Goal: Information Seeking & Learning: Learn about a topic

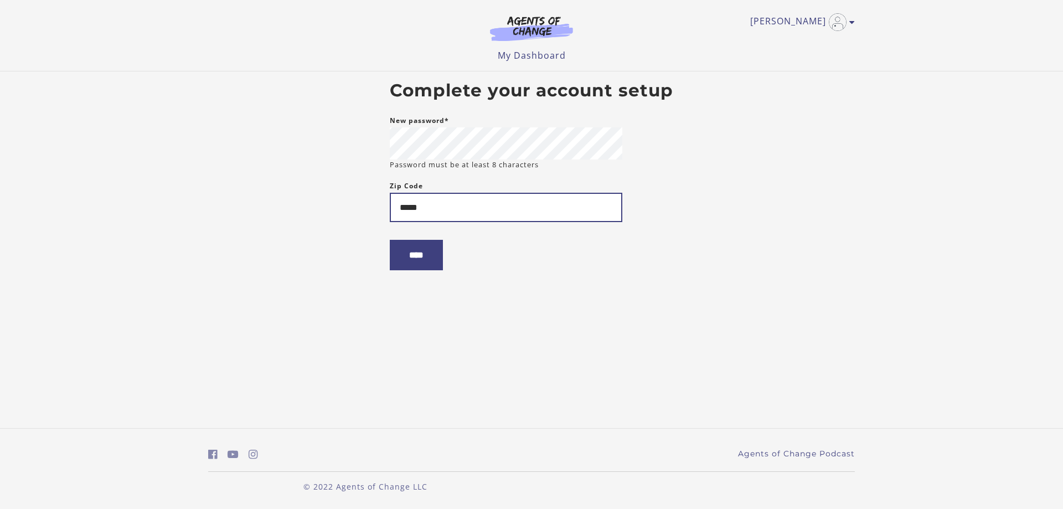
type input "*****"
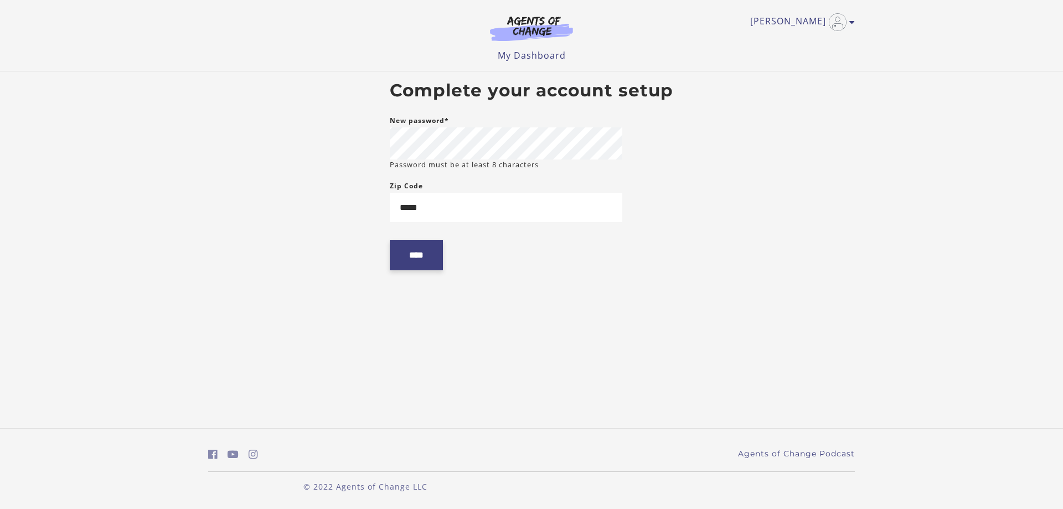
click at [417, 247] on input "****" at bounding box center [416, 255] width 53 height 30
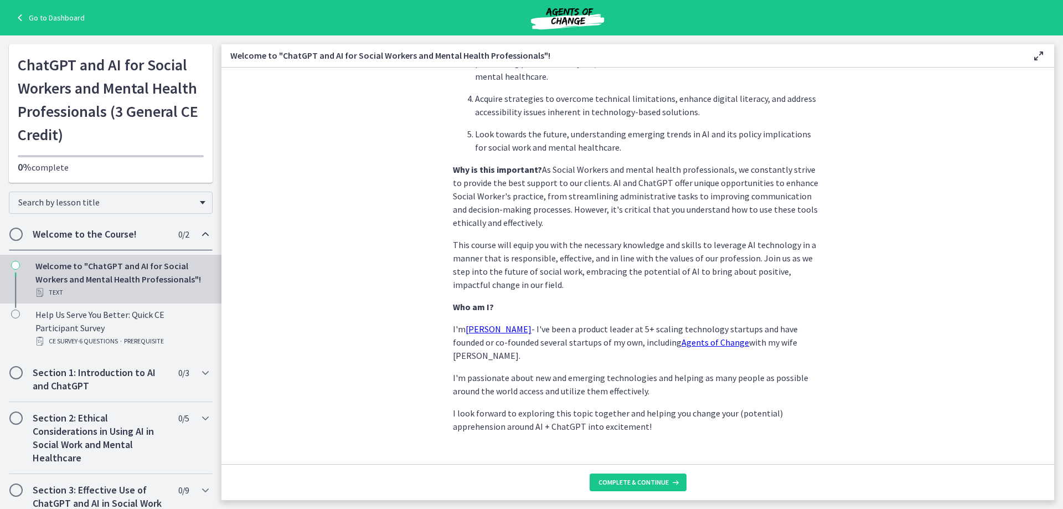
scroll to position [458, 0]
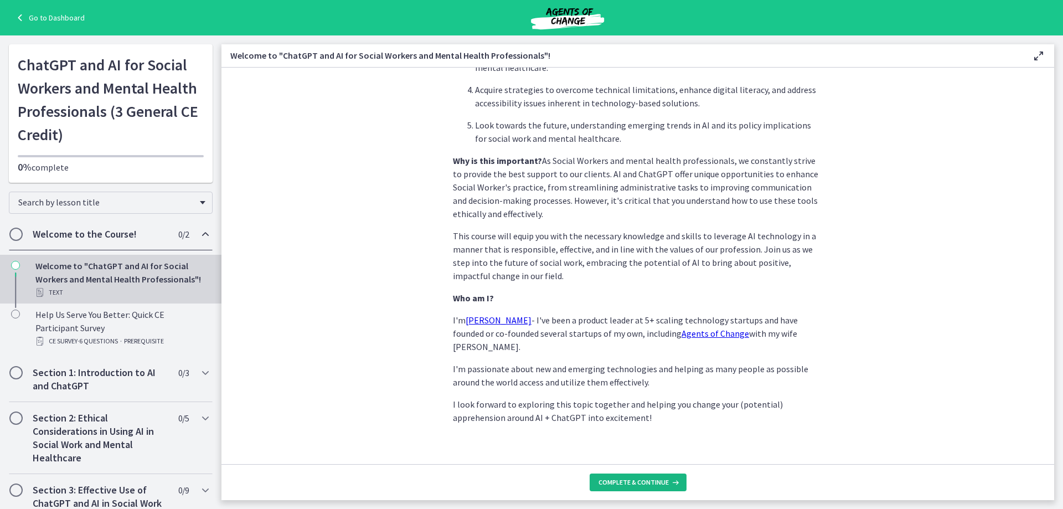
click at [647, 484] on span "Complete & continue" at bounding box center [633, 482] width 70 height 9
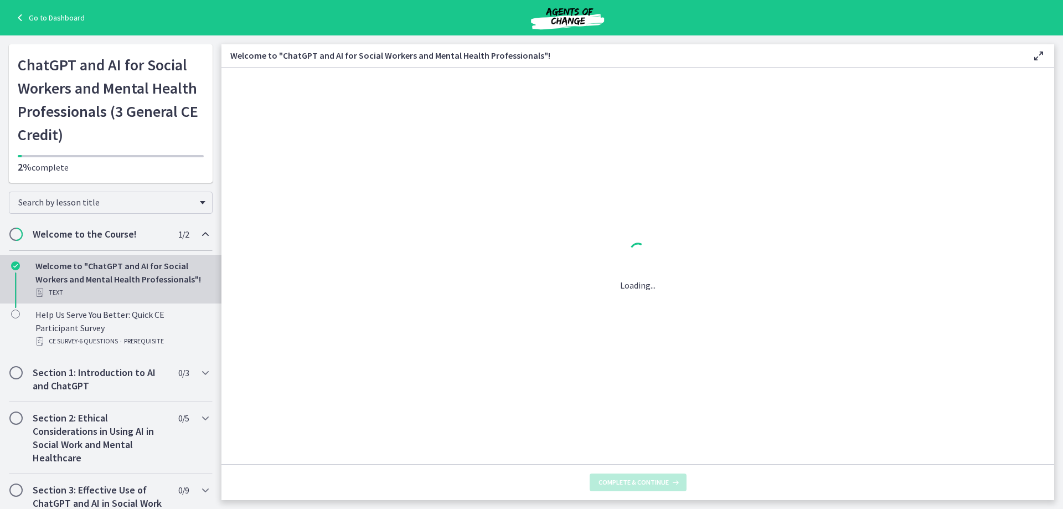
scroll to position [0, 0]
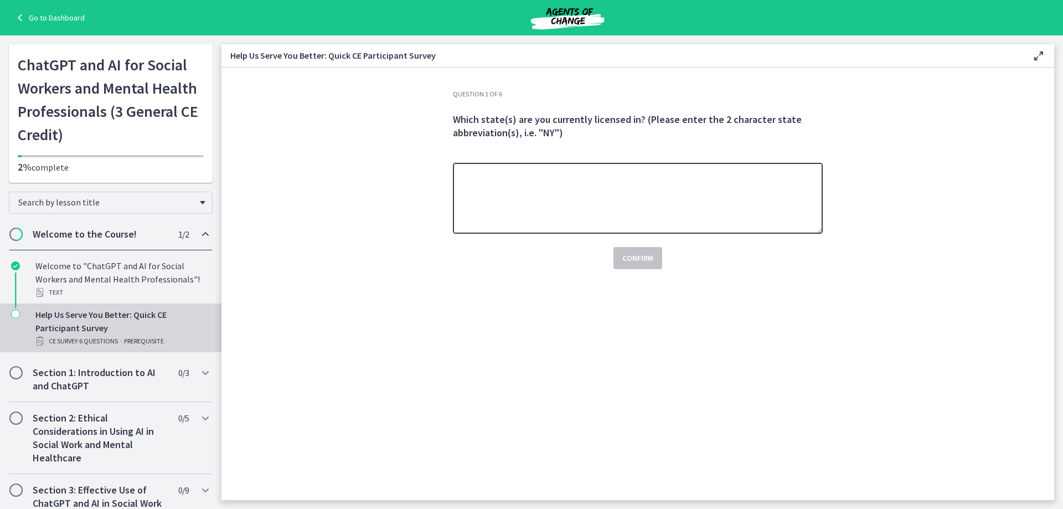
click at [704, 200] on textarea at bounding box center [638, 198] width 370 height 71
type textarea "**"
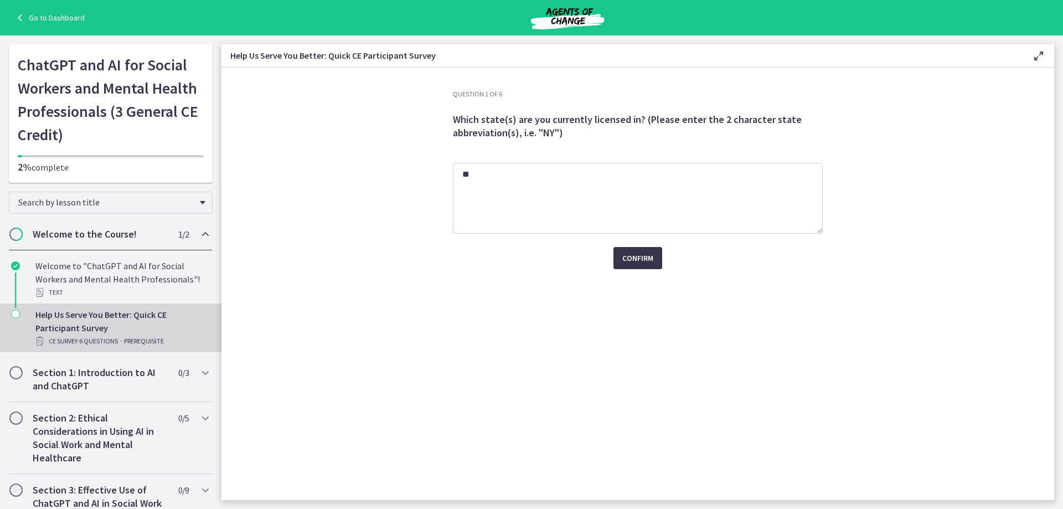
click at [642, 261] on span "Confirm" at bounding box center [637, 257] width 31 height 13
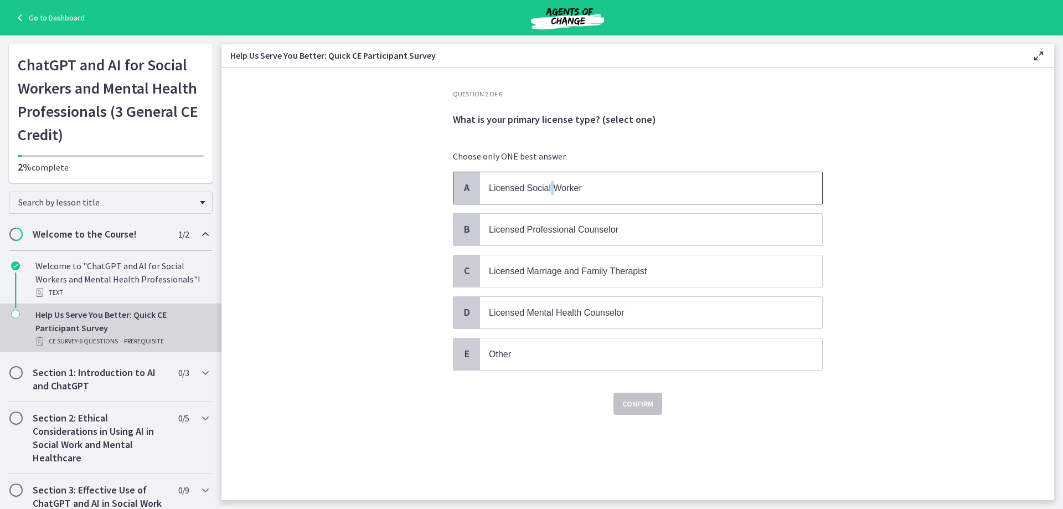
click at [552, 186] on span "Licensed Social Worker" at bounding box center [535, 187] width 93 height 9
click at [636, 407] on span "Confirm" at bounding box center [637, 403] width 31 height 13
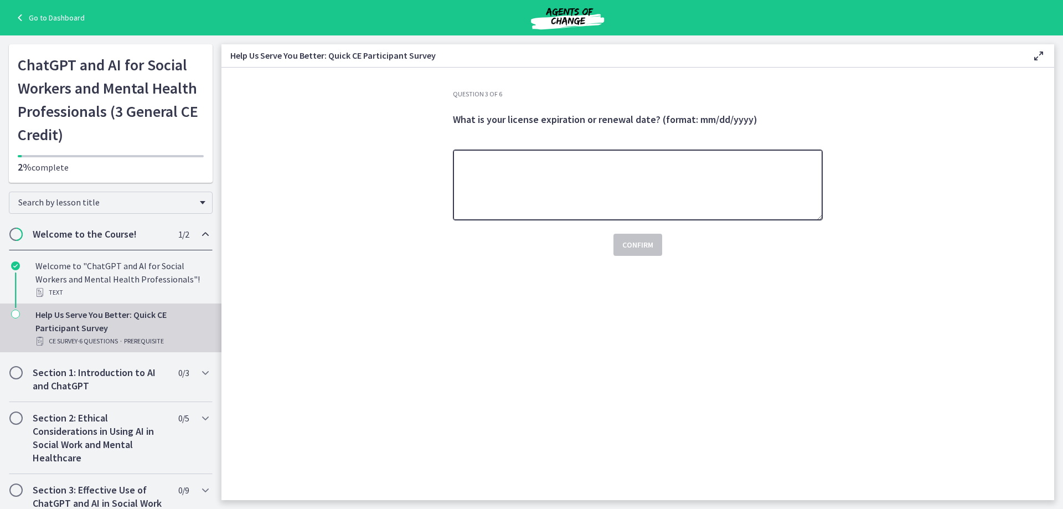
click at [538, 187] on textarea at bounding box center [638, 184] width 370 height 71
type textarea "**********"
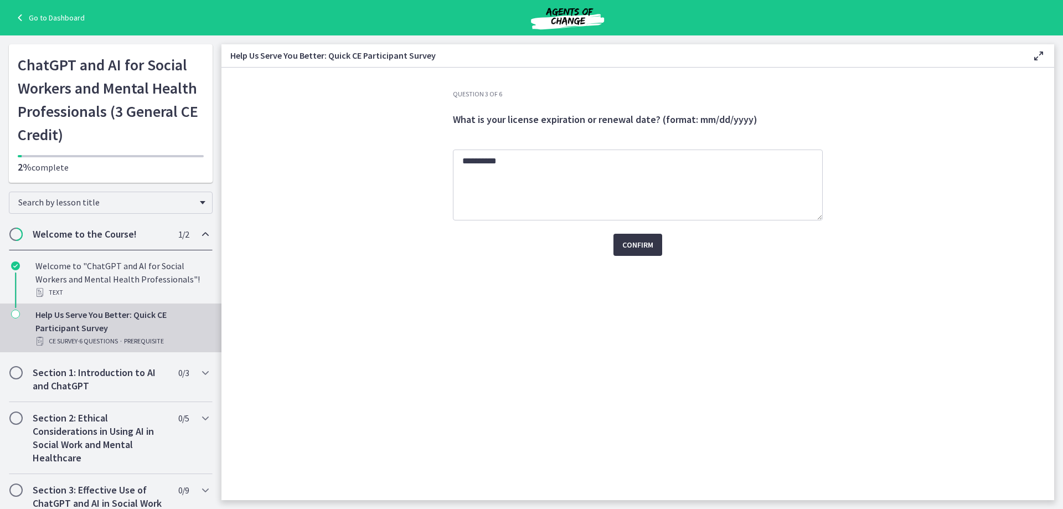
click at [634, 247] on span "Confirm" at bounding box center [637, 244] width 31 height 13
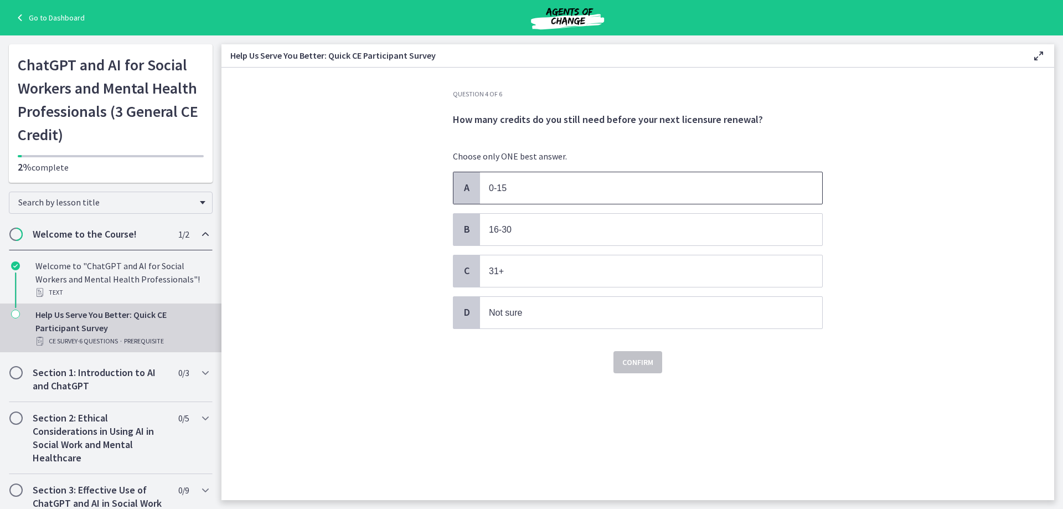
click at [561, 188] on p "0-15" at bounding box center [640, 188] width 302 height 14
click at [632, 358] on span "Confirm" at bounding box center [637, 361] width 31 height 13
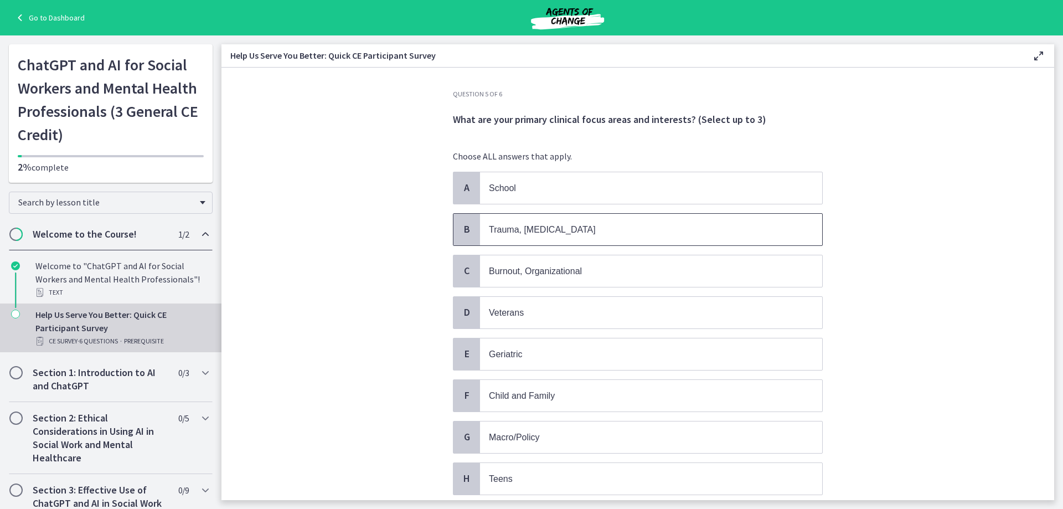
click at [626, 225] on p "Trauma, [MEDICAL_DATA]" at bounding box center [640, 230] width 302 height 14
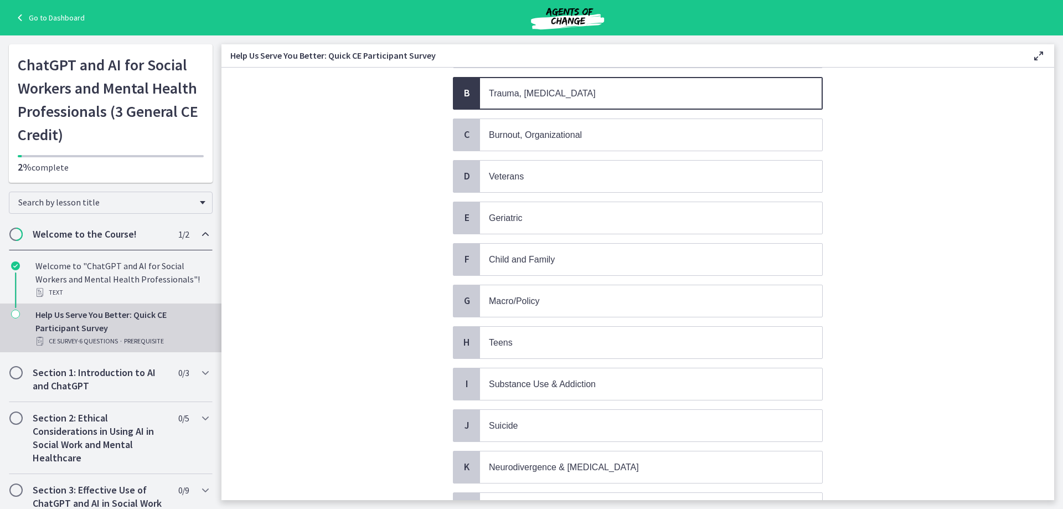
scroll to position [147, 0]
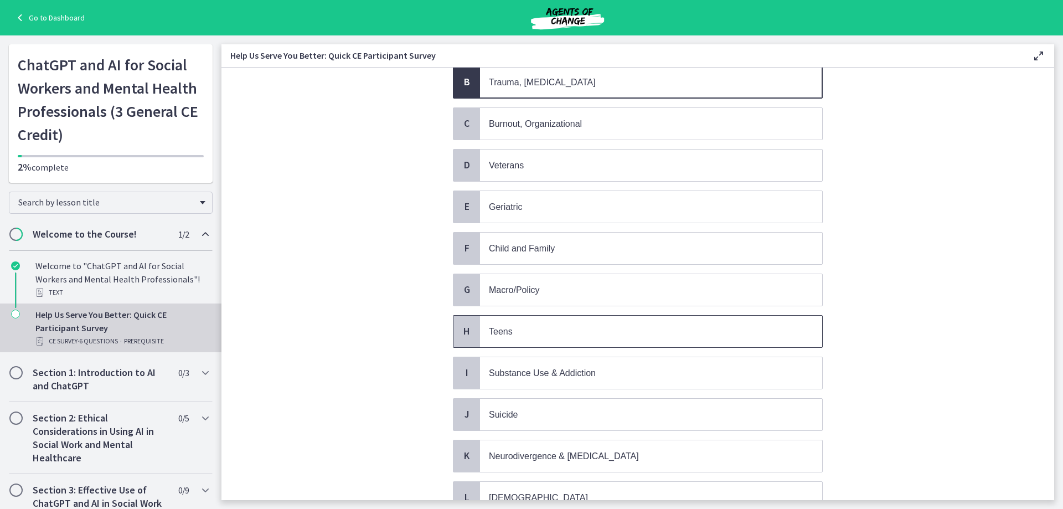
click at [613, 336] on p "Teens" at bounding box center [640, 331] width 302 height 14
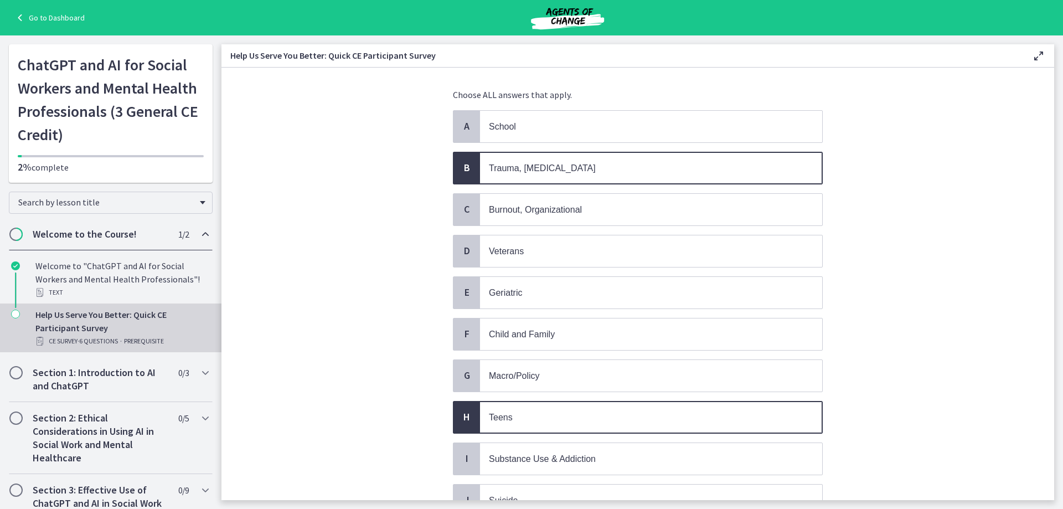
scroll to position [59, 0]
click at [529, 128] on p "School" at bounding box center [640, 129] width 302 height 14
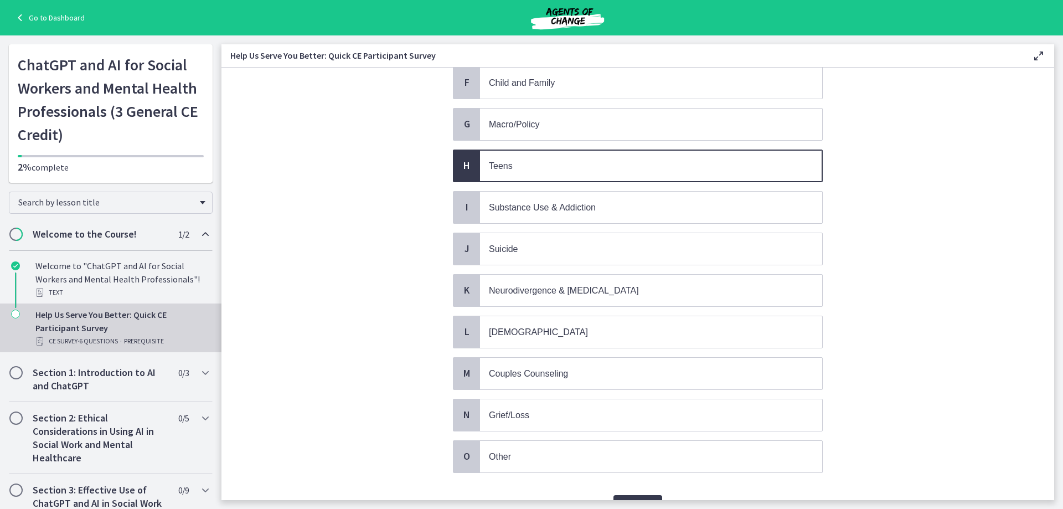
scroll to position [374, 0]
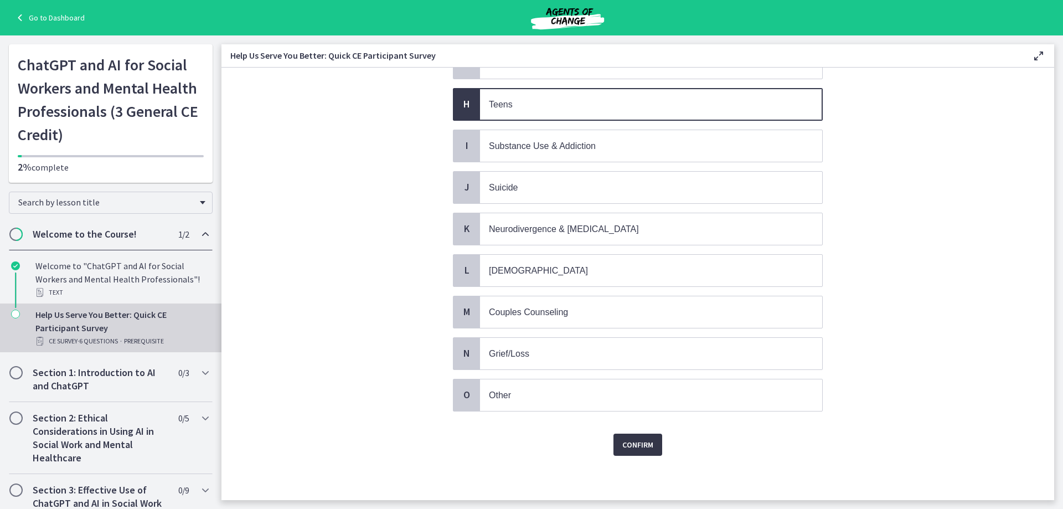
click at [630, 441] on span "Confirm" at bounding box center [637, 444] width 31 height 13
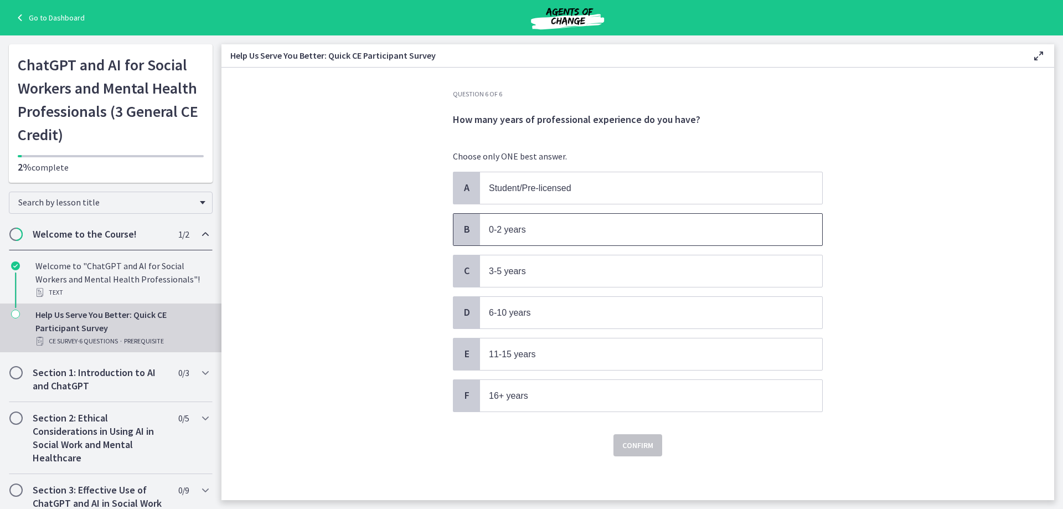
click at [531, 233] on p "0-2 years" at bounding box center [640, 230] width 302 height 14
click at [624, 443] on span "Confirm" at bounding box center [637, 444] width 31 height 13
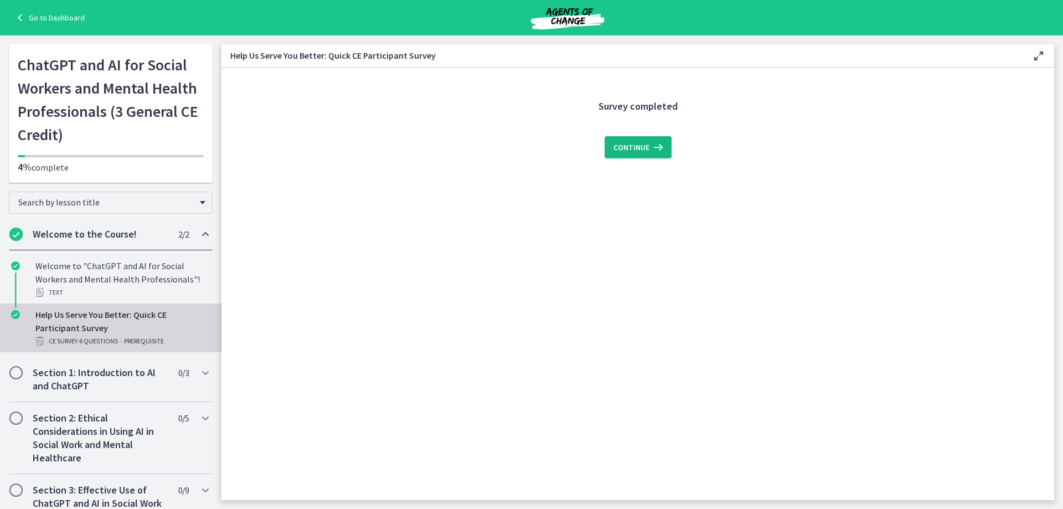
click at [642, 141] on span "Continue" at bounding box center [631, 147] width 36 height 13
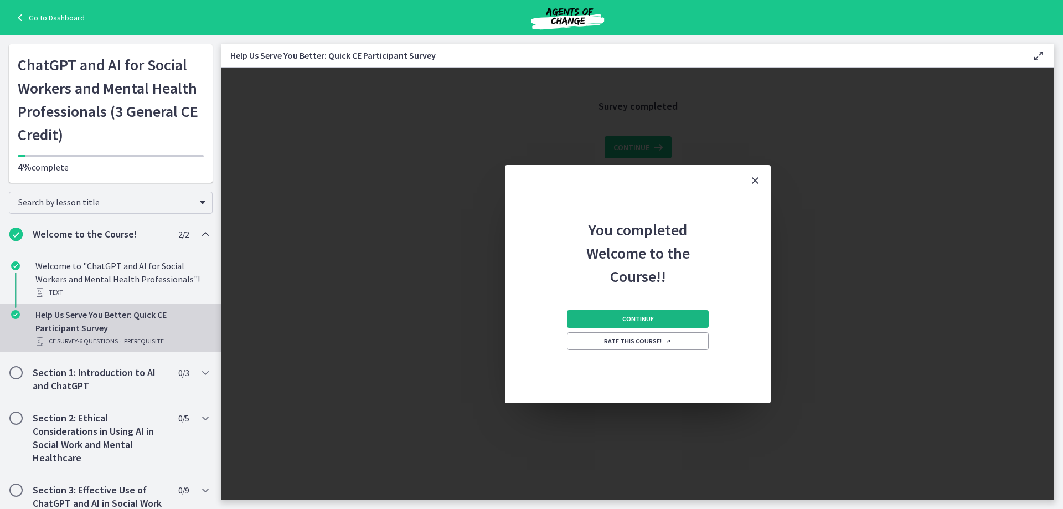
click at [653, 317] on span "Continue" at bounding box center [638, 318] width 32 height 9
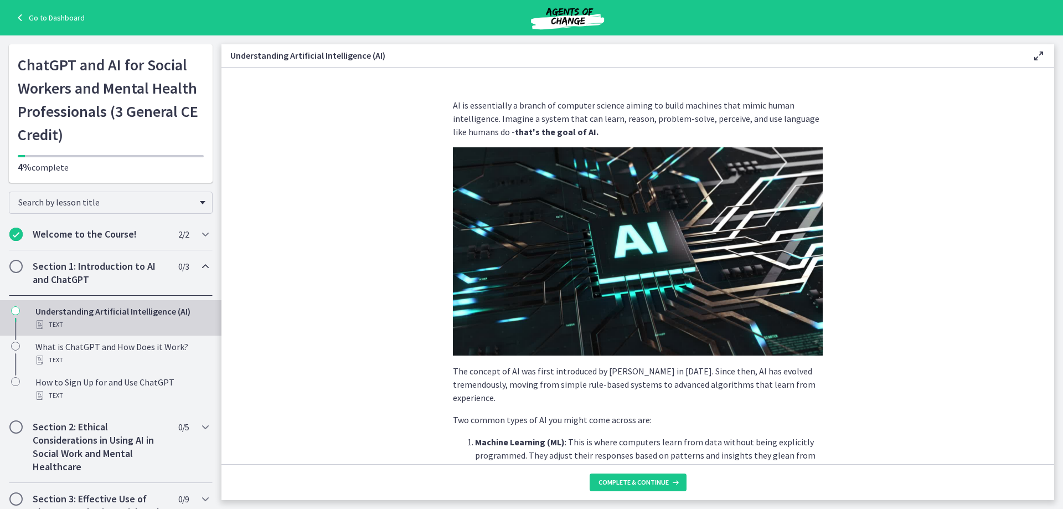
click at [944, 239] on section "AI is essentially a branch of computer science aiming to build machines that mi…" at bounding box center [637, 266] width 833 height 396
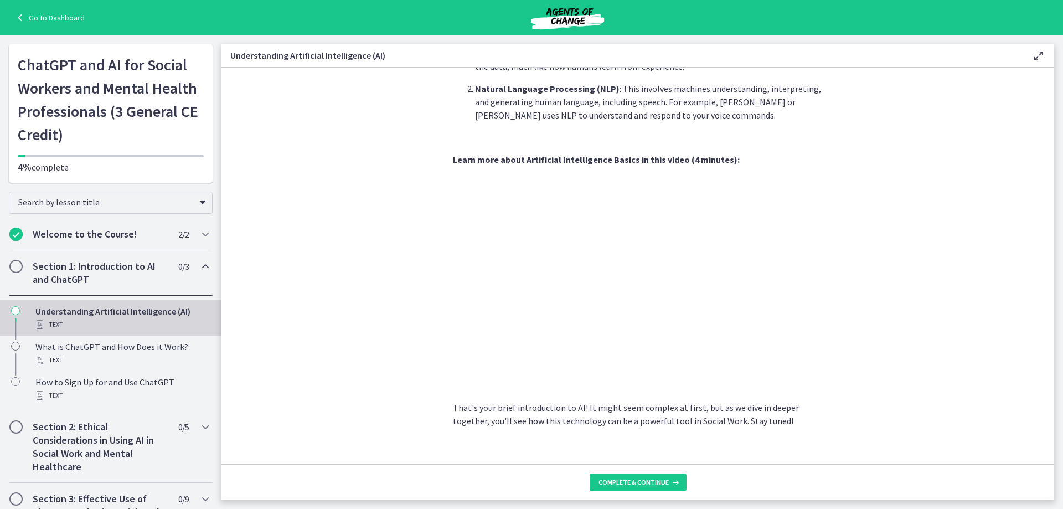
scroll to position [417, 0]
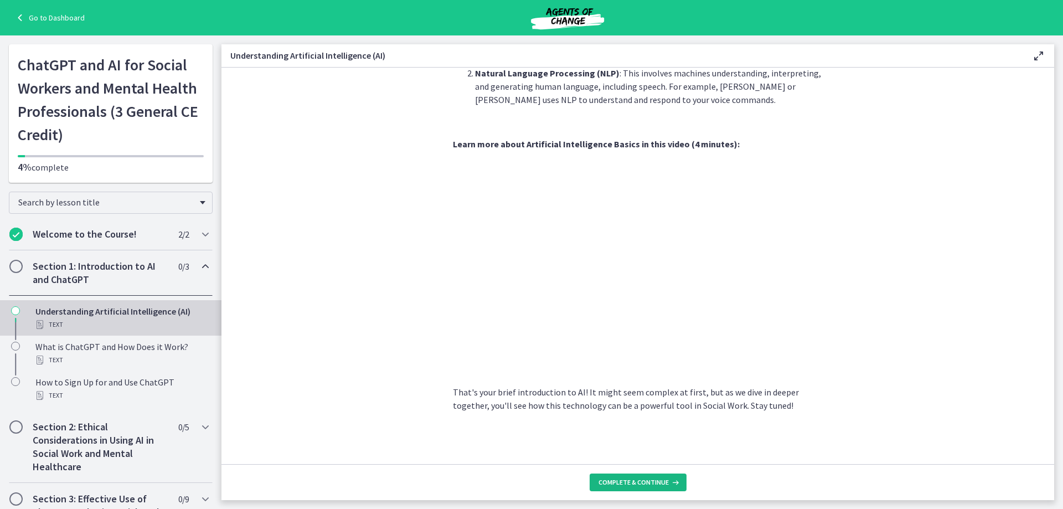
click at [610, 479] on span "Complete & continue" at bounding box center [633, 482] width 70 height 9
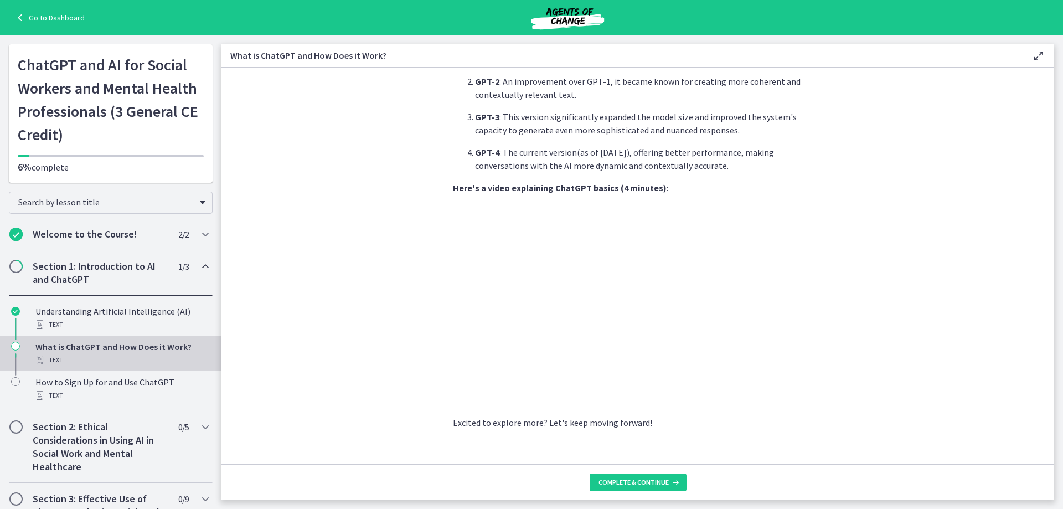
scroll to position [479, 0]
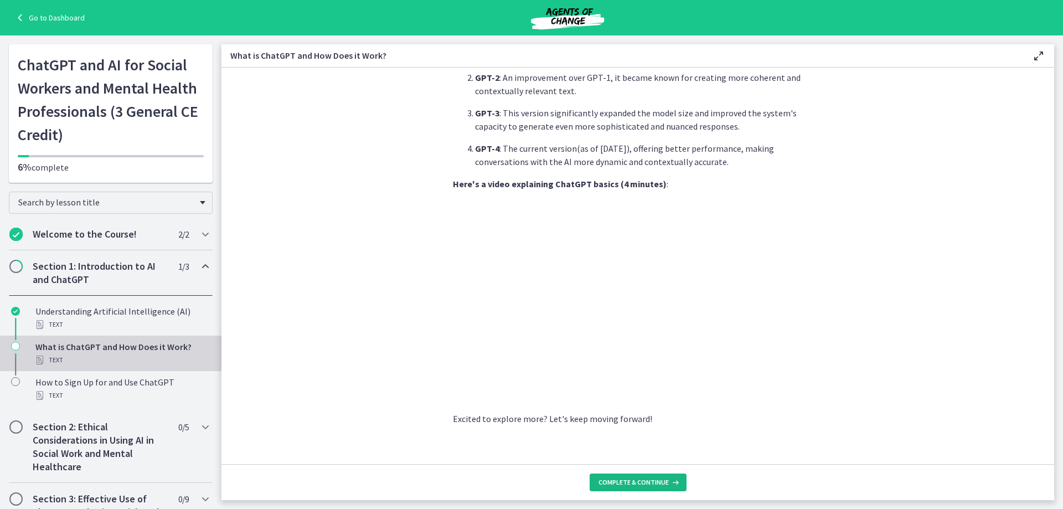
click at [638, 484] on span "Complete & continue" at bounding box center [633, 482] width 70 height 9
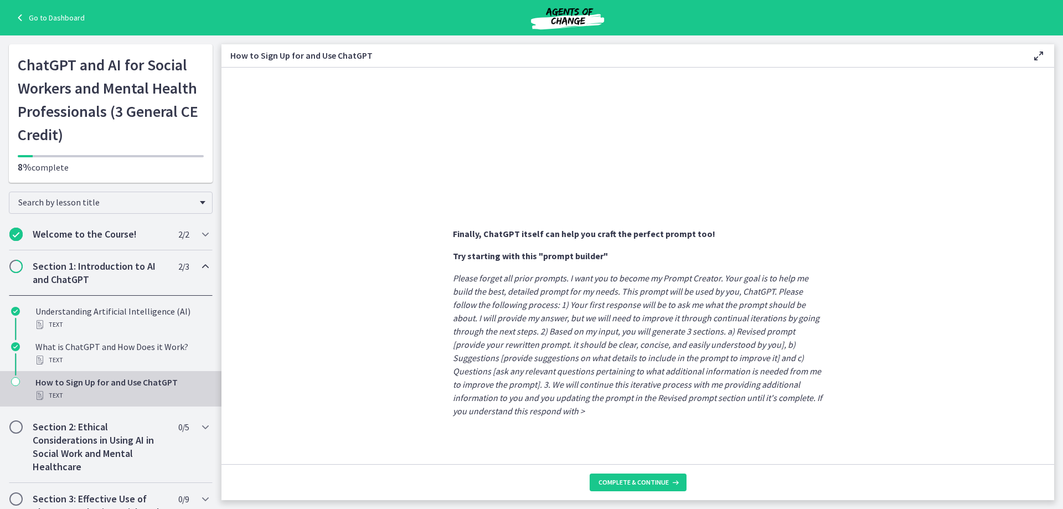
scroll to position [531, 0]
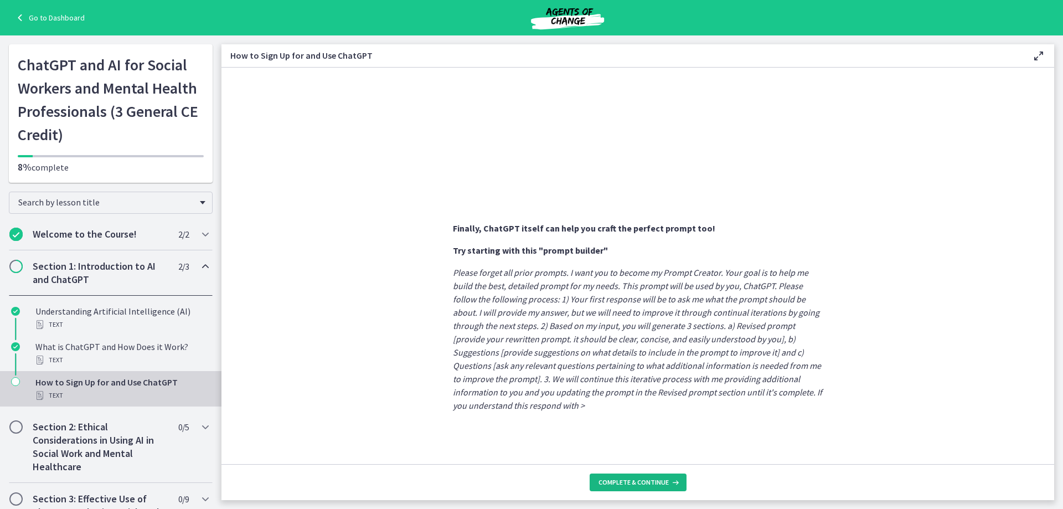
click at [666, 483] on span "Complete & continue" at bounding box center [633, 482] width 70 height 9
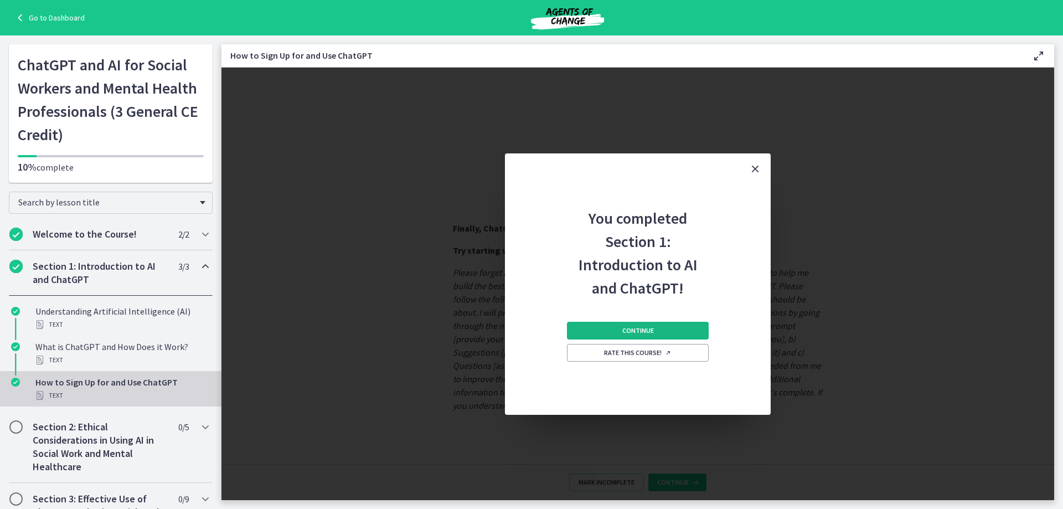
click at [687, 330] on button "Continue" at bounding box center [638, 331] width 142 height 18
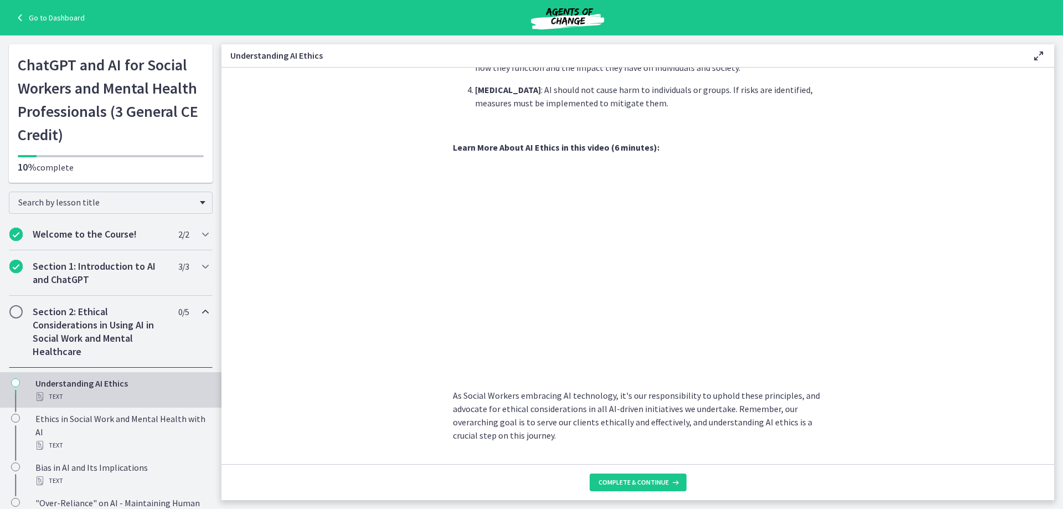
scroll to position [488, 0]
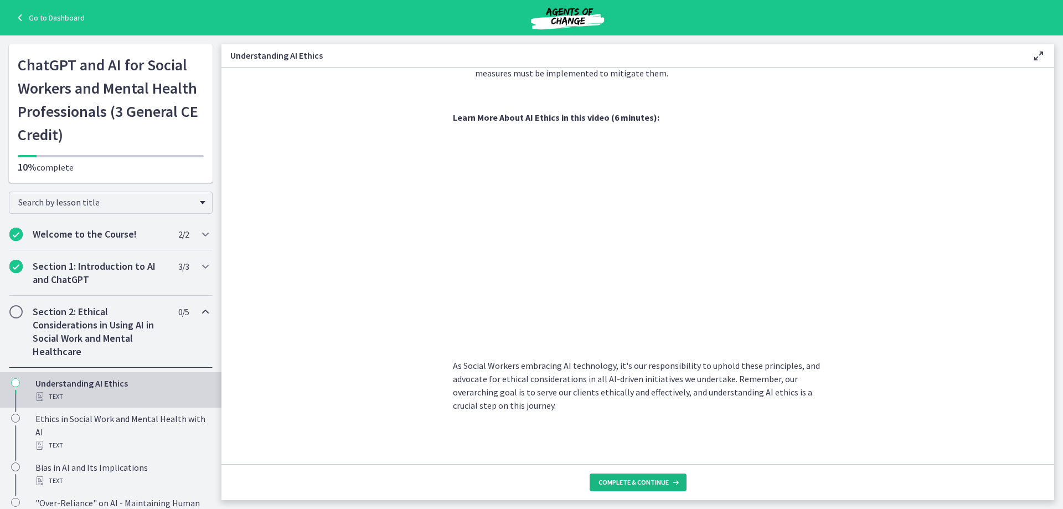
drag, startPoint x: 641, startPoint y: 481, endPoint x: 741, endPoint y: 438, distance: 109.1
click at [641, 480] on span "Complete & continue" at bounding box center [633, 482] width 70 height 9
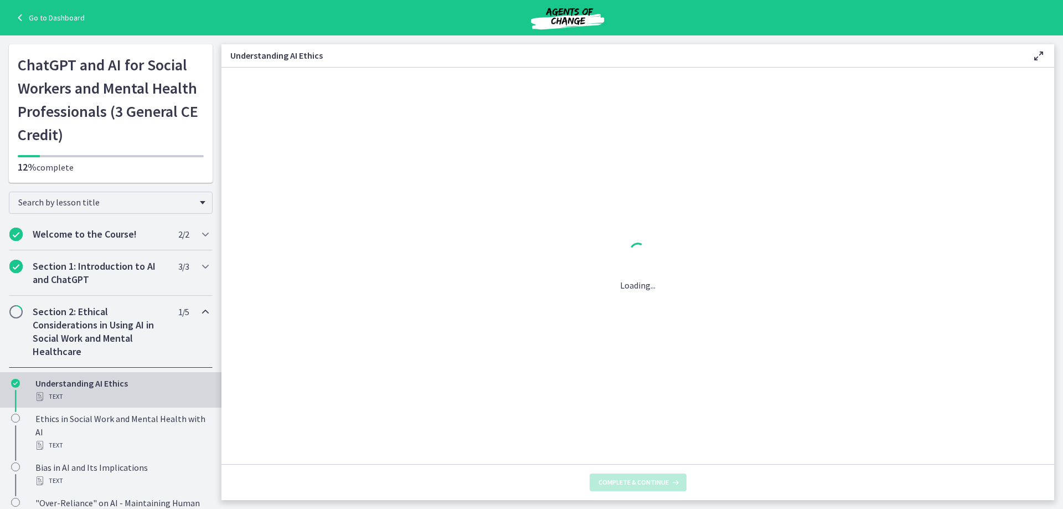
scroll to position [0, 0]
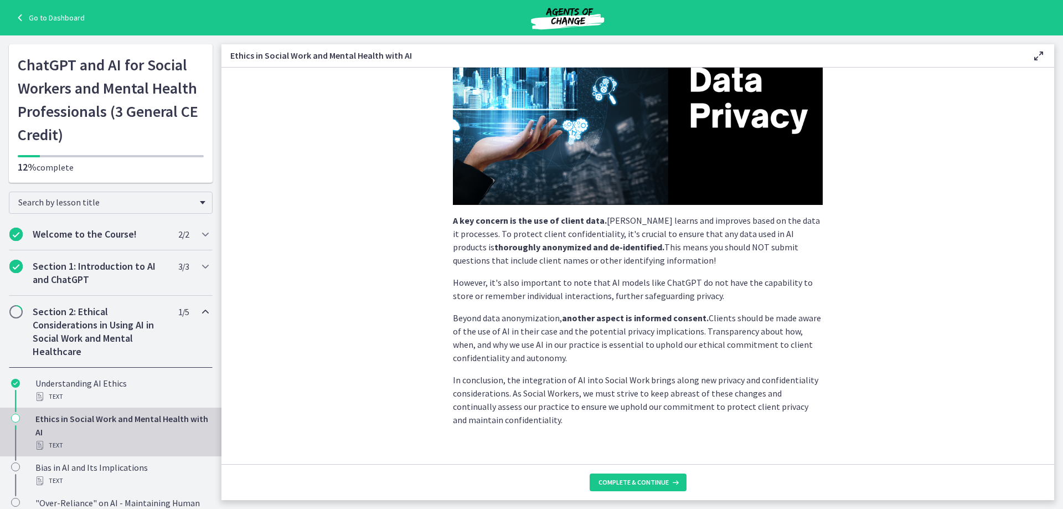
scroll to position [215, 0]
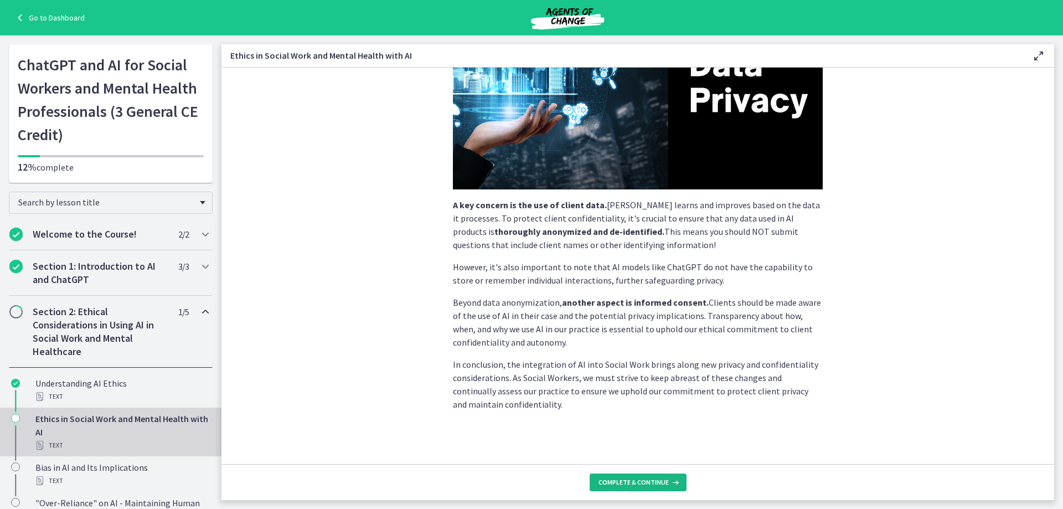
click at [648, 477] on button "Complete & continue" at bounding box center [638, 482] width 97 height 18
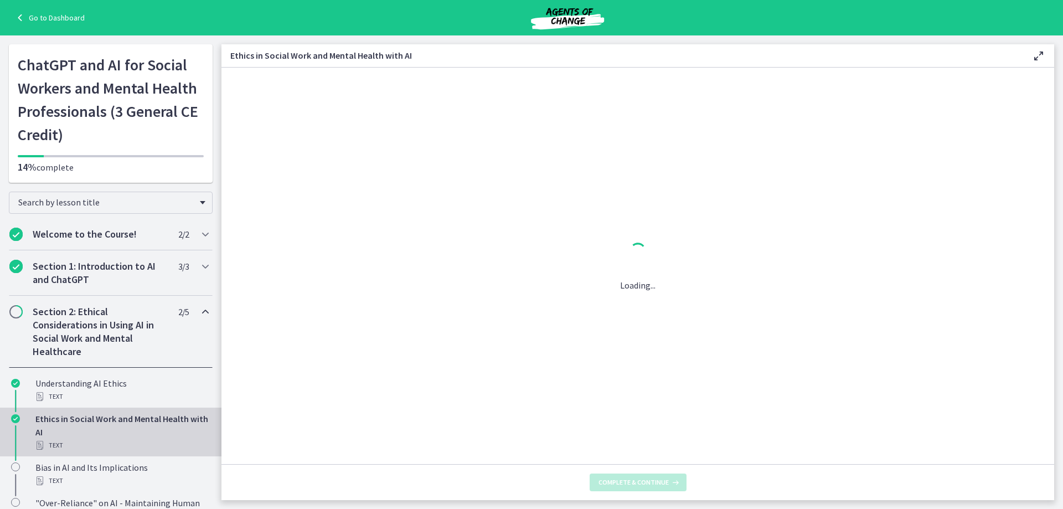
scroll to position [0, 0]
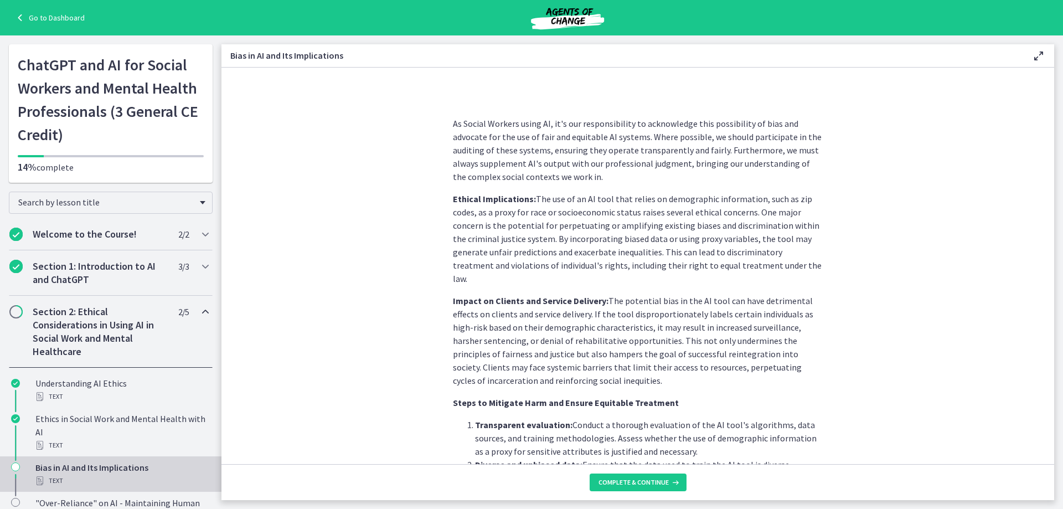
scroll to position [617, 0]
click at [900, 153] on section "AI systems like ChatGPT learn from vast amounts of data. If this data contains …" at bounding box center [637, 266] width 833 height 396
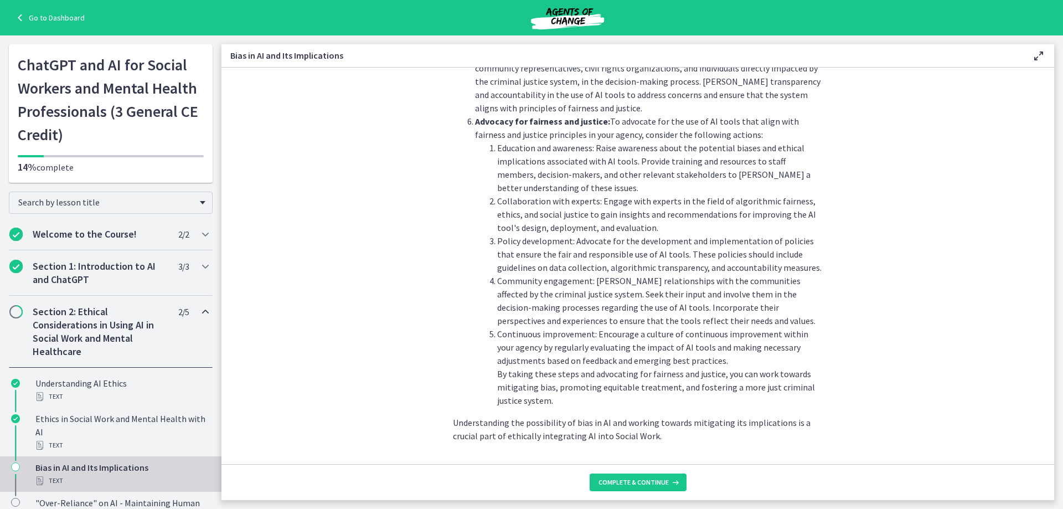
scroll to position [1175, 0]
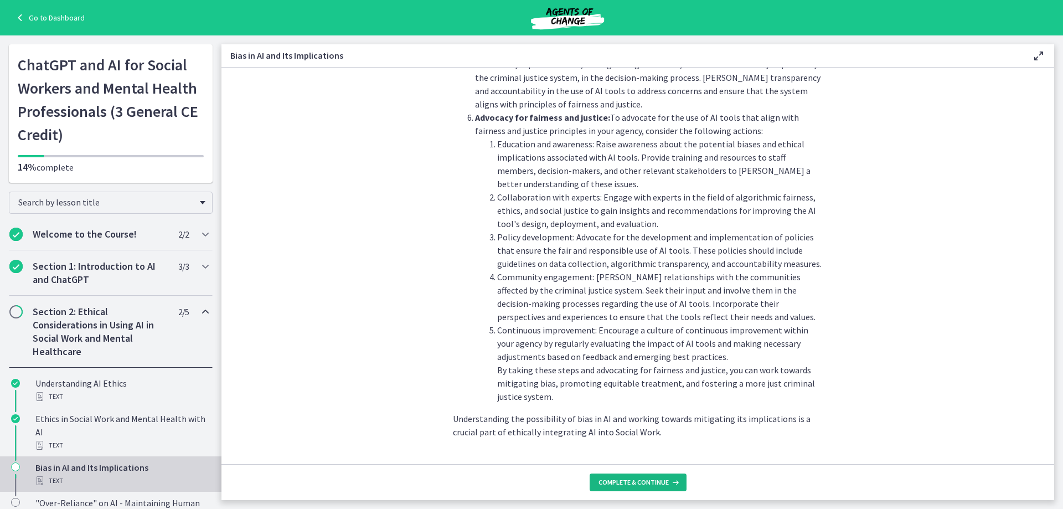
click at [659, 477] on button "Complete & continue" at bounding box center [638, 482] width 97 height 18
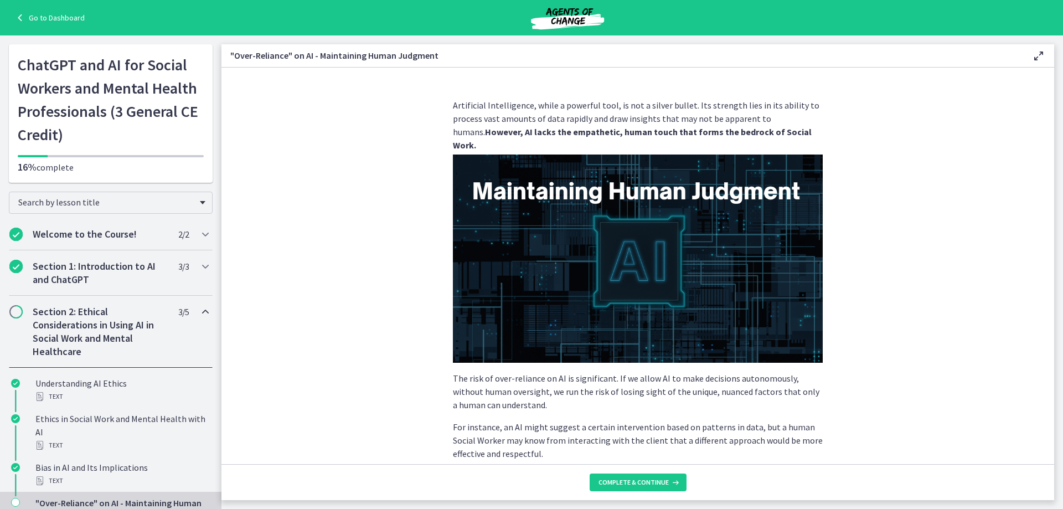
click at [893, 258] on section "Artificial Intelligence, while a powerful tool, is not a silver bullet. Its str…" at bounding box center [637, 266] width 833 height 396
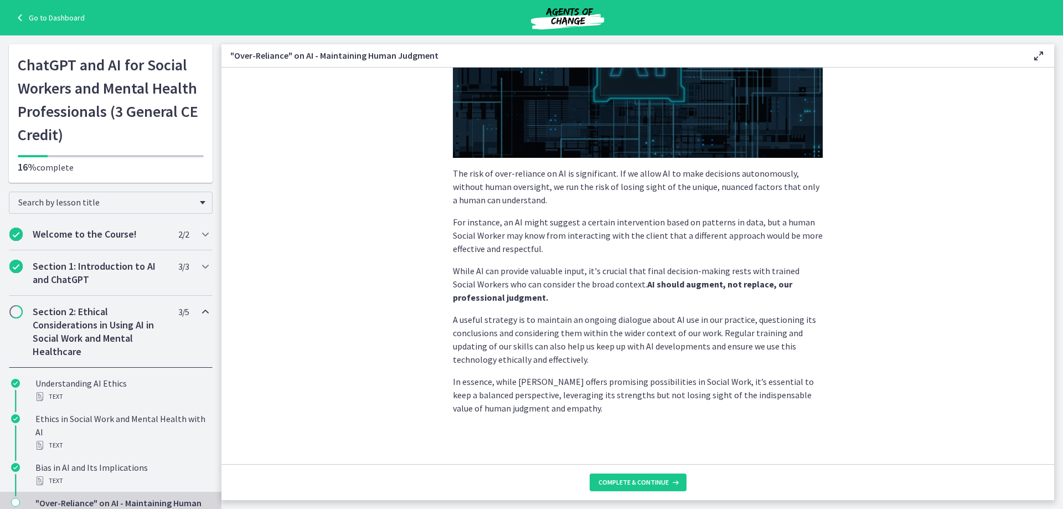
scroll to position [209, 0]
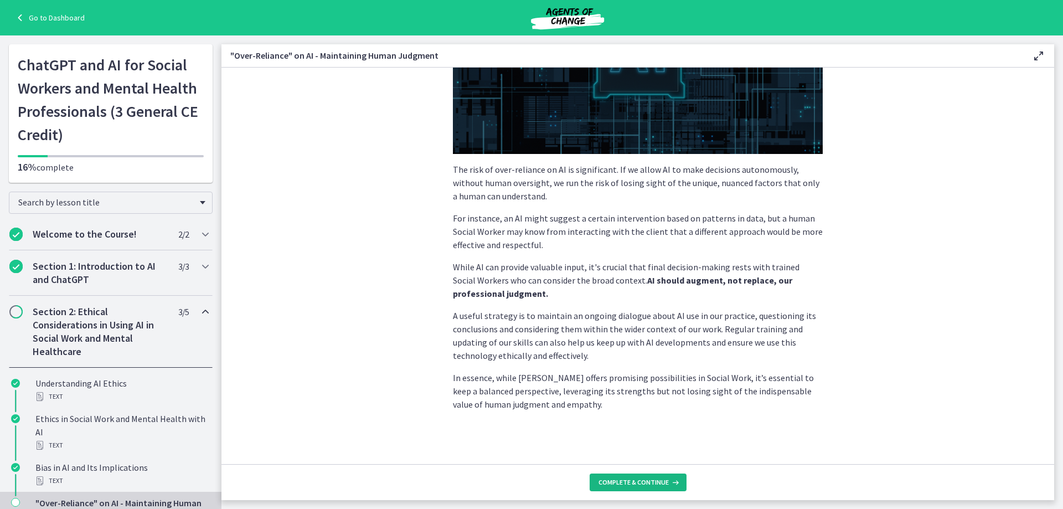
click at [638, 478] on span "Complete & continue" at bounding box center [633, 482] width 70 height 9
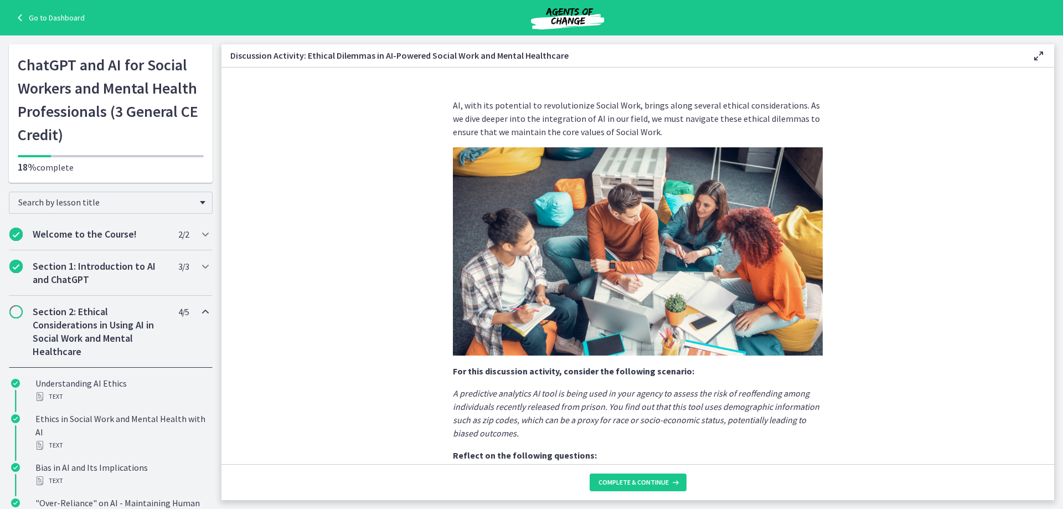
click at [856, 332] on section "AI, with its potential to revolutionize Social Work, brings along several ethic…" at bounding box center [637, 266] width 833 height 396
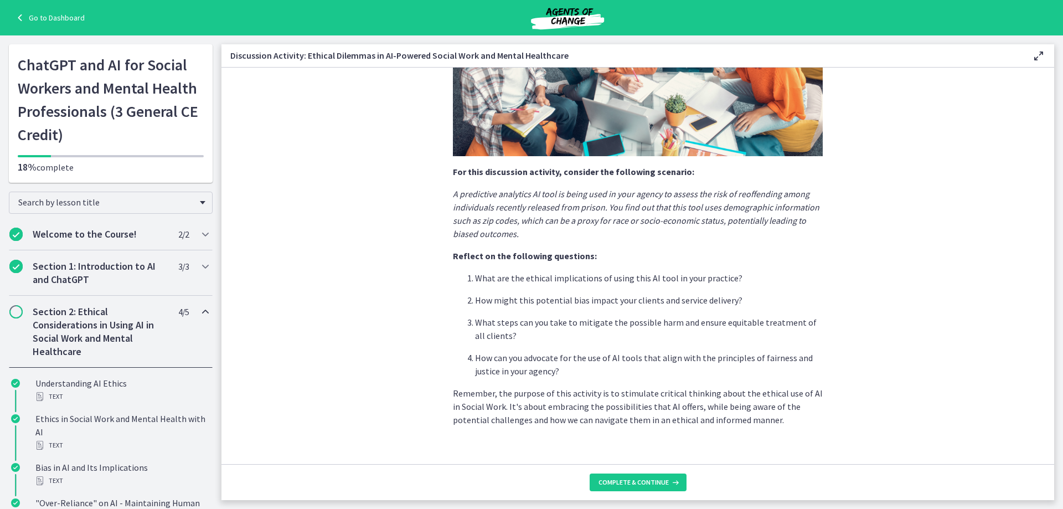
scroll to position [215, 0]
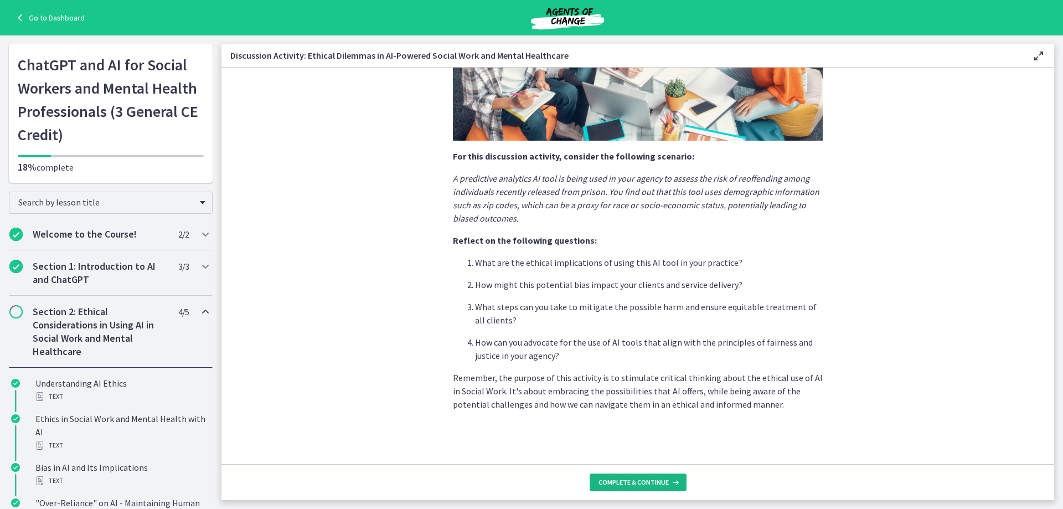
click at [645, 481] on span "Complete & continue" at bounding box center [633, 482] width 70 height 9
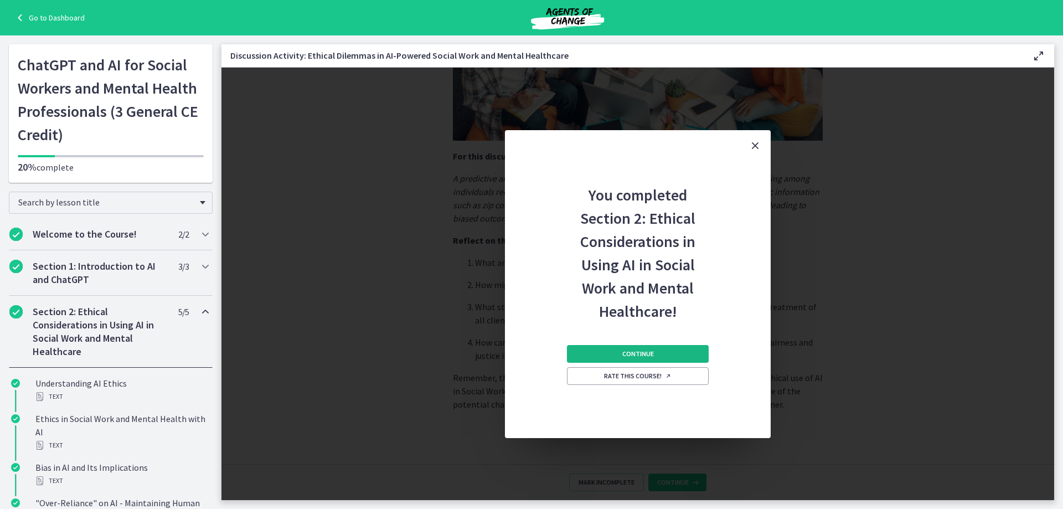
click at [690, 354] on button "Continue" at bounding box center [638, 354] width 142 height 18
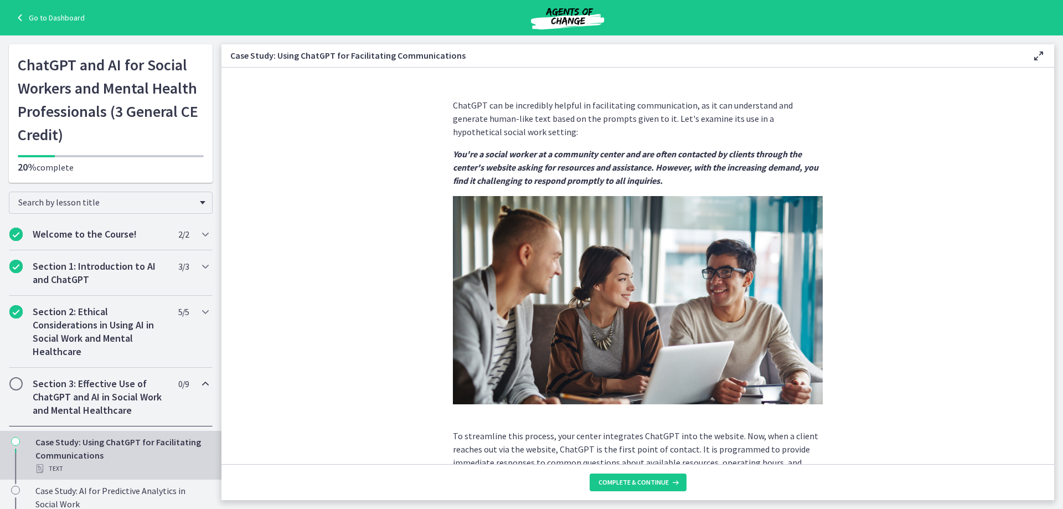
click at [915, 255] on section "ChatGPT can be incredibly helpful in facilitating communication, as it can unde…" at bounding box center [637, 266] width 833 height 396
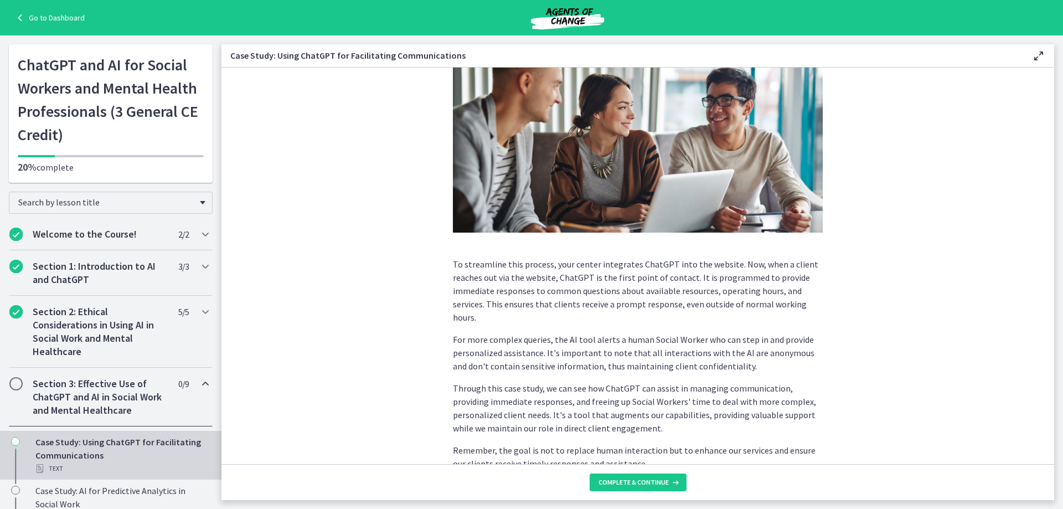
scroll to position [218, 0]
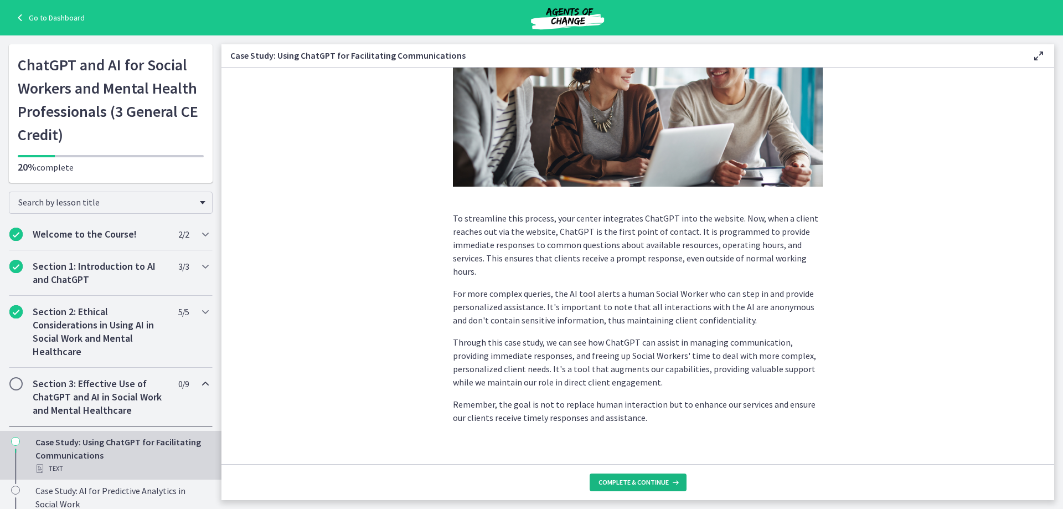
click at [619, 482] on span "Complete & continue" at bounding box center [633, 482] width 70 height 9
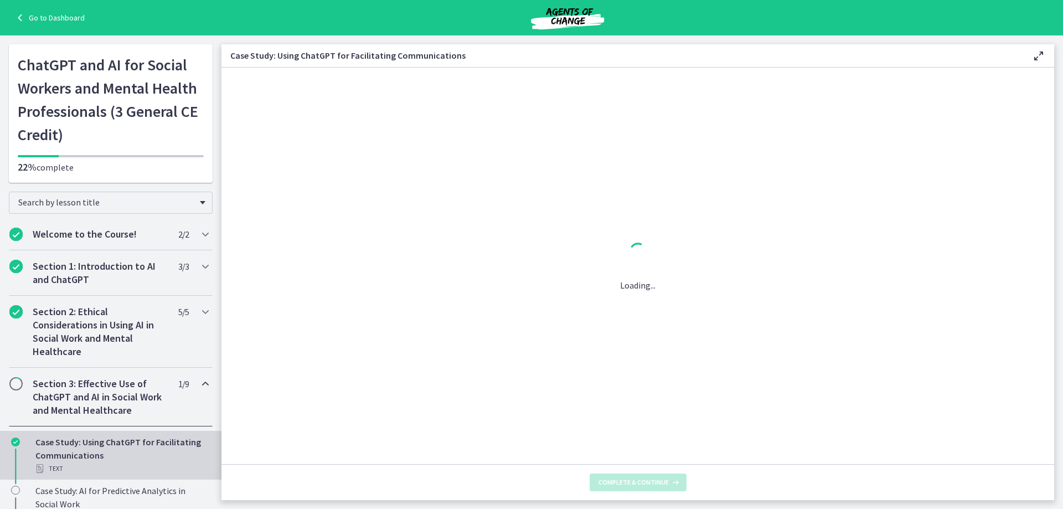
scroll to position [0, 0]
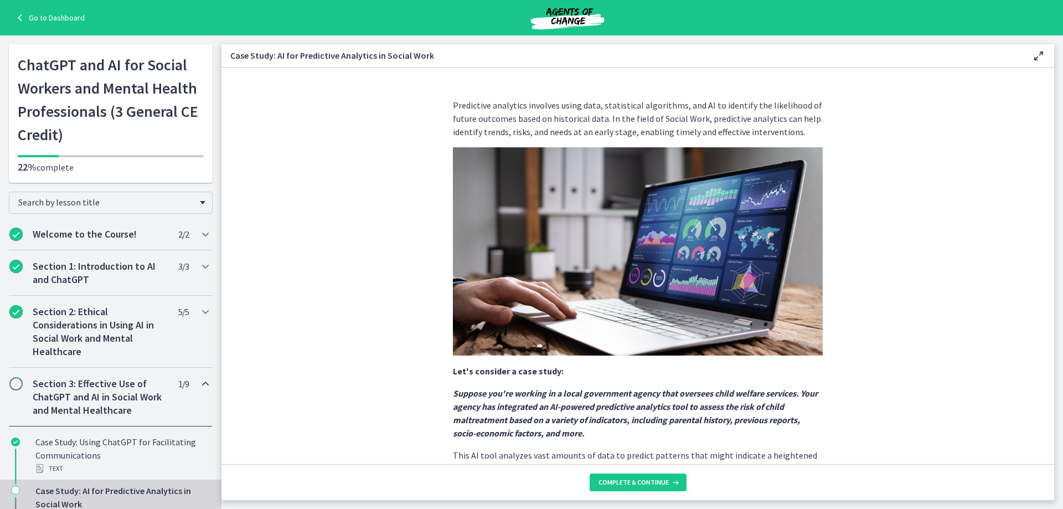
click at [918, 305] on section "Predictive analytics involves using data, statistical algorithms, and AI to ide…" at bounding box center [637, 266] width 833 height 396
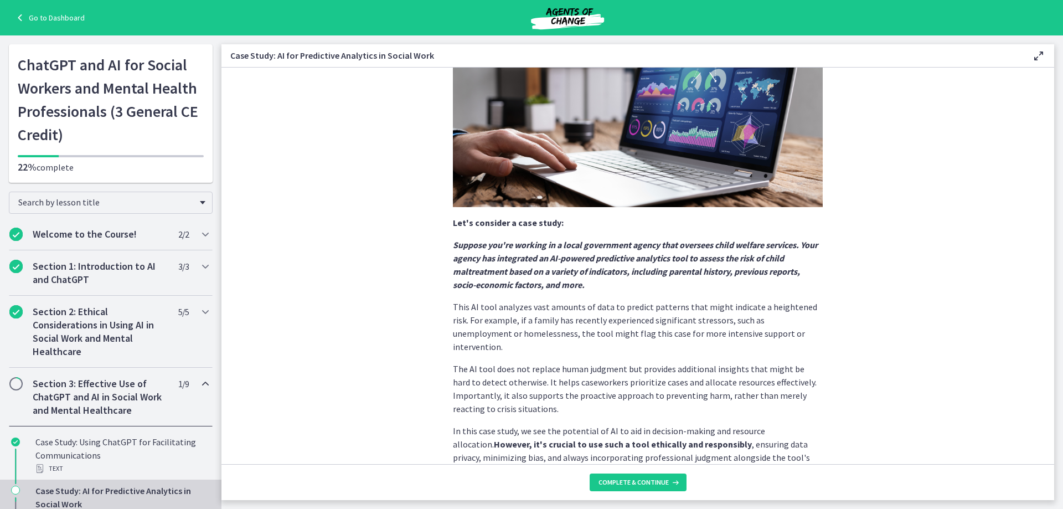
scroll to position [188, 0]
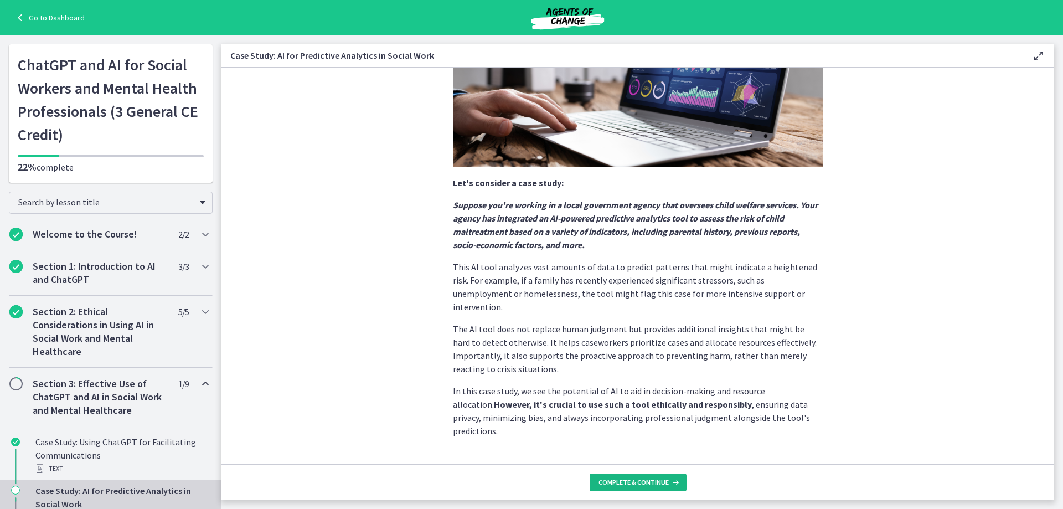
click at [657, 482] on span "Complete & continue" at bounding box center [633, 482] width 70 height 9
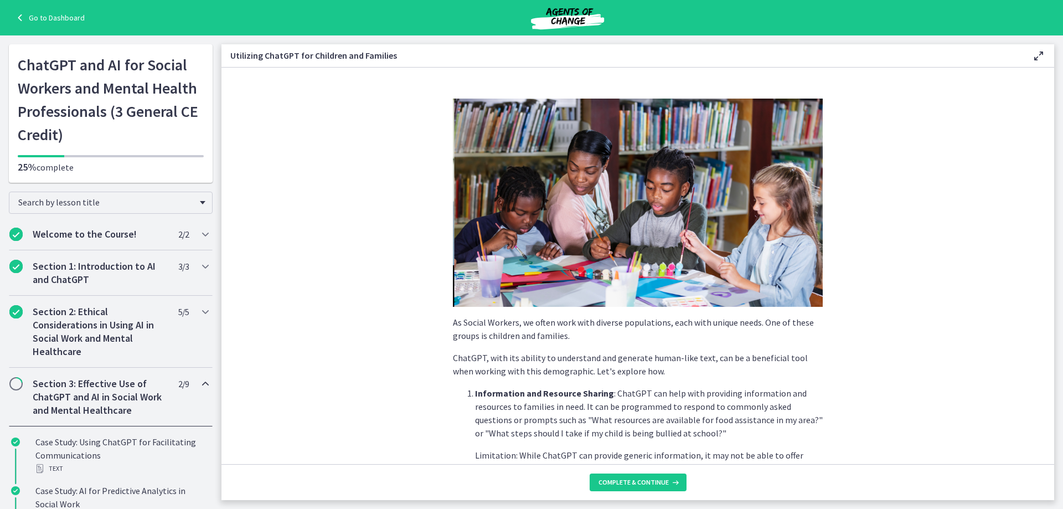
click at [910, 284] on section "As Social Workers, we often work with diverse populations, each with unique nee…" at bounding box center [637, 266] width 833 height 396
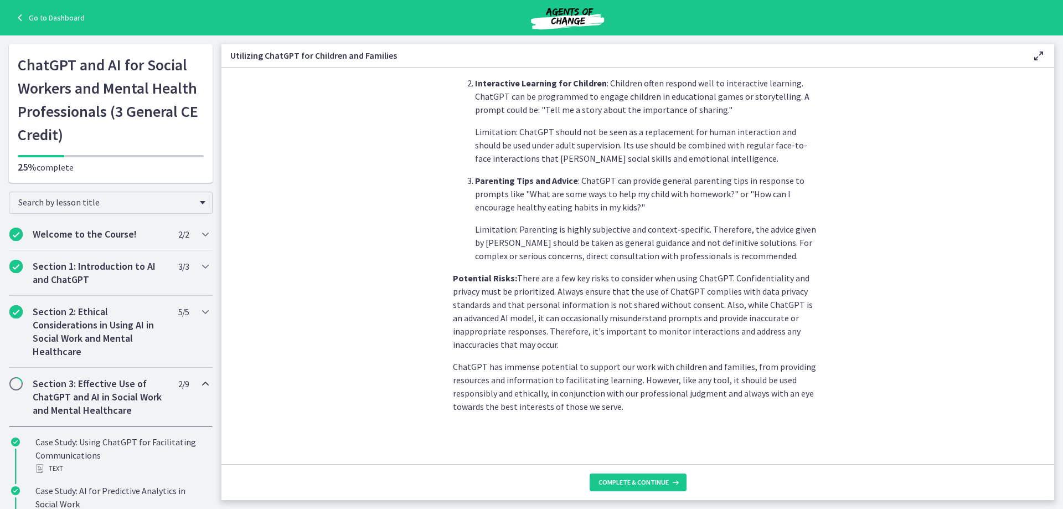
scroll to position [423, 0]
click at [658, 477] on button "Complete & continue" at bounding box center [638, 482] width 97 height 18
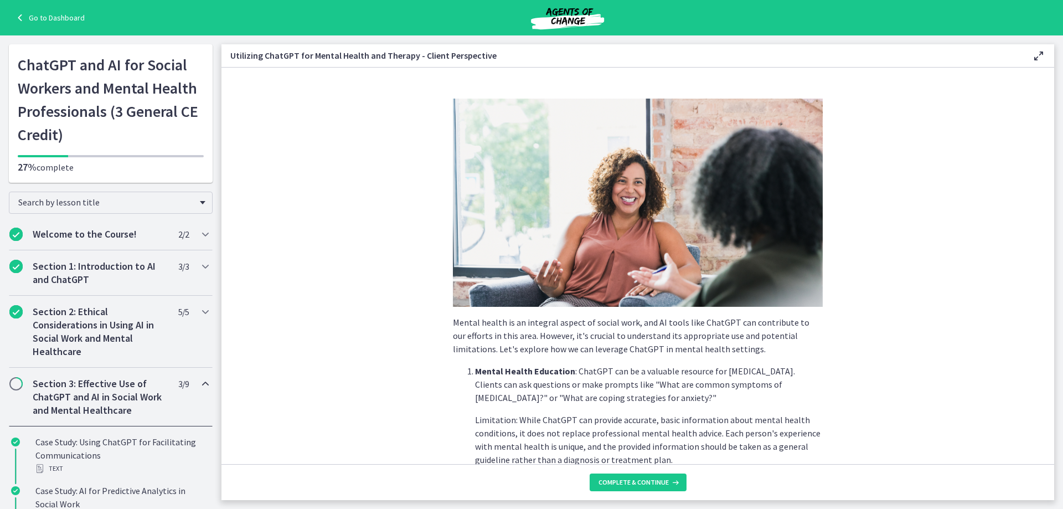
click at [932, 186] on section "Mental health is an integral aspect of social work, and AI tools like ChatGPT c…" at bounding box center [637, 266] width 833 height 396
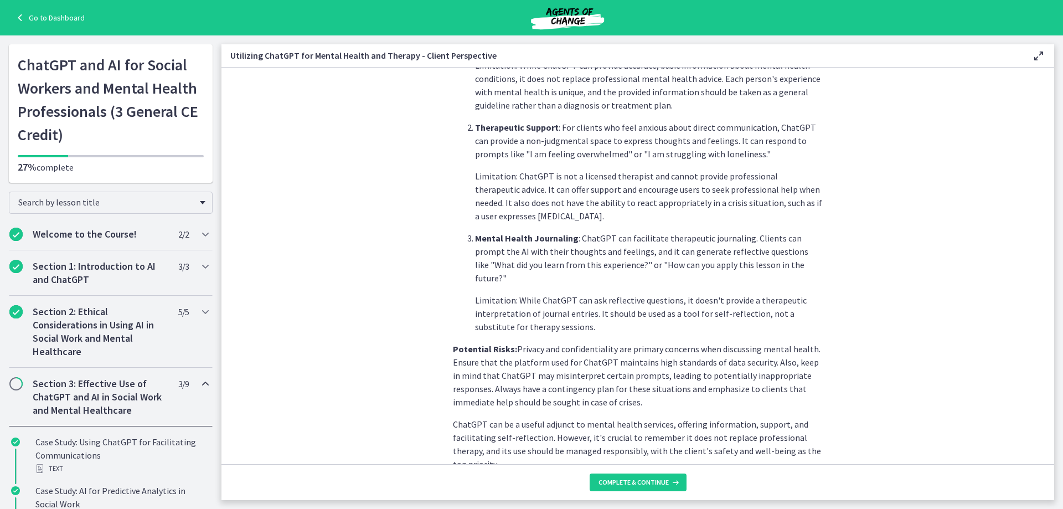
scroll to position [401, 0]
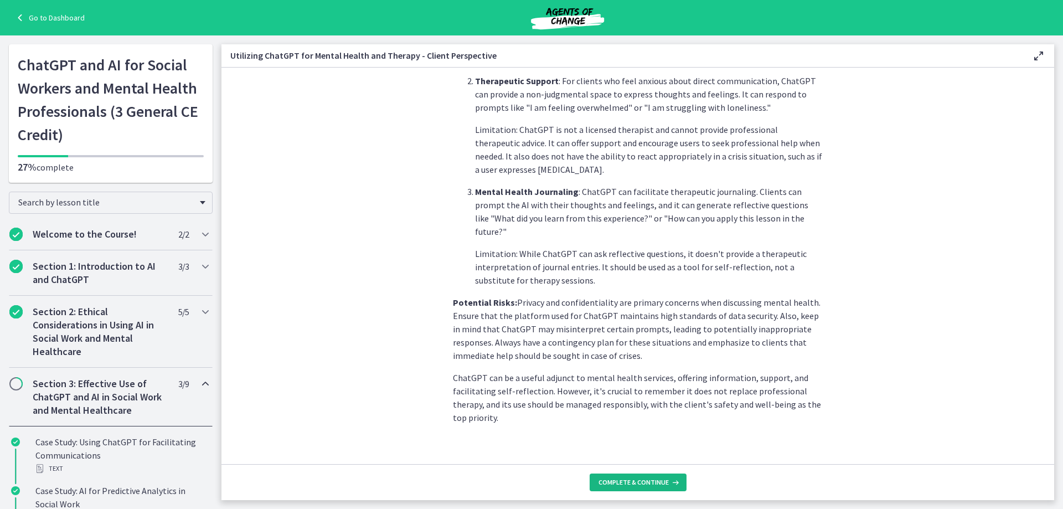
click at [650, 482] on span "Complete & continue" at bounding box center [633, 482] width 70 height 9
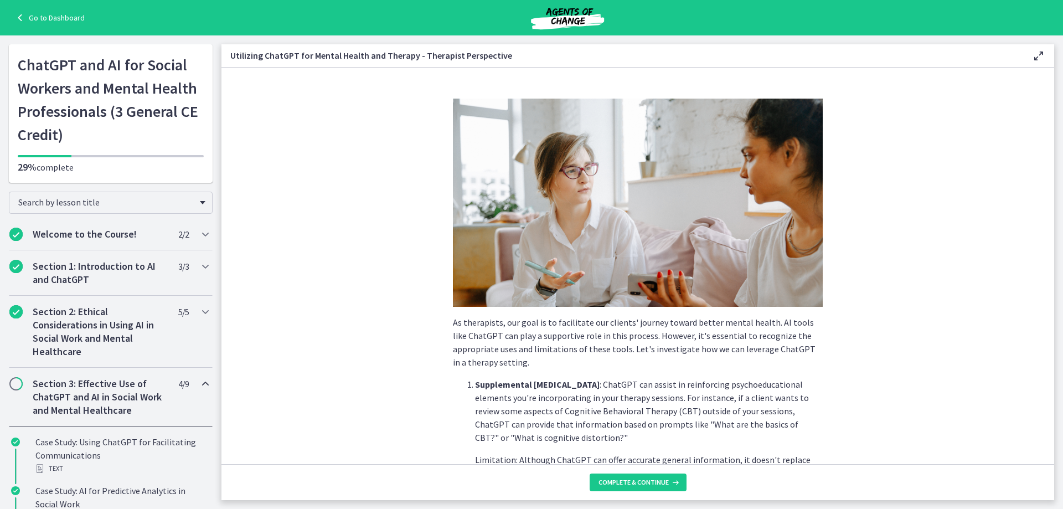
click at [877, 256] on section "As therapists, our goal is to facilitate our clients' journey toward better men…" at bounding box center [637, 266] width 833 height 396
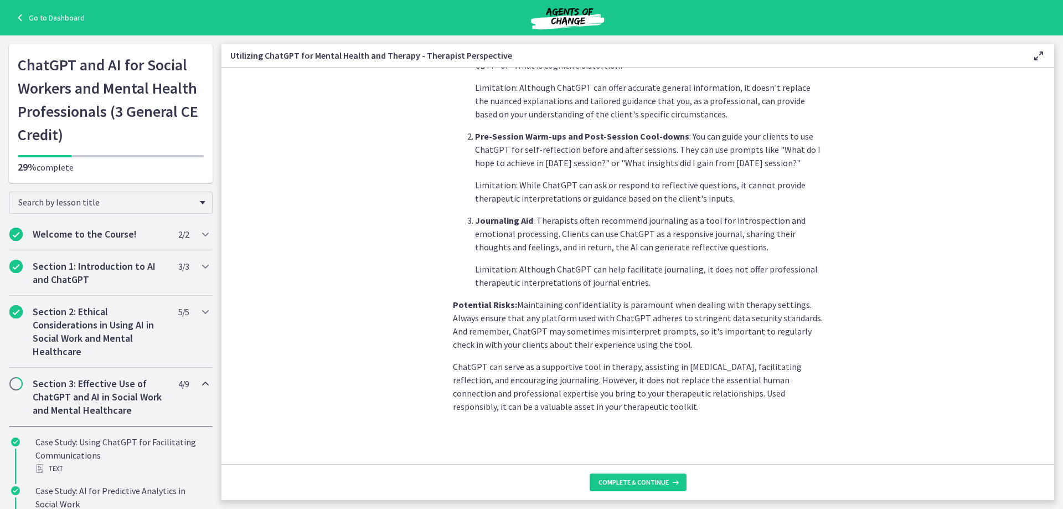
scroll to position [374, 0]
click at [672, 484] on icon at bounding box center [674, 482] width 11 height 9
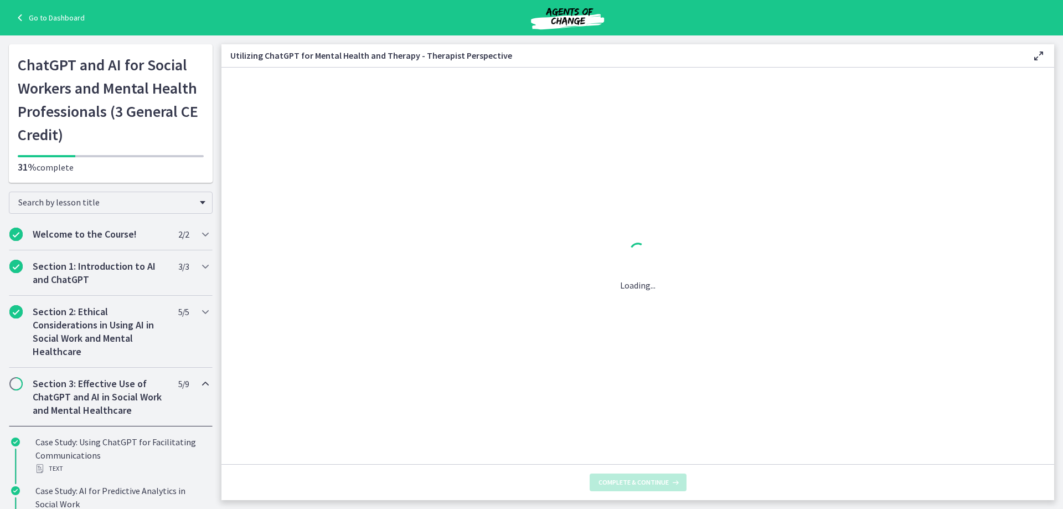
scroll to position [0, 0]
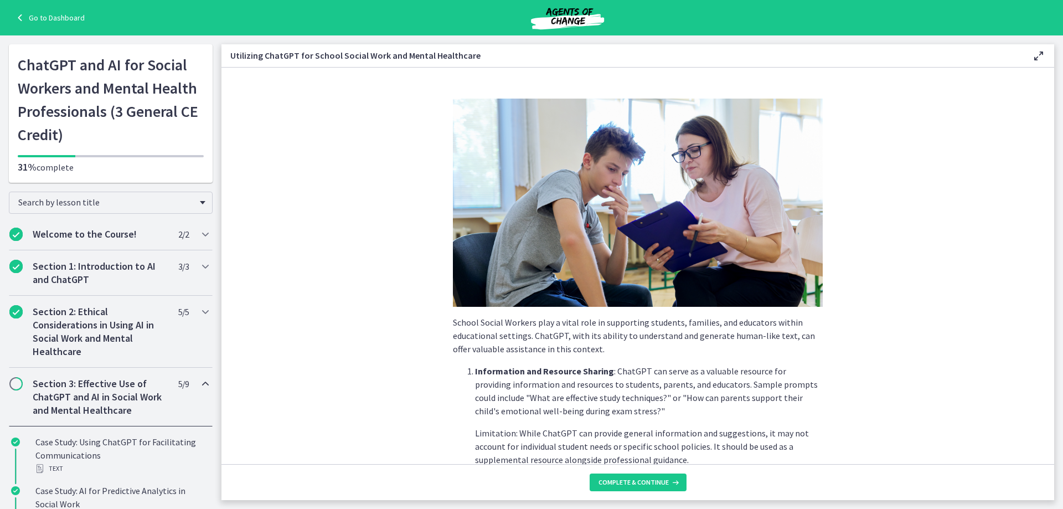
click at [823, 370] on div "School Social Workers play a vital role in supporting students, families, and e…" at bounding box center [638, 277] width 388 height 374
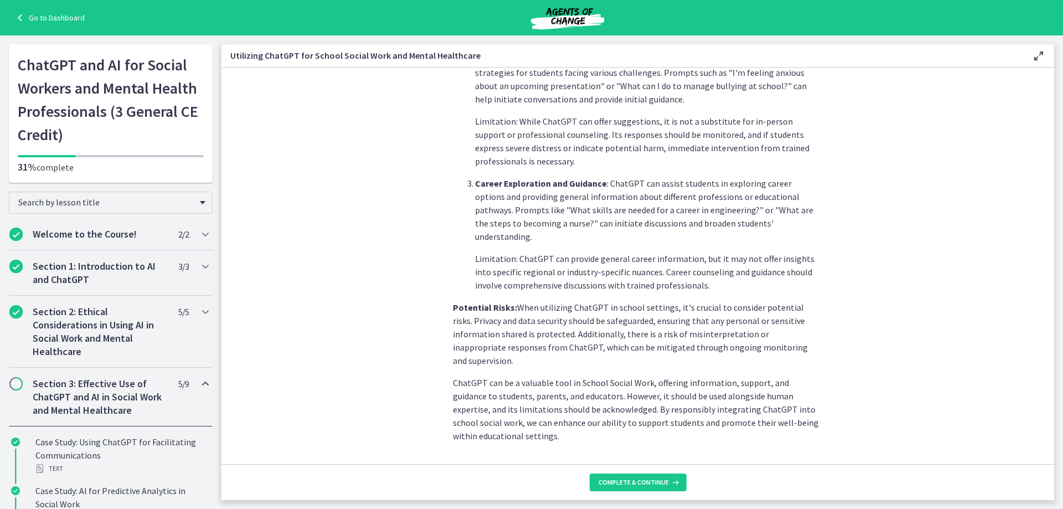
scroll to position [427, 0]
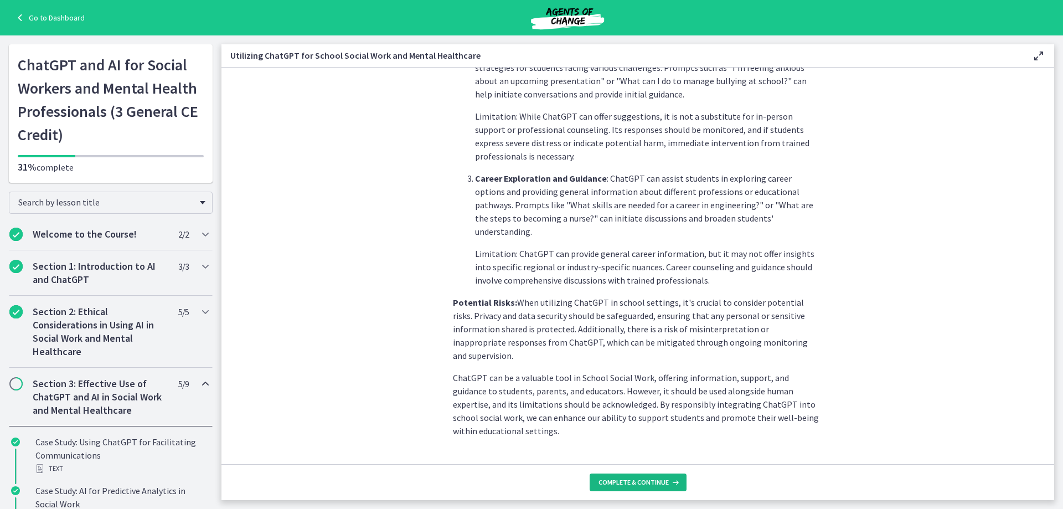
click at [637, 486] on span "Complete & continue" at bounding box center [633, 482] width 70 height 9
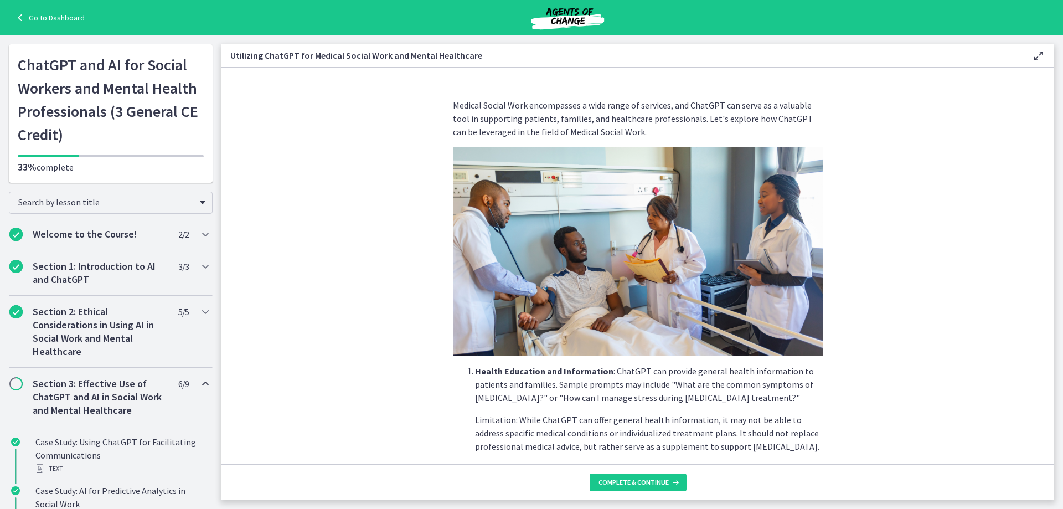
click at [889, 267] on section "Medical Social Work encompasses a wide range of services, and ChatGPT can serve…" at bounding box center [637, 266] width 833 height 396
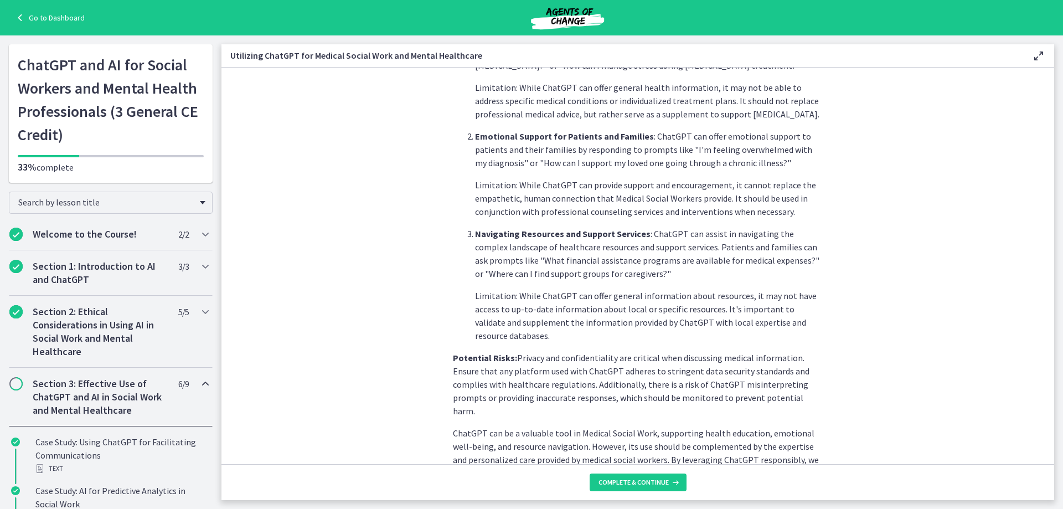
scroll to position [388, 0]
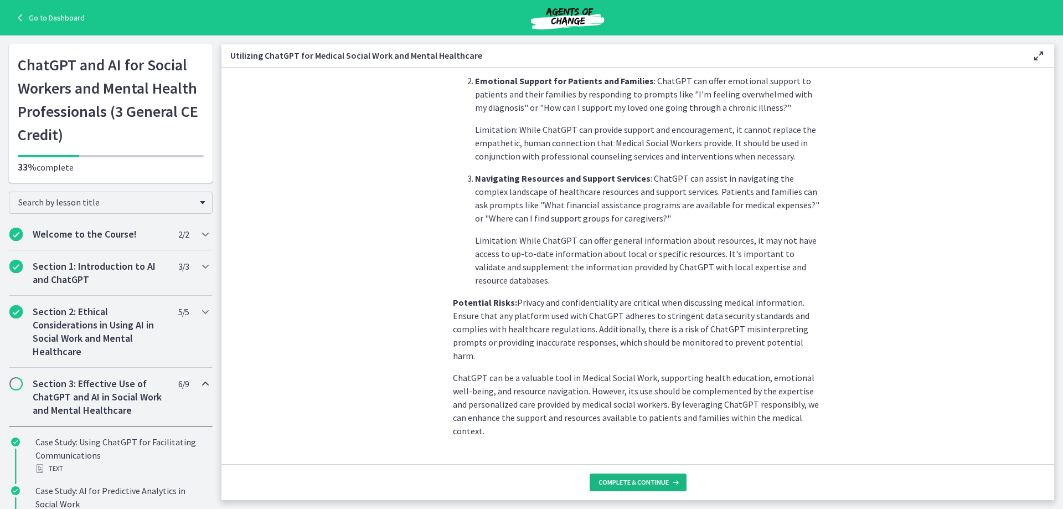
click at [648, 482] on span "Complete & continue" at bounding box center [633, 482] width 70 height 9
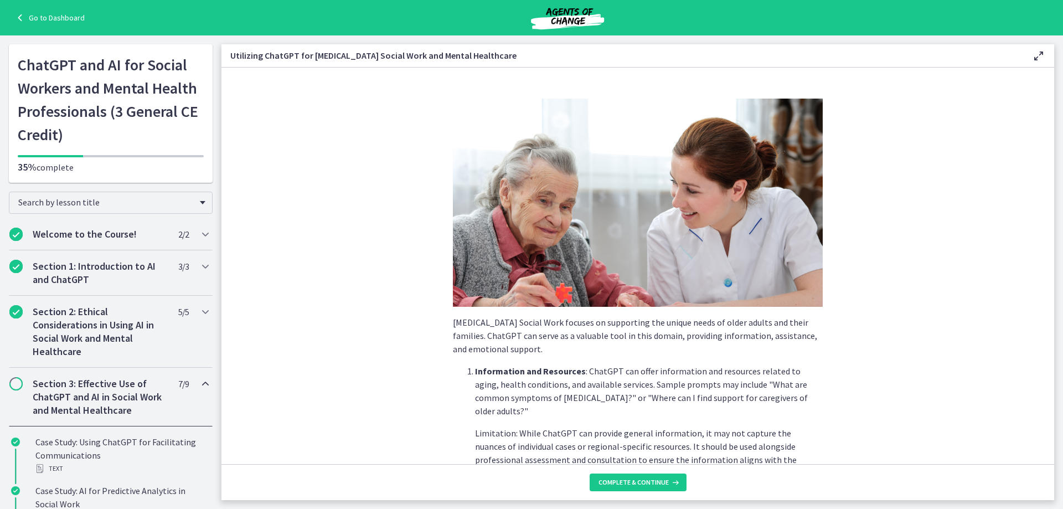
click at [884, 355] on section "[MEDICAL_DATA] Social Work focuses on supporting the unique needs of older adul…" at bounding box center [637, 266] width 833 height 396
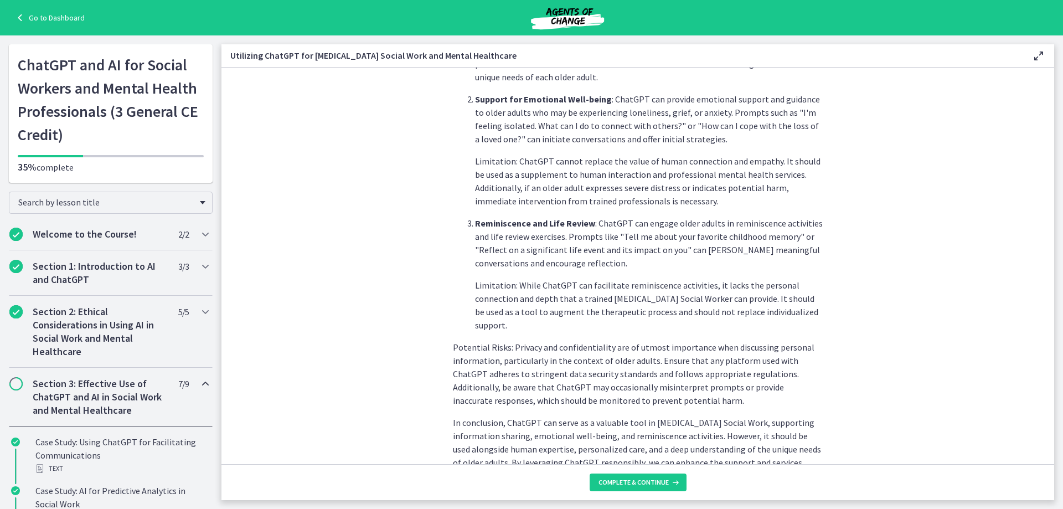
scroll to position [441, 0]
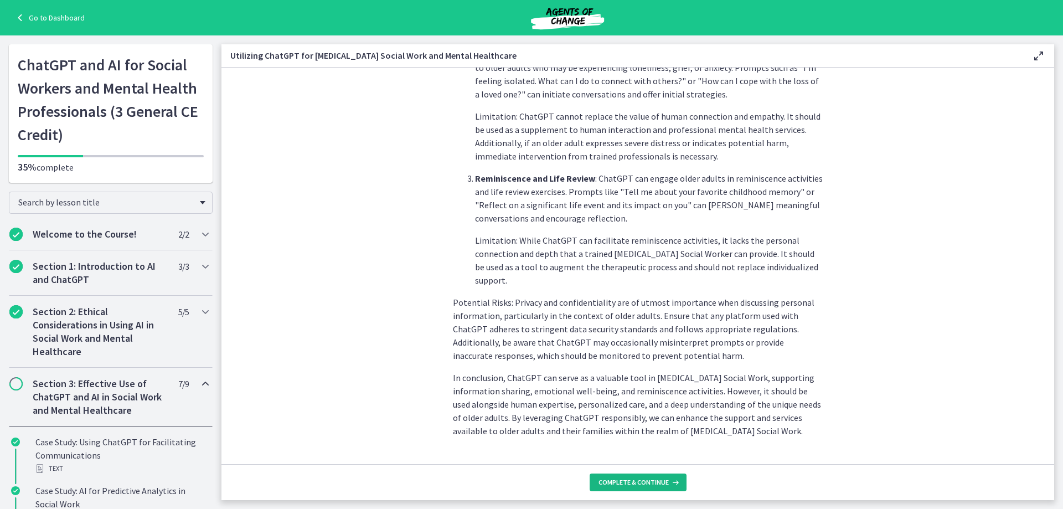
click at [644, 479] on span "Complete & continue" at bounding box center [633, 482] width 70 height 9
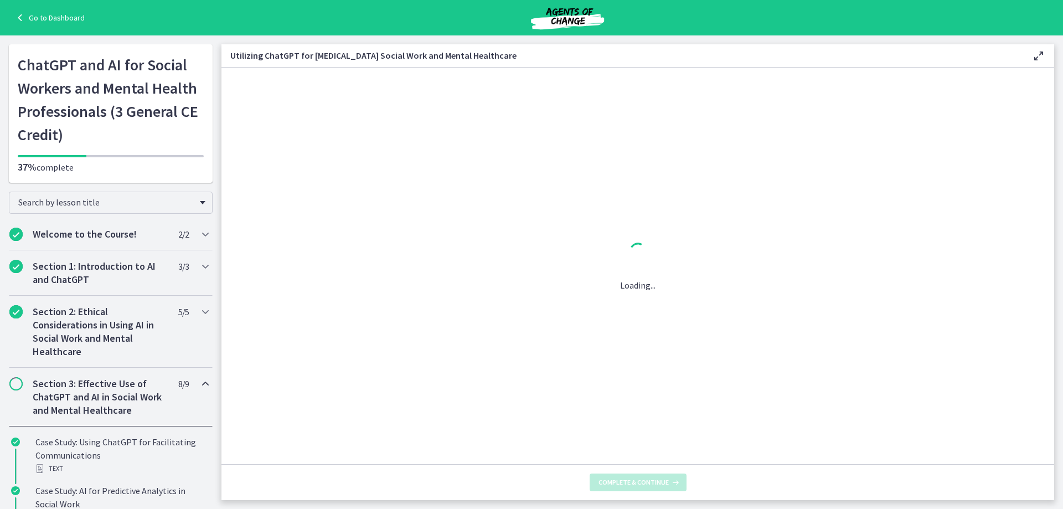
scroll to position [0, 0]
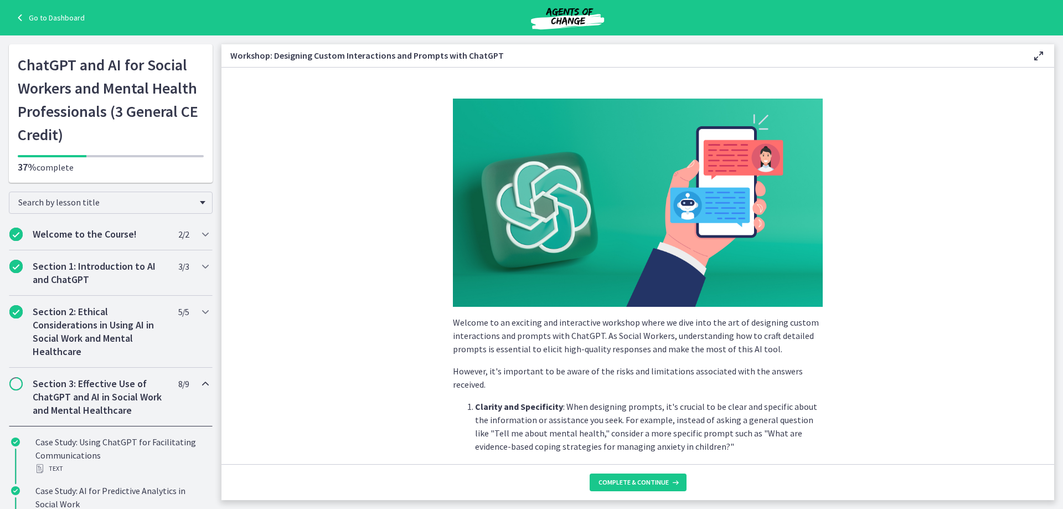
click at [927, 317] on section "Welcome to an exciting and interactive workshop where we dive into the art of d…" at bounding box center [637, 266] width 833 height 396
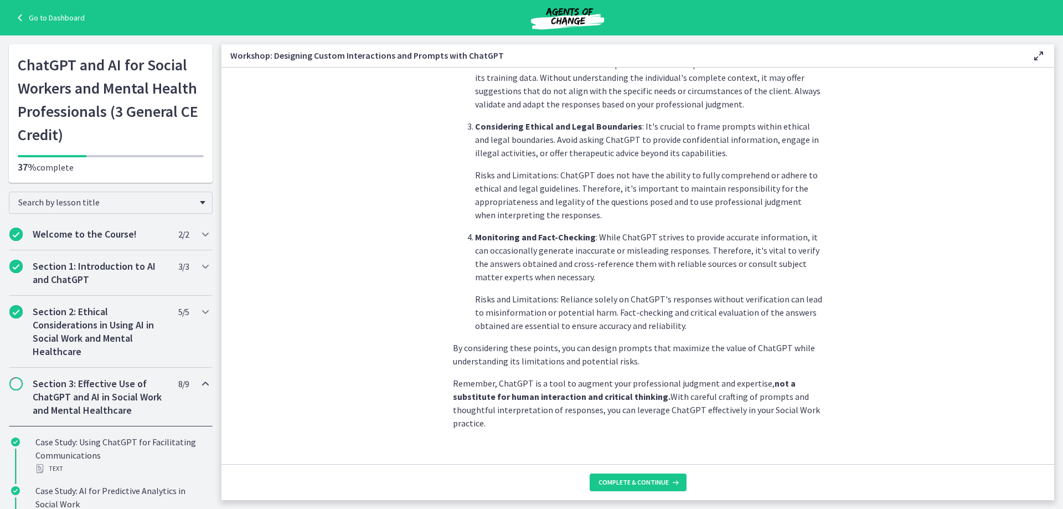
scroll to position [534, 0]
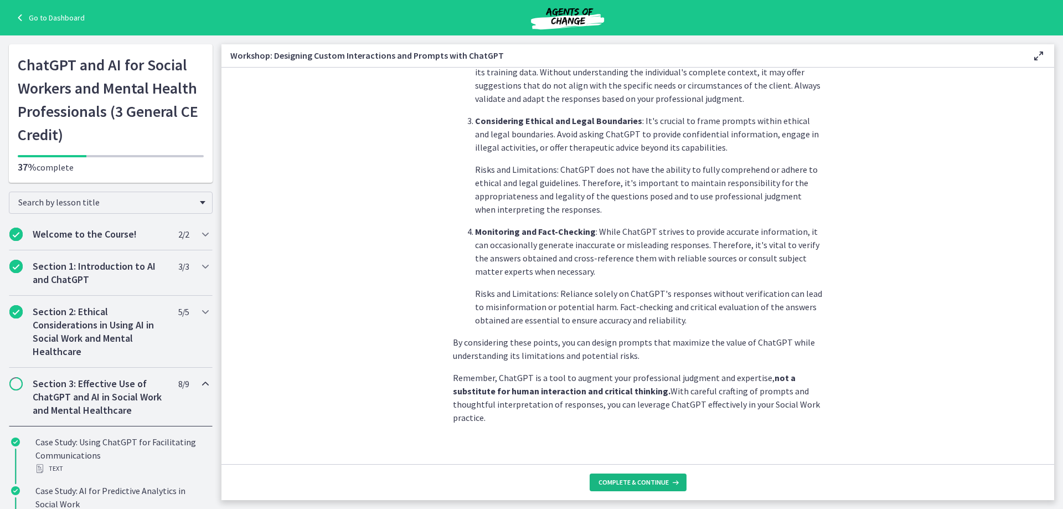
click at [663, 481] on span "Complete & continue" at bounding box center [633, 482] width 70 height 9
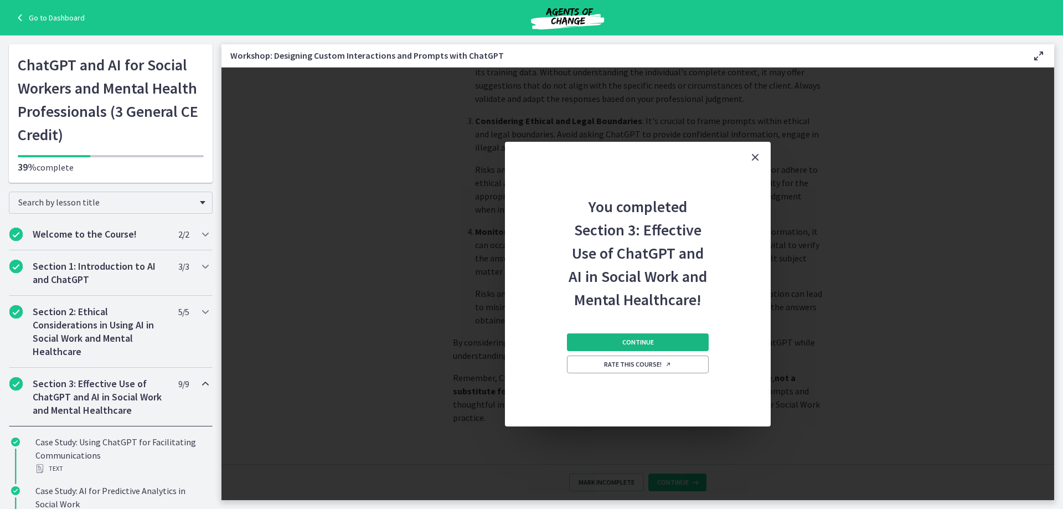
click at [660, 345] on button "Continue" at bounding box center [638, 342] width 142 height 18
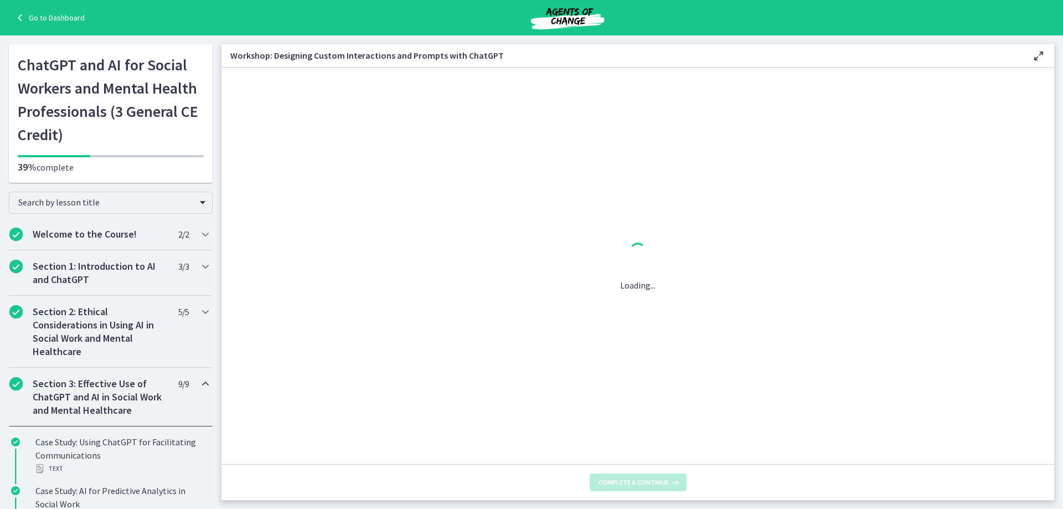
scroll to position [0, 0]
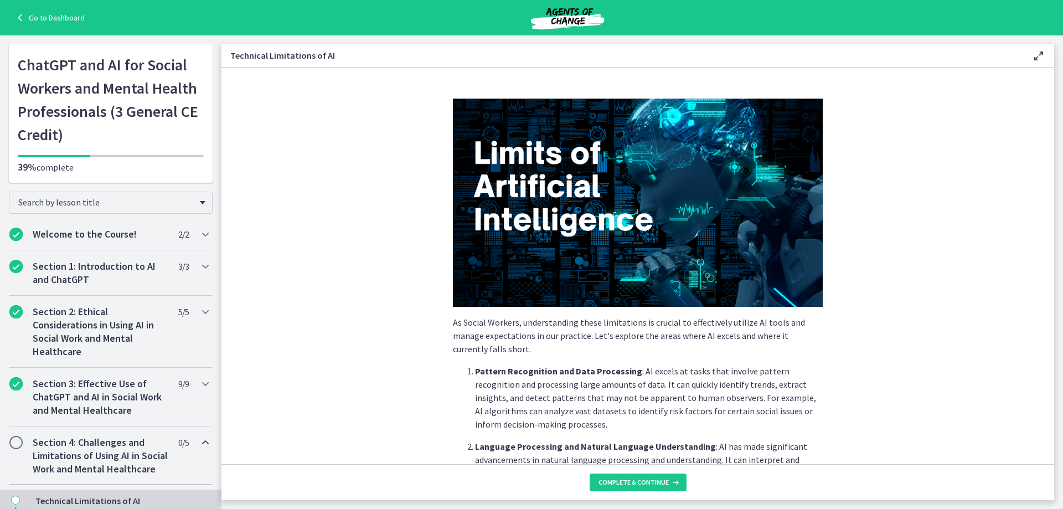
click at [910, 302] on section "As Social Workers, understanding these limitations is crucial to effectively ut…" at bounding box center [637, 266] width 833 height 396
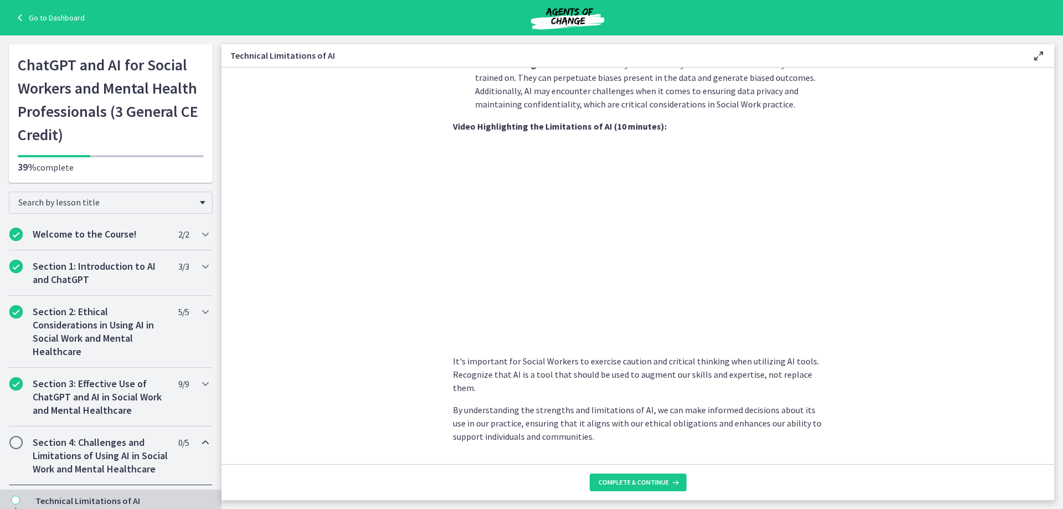
scroll to position [723, 0]
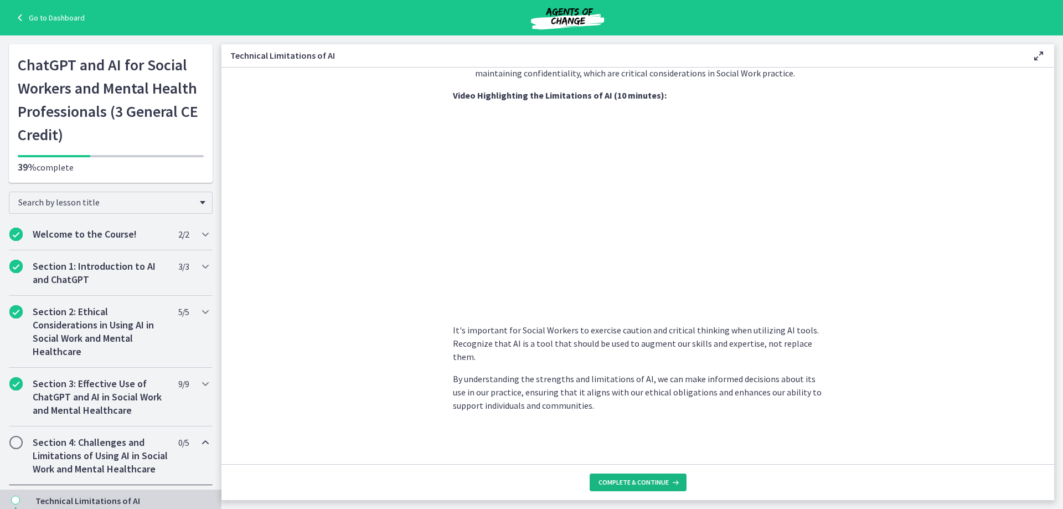
click at [637, 479] on span "Complete & continue" at bounding box center [633, 482] width 70 height 9
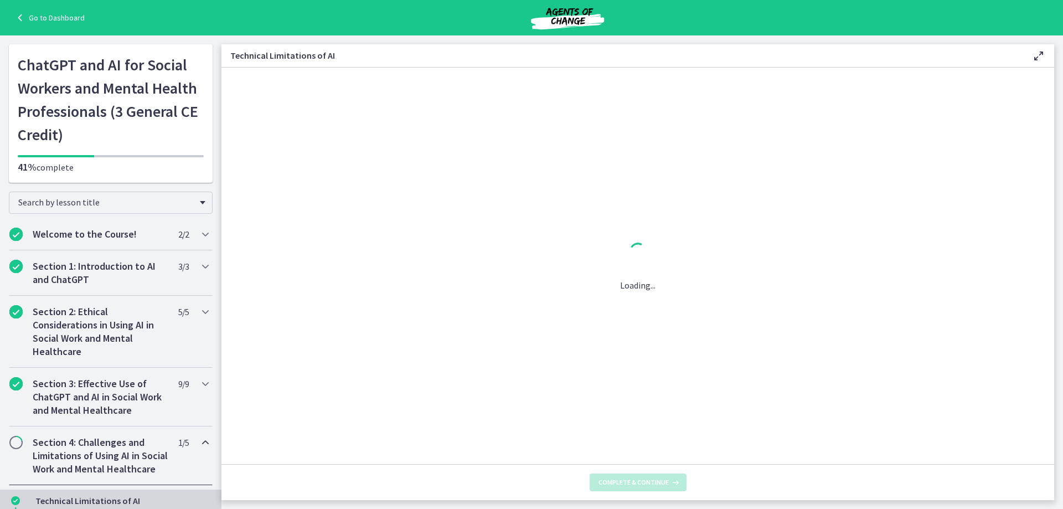
scroll to position [0, 0]
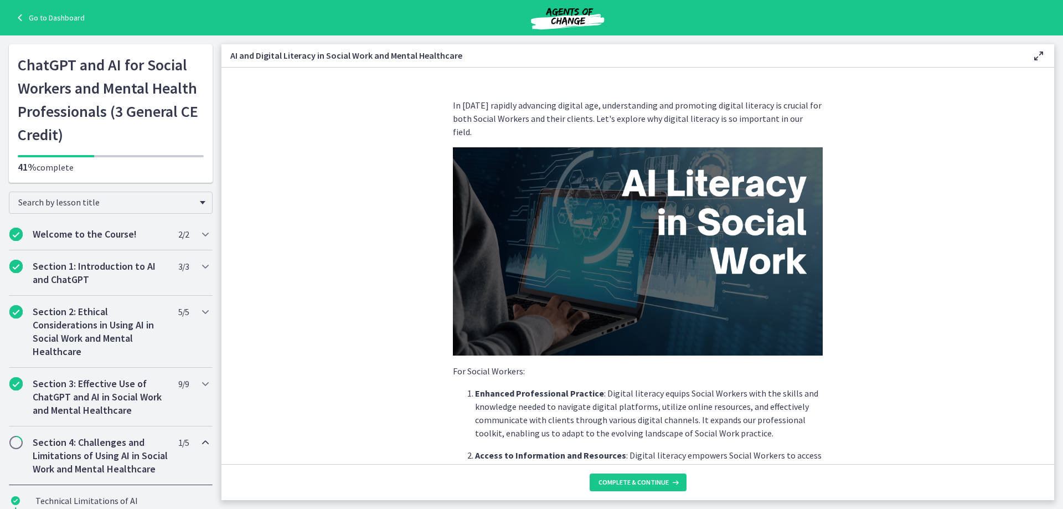
click at [848, 400] on section "In [DATE] rapidly advancing digital age, understanding and promoting digital li…" at bounding box center [637, 266] width 833 height 396
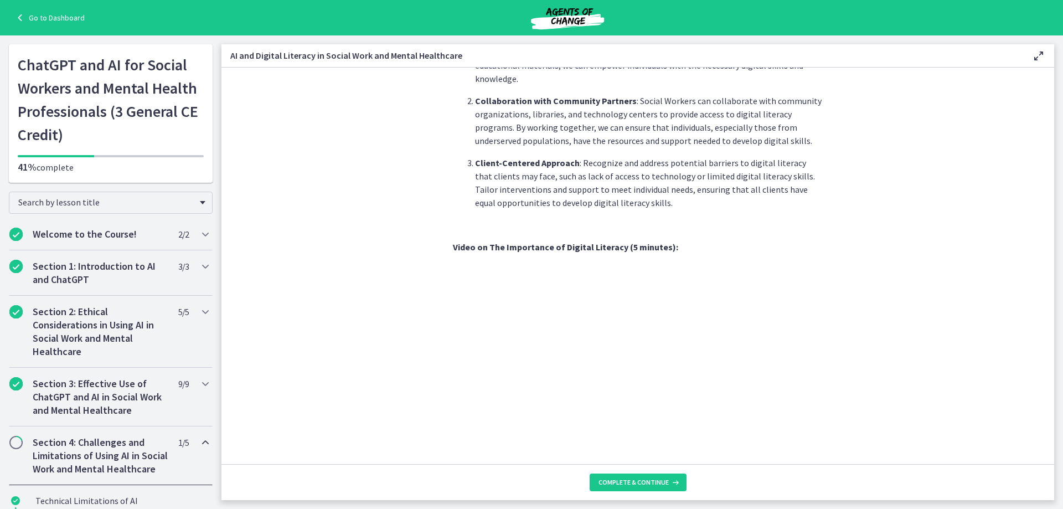
scroll to position [874, 0]
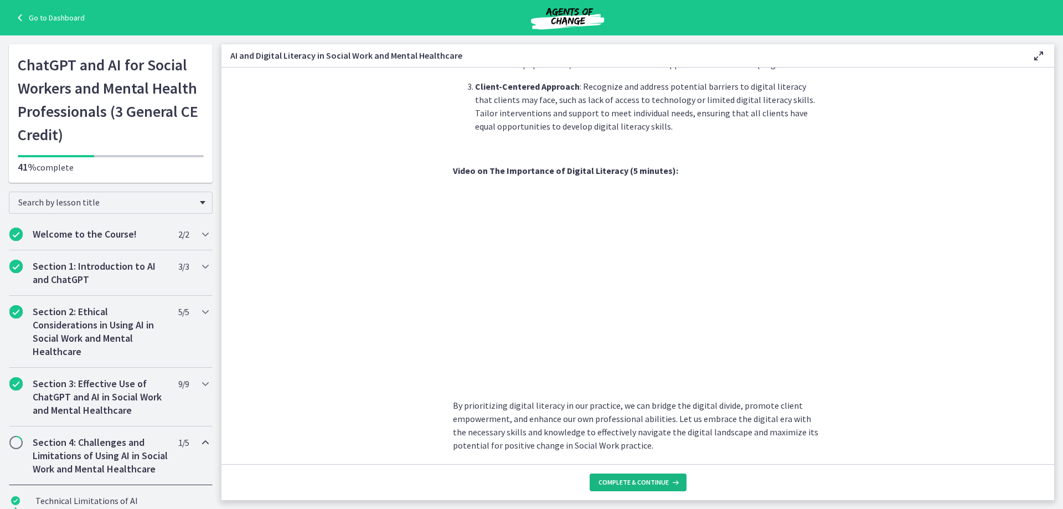
click at [661, 473] on button "Complete & continue" at bounding box center [638, 482] width 97 height 18
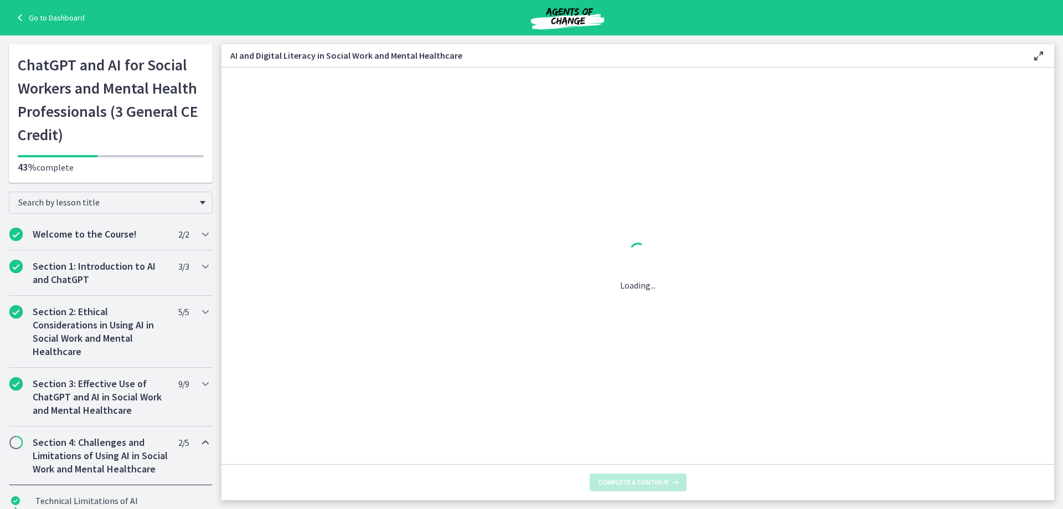
scroll to position [0, 0]
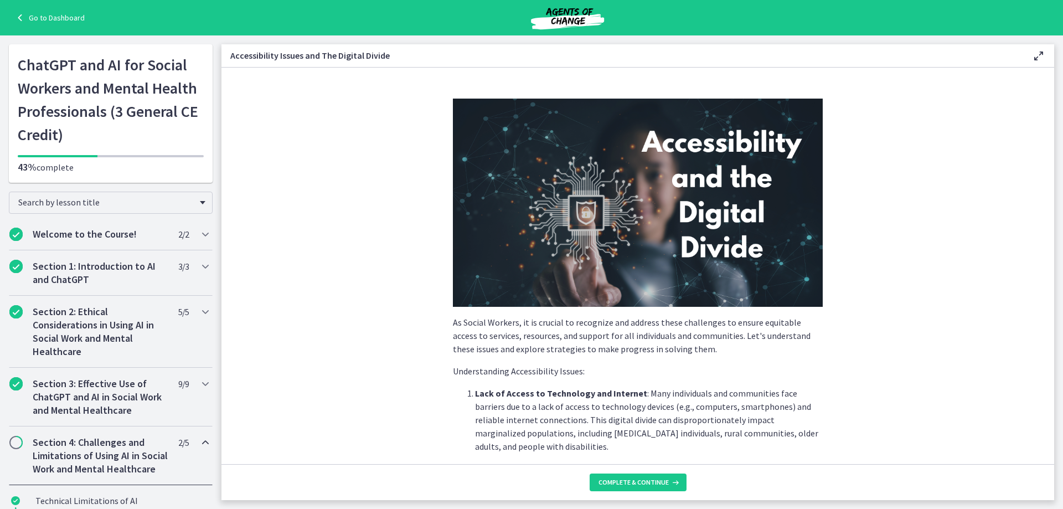
click at [886, 388] on section "As Social Workers, it is crucial to recognize and address these challenges to e…" at bounding box center [637, 266] width 833 height 396
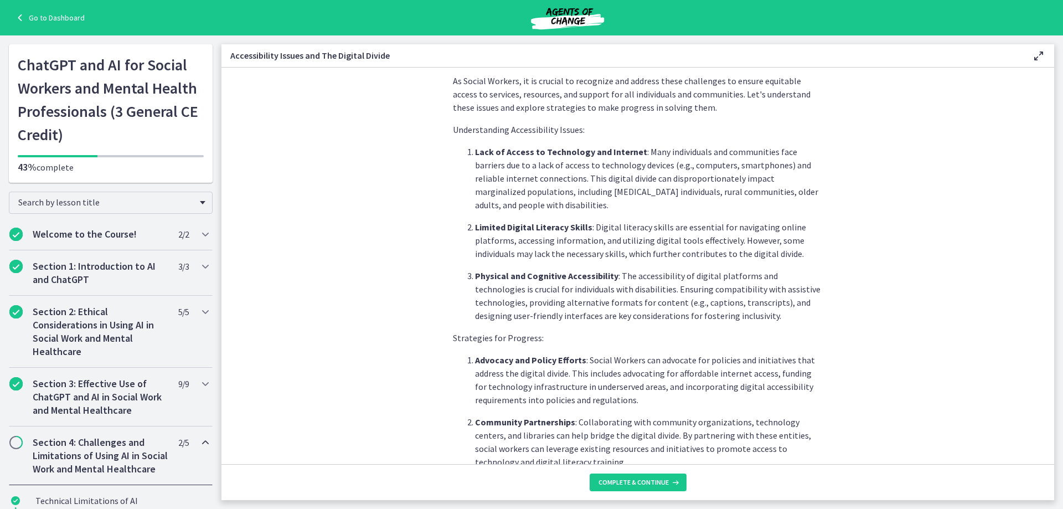
scroll to position [266, 0]
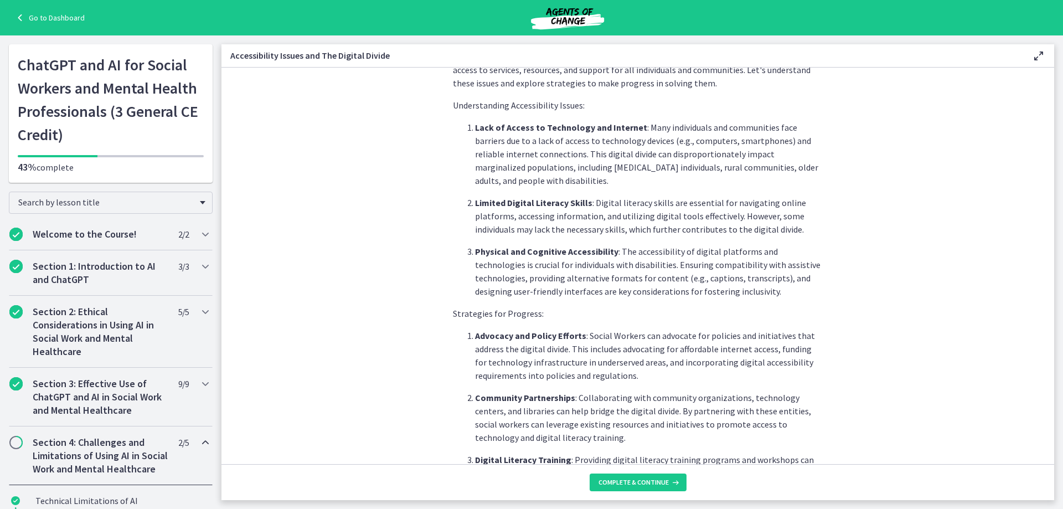
click at [887, 388] on section "As Social Workers, it is crucial to recognize and address these challenges to e…" at bounding box center [637, 266] width 833 height 396
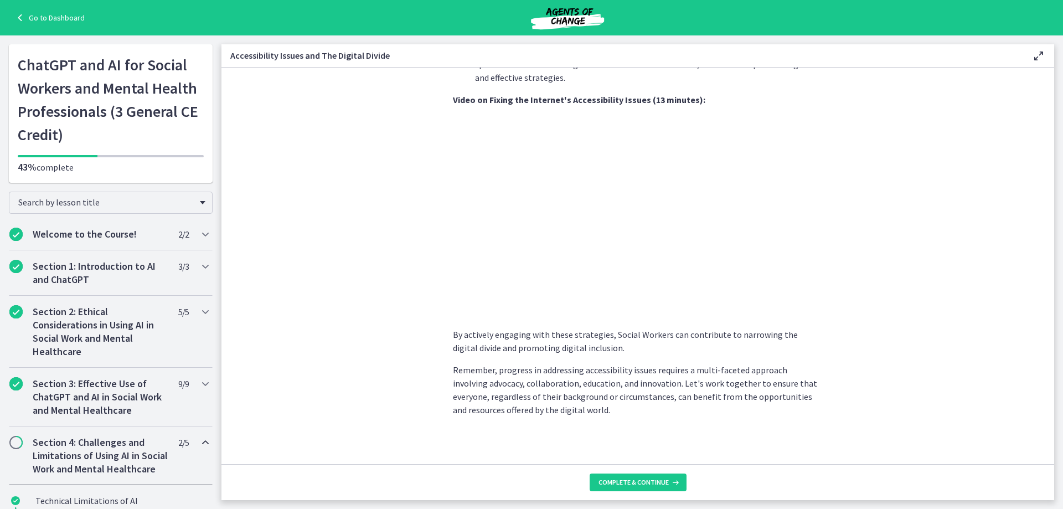
scroll to position [878, 0]
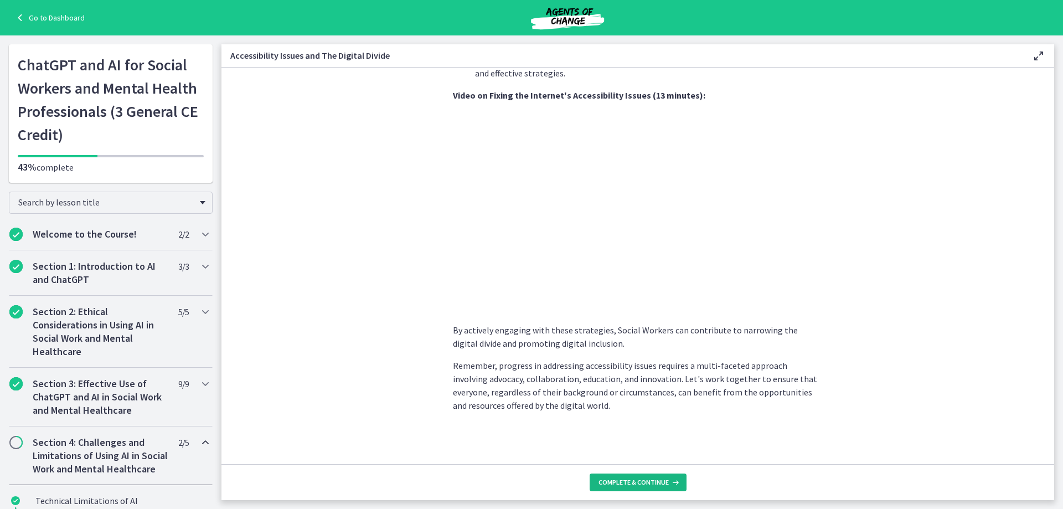
click at [629, 479] on span "Complete & continue" at bounding box center [633, 482] width 70 height 9
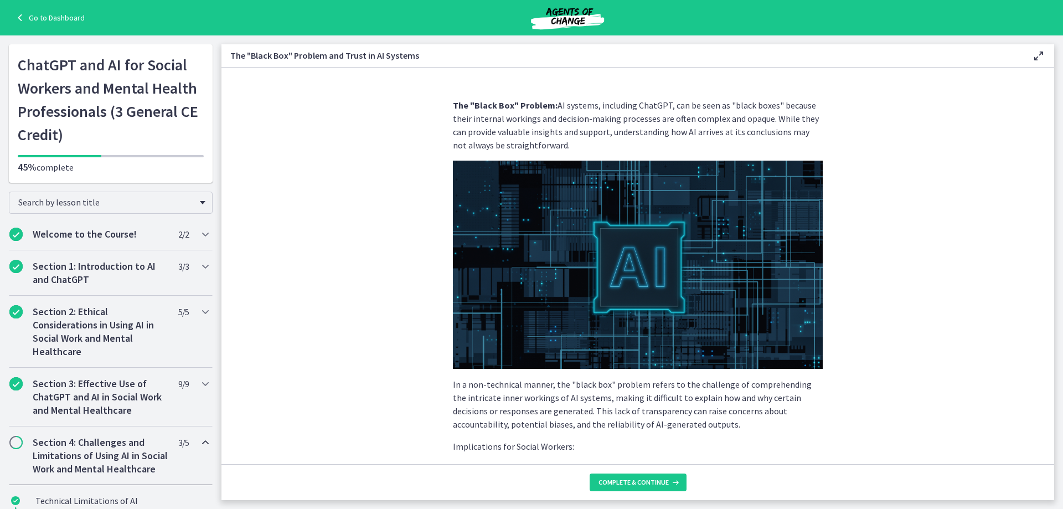
click at [986, 319] on section "The "Black Box" Problem: AI systems, including ChatGPT, can be seen as "black b…" at bounding box center [637, 266] width 833 height 396
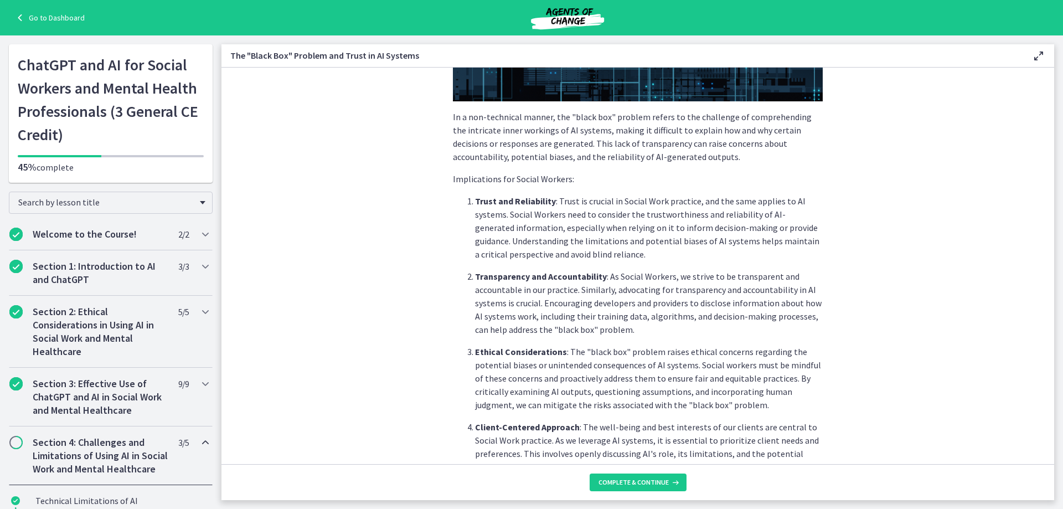
scroll to position [288, 0]
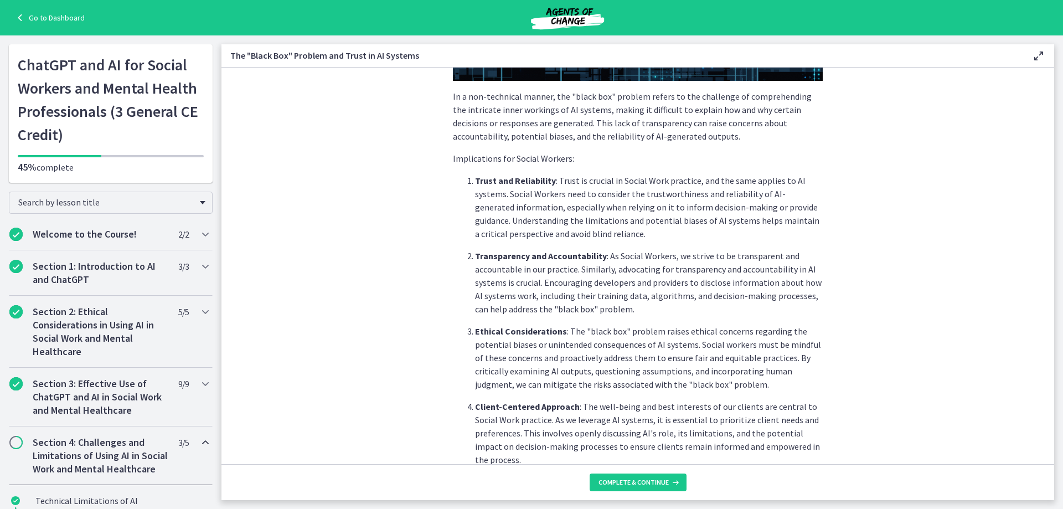
click at [986, 319] on section "The "Black Box" Problem: AI systems, including ChatGPT, can be seen as "black b…" at bounding box center [637, 266] width 833 height 396
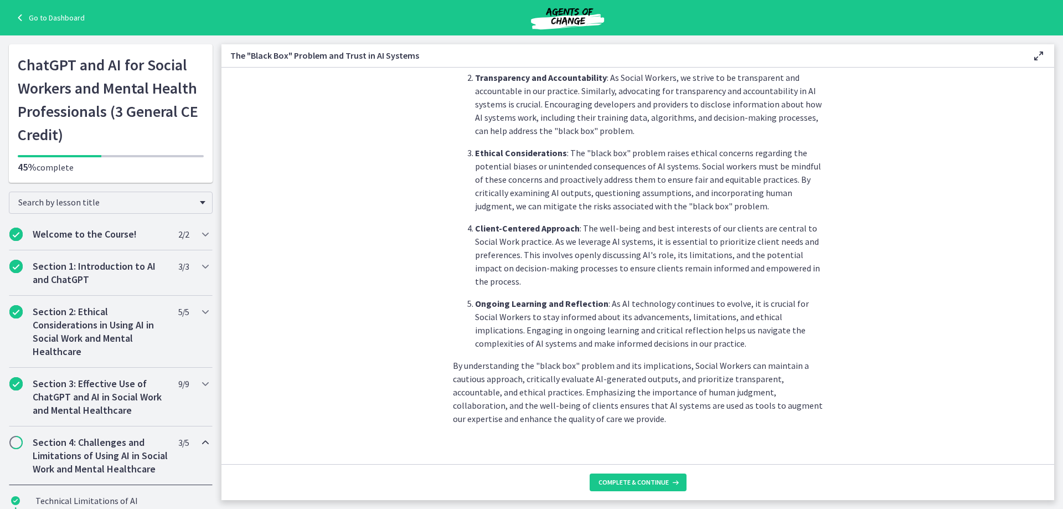
scroll to position [481, 0]
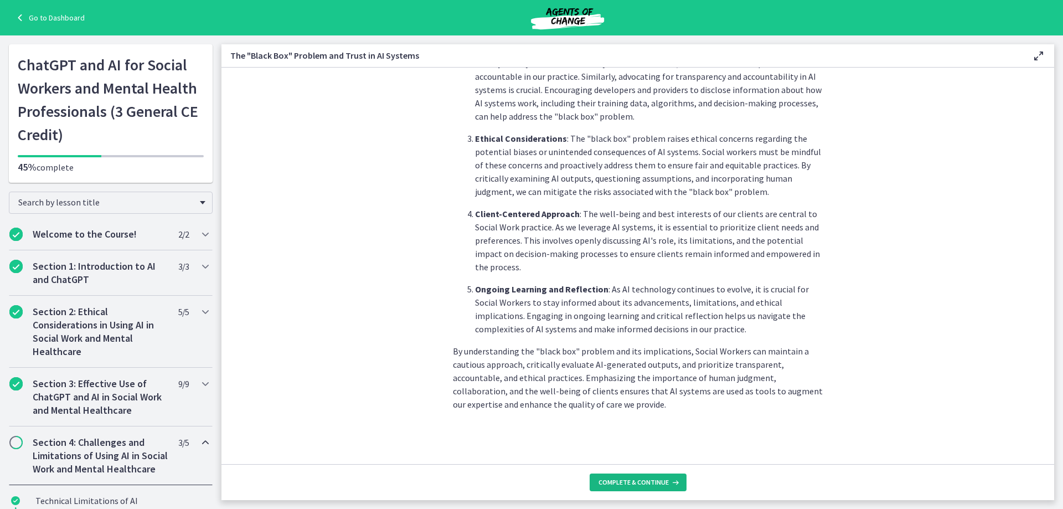
click at [658, 480] on span "Complete & continue" at bounding box center [633, 482] width 70 height 9
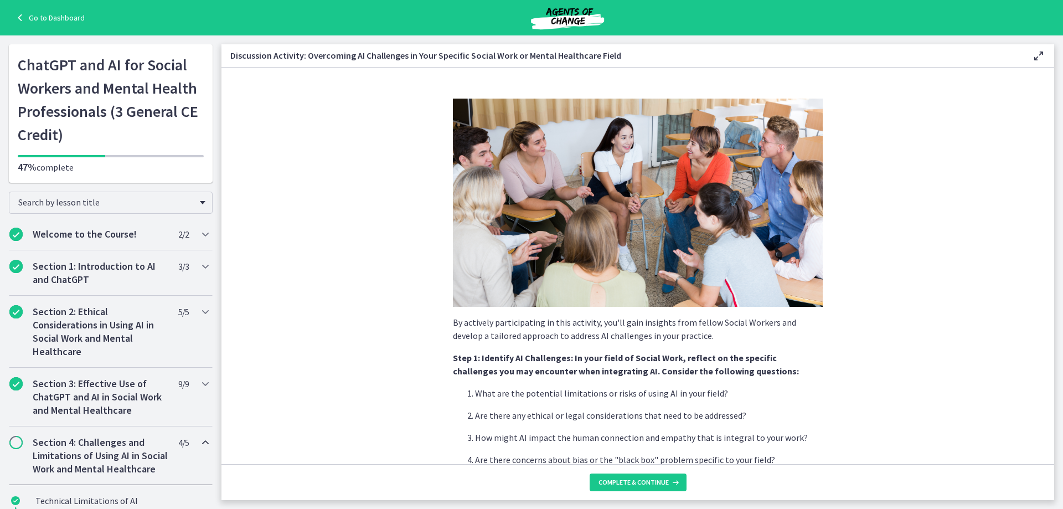
click at [963, 373] on section "By actively participating in this activity, you'll gain insights from fellow So…" at bounding box center [637, 266] width 833 height 396
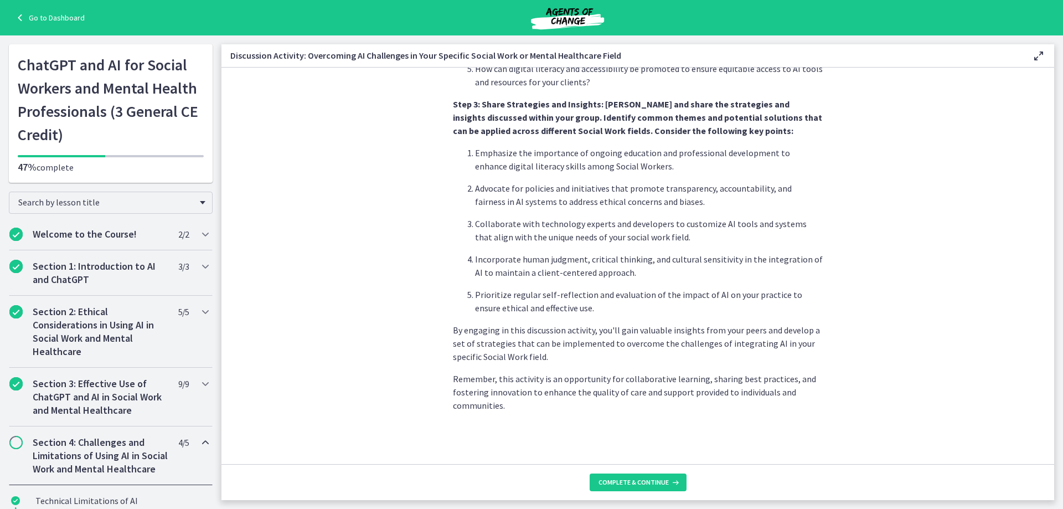
scroll to position [613, 0]
click at [625, 479] on span "Complete & continue" at bounding box center [633, 482] width 70 height 9
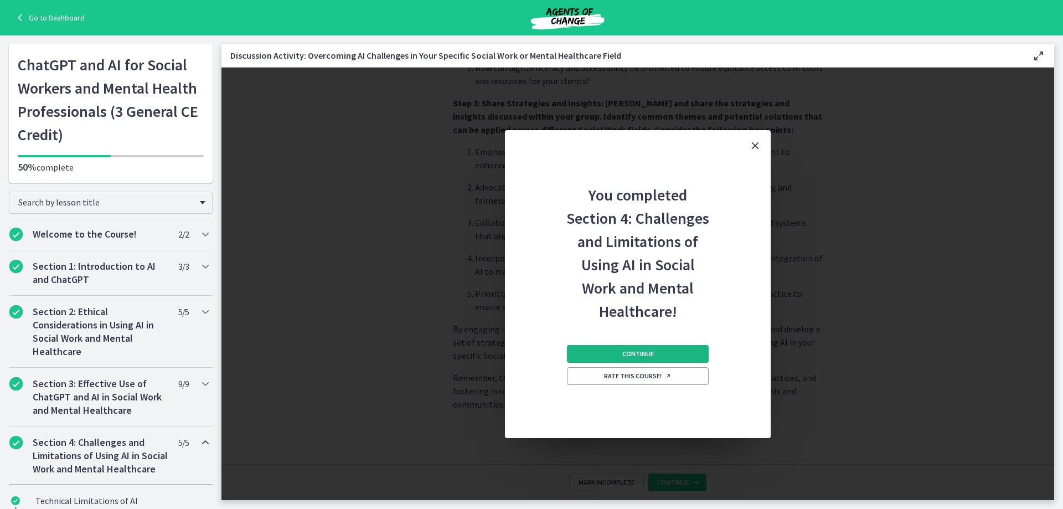
click at [670, 355] on button "Continue" at bounding box center [638, 354] width 142 height 18
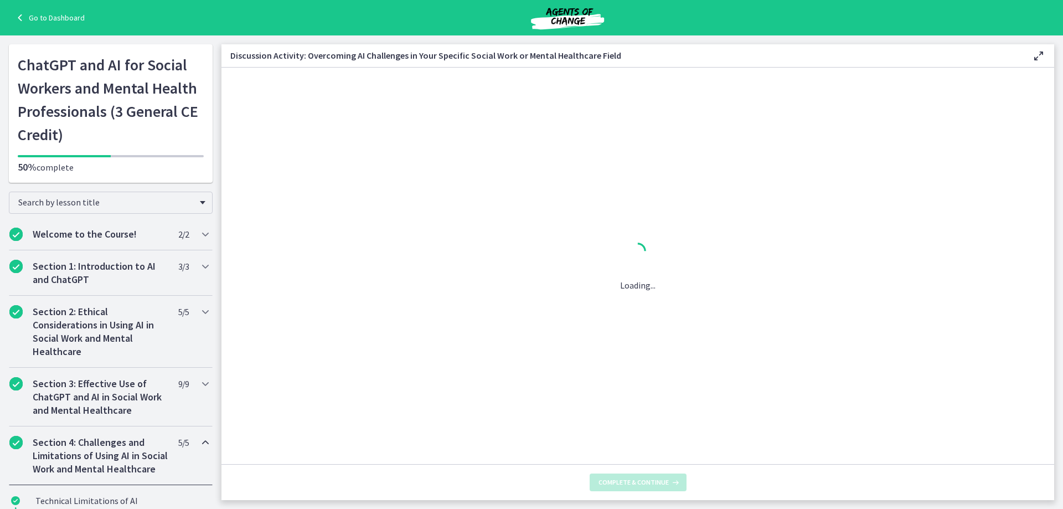
scroll to position [0, 0]
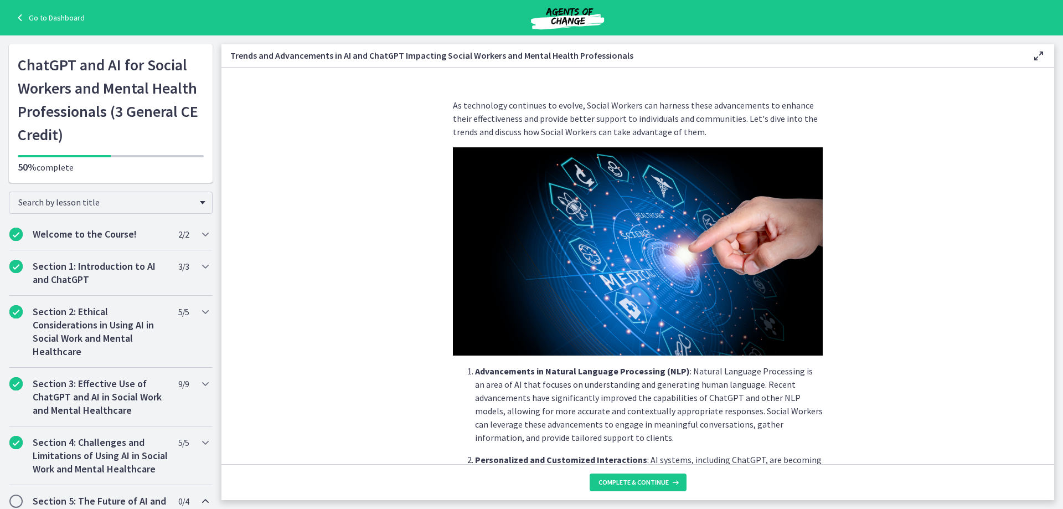
click at [920, 240] on section "As technology continues to evolve, Social Workers can harness these advancement…" at bounding box center [637, 266] width 833 height 396
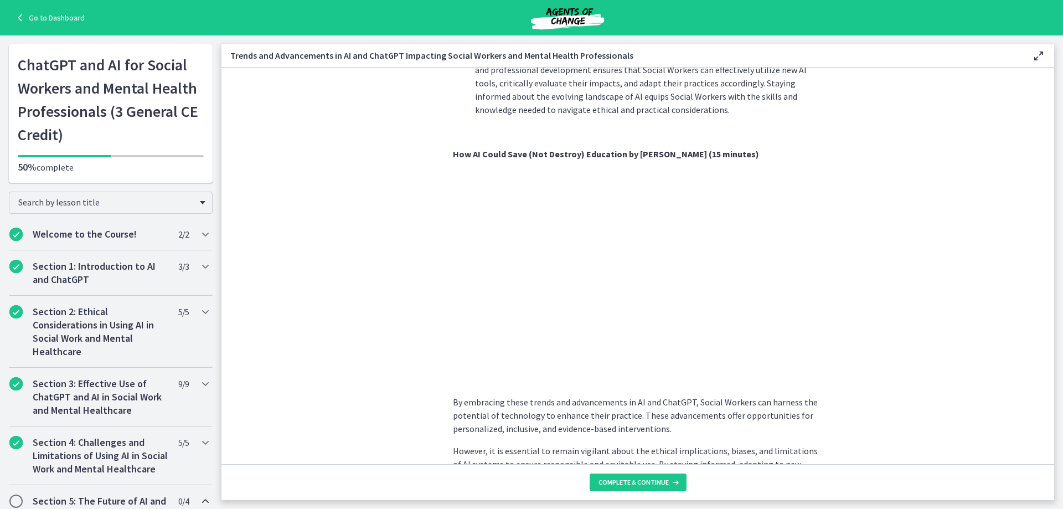
scroll to position [829, 0]
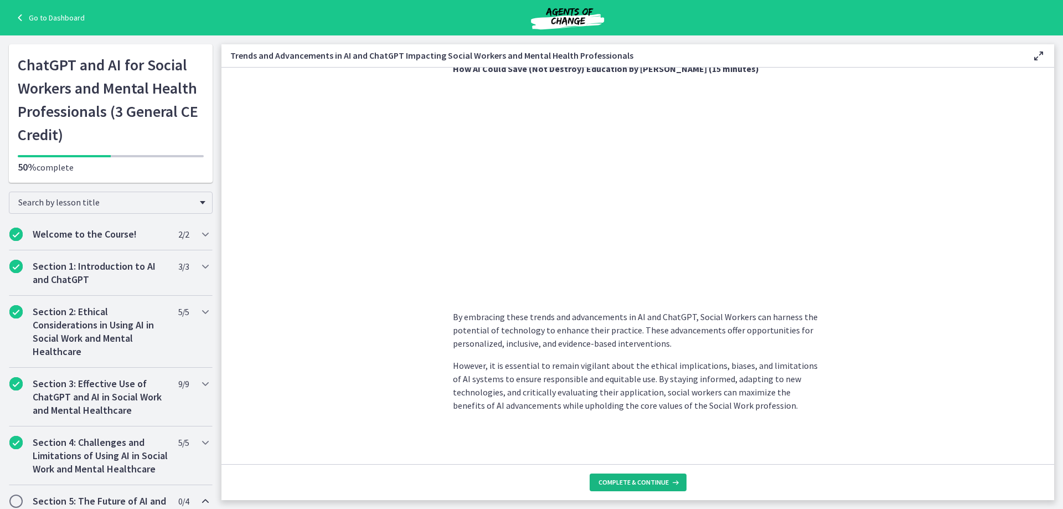
click at [655, 484] on span "Complete & continue" at bounding box center [633, 482] width 70 height 9
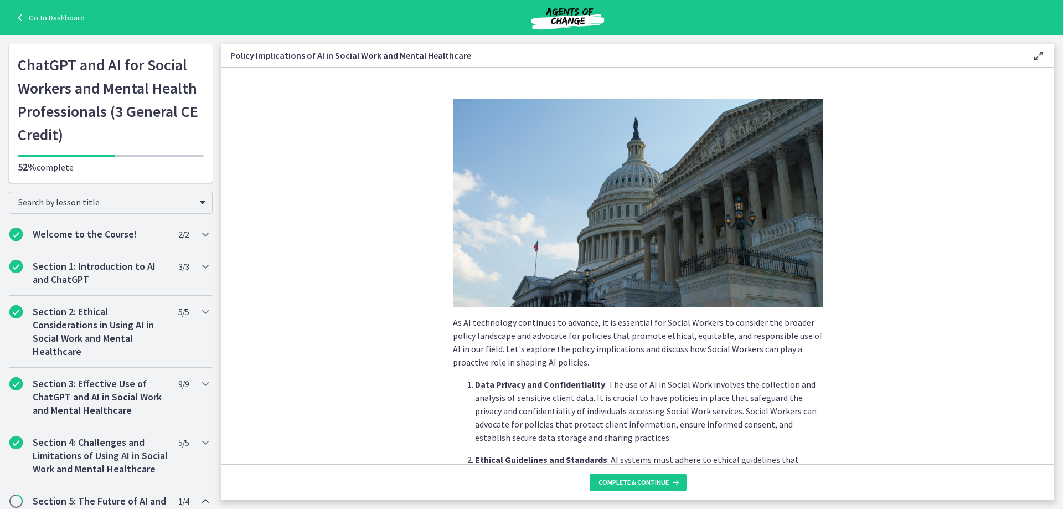
click at [897, 329] on section "As AI technology continues to advance, it is essential for Social Workers to co…" at bounding box center [637, 266] width 833 height 396
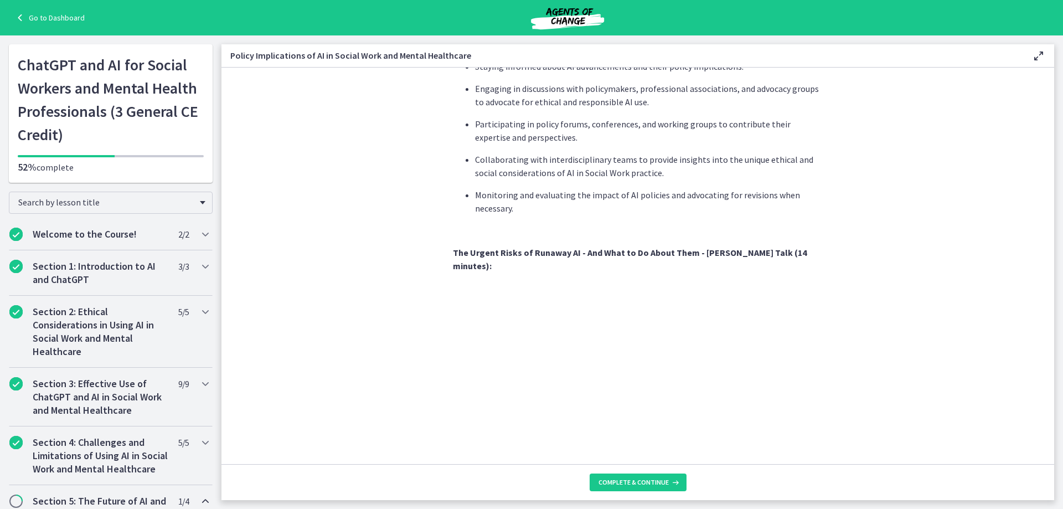
scroll to position [913, 0]
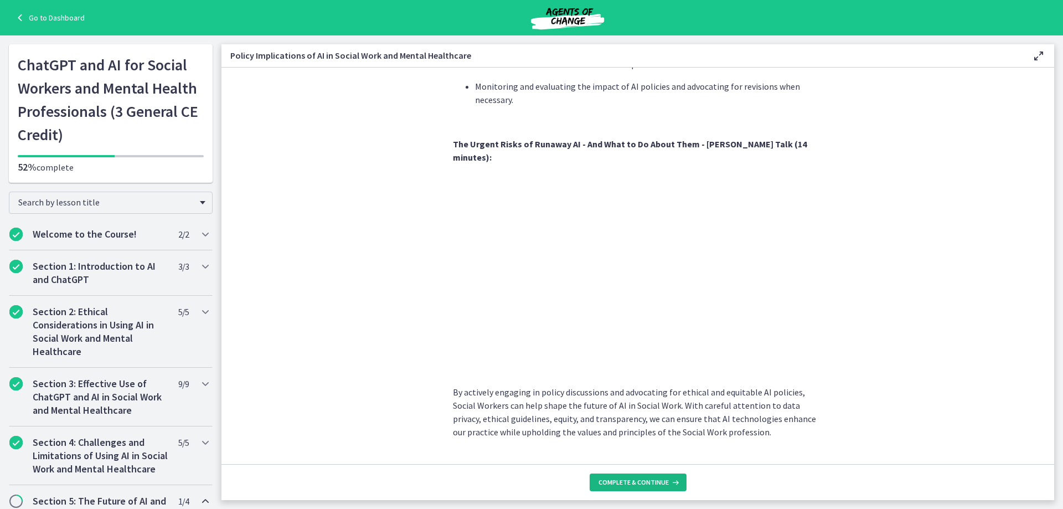
click at [626, 484] on span "Complete & continue" at bounding box center [633, 482] width 70 height 9
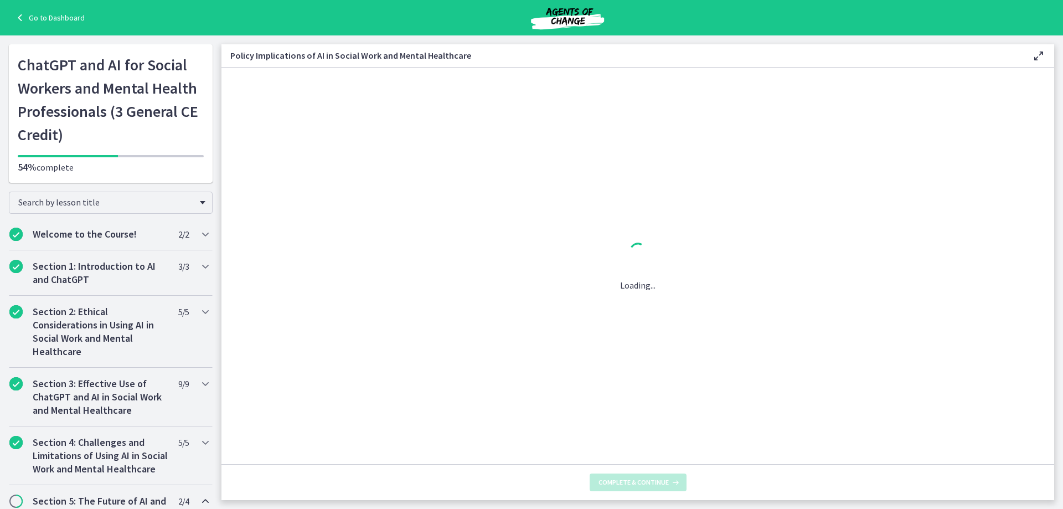
scroll to position [0, 0]
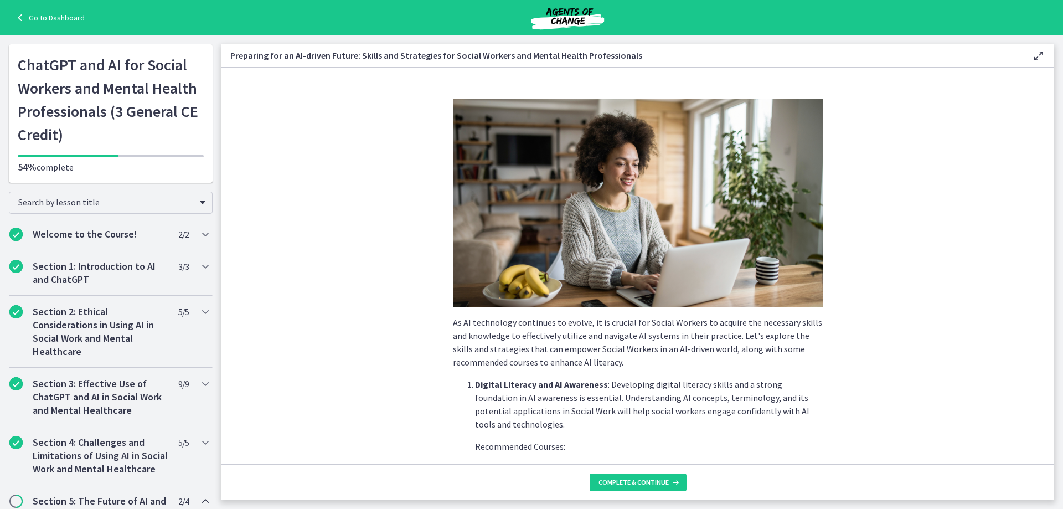
click at [888, 297] on section "As AI technology continues to evolve, it is crucial for Social Workers to acqui…" at bounding box center [637, 266] width 833 height 396
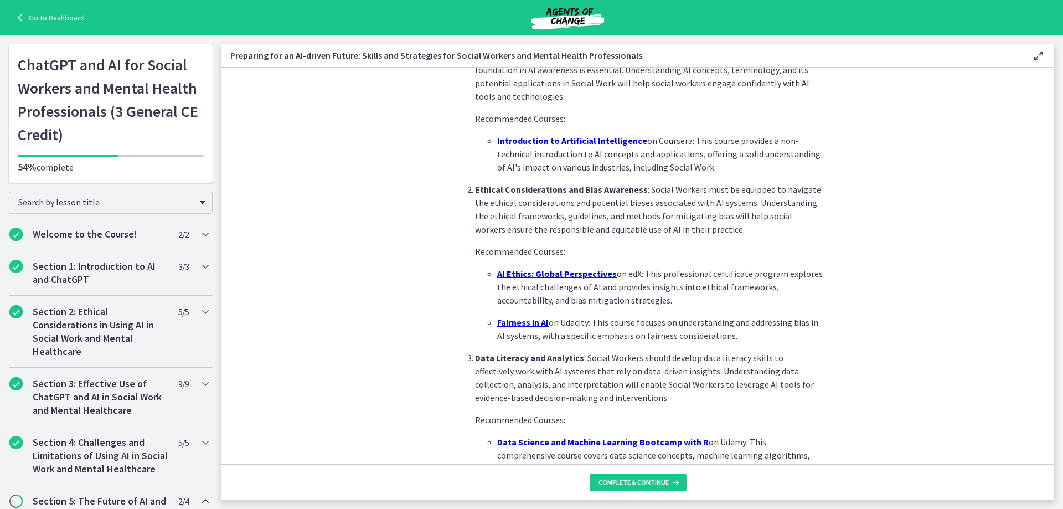
scroll to position [354, 0]
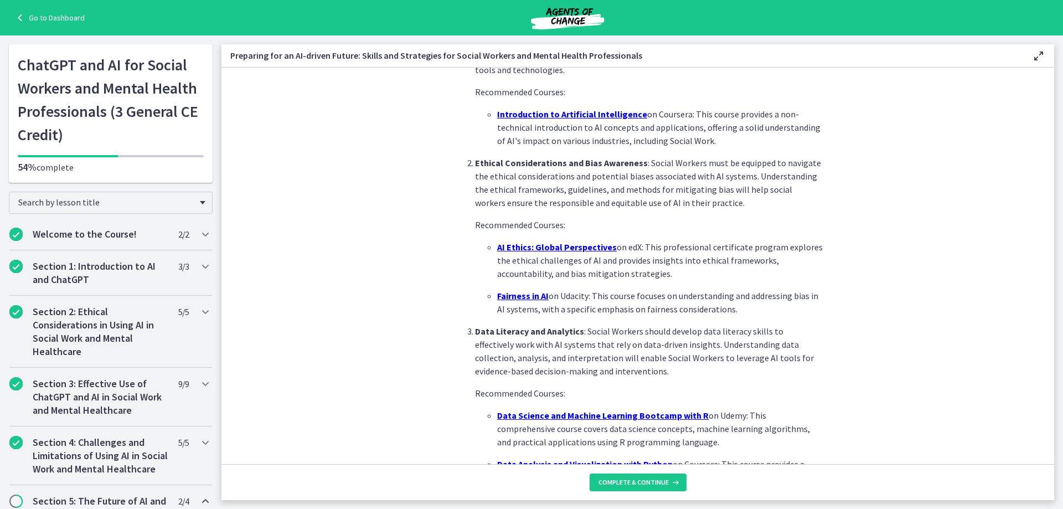
click at [561, 112] on u "Introduction to Artificial Intelligence" at bounding box center [572, 114] width 150 height 11
click at [881, 237] on section "As AI technology continues to evolve, it is crucial for Social Workers to acqui…" at bounding box center [637, 266] width 833 height 396
click at [579, 247] on u "AI Ethics: Global Perspectives" at bounding box center [557, 246] width 120 height 11
click at [849, 275] on section "As AI technology continues to evolve, it is crucial for Social Workers to acqui…" at bounding box center [637, 266] width 833 height 396
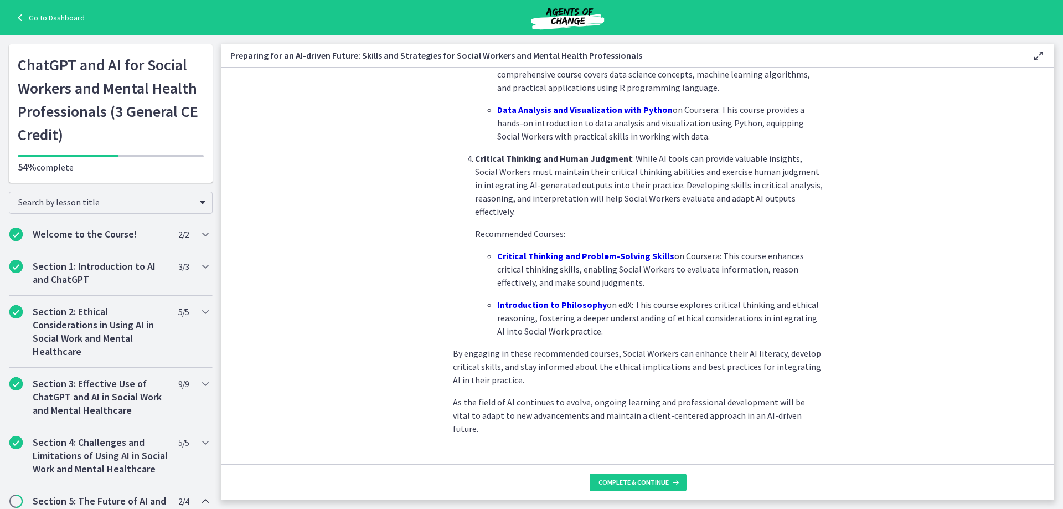
scroll to position [720, 0]
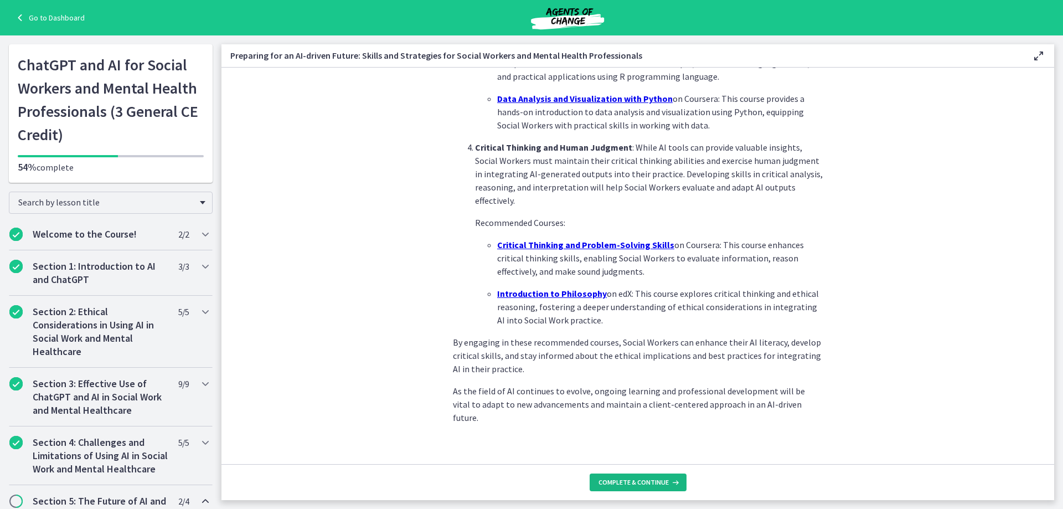
click at [664, 481] on span "Complete & continue" at bounding box center [633, 482] width 70 height 9
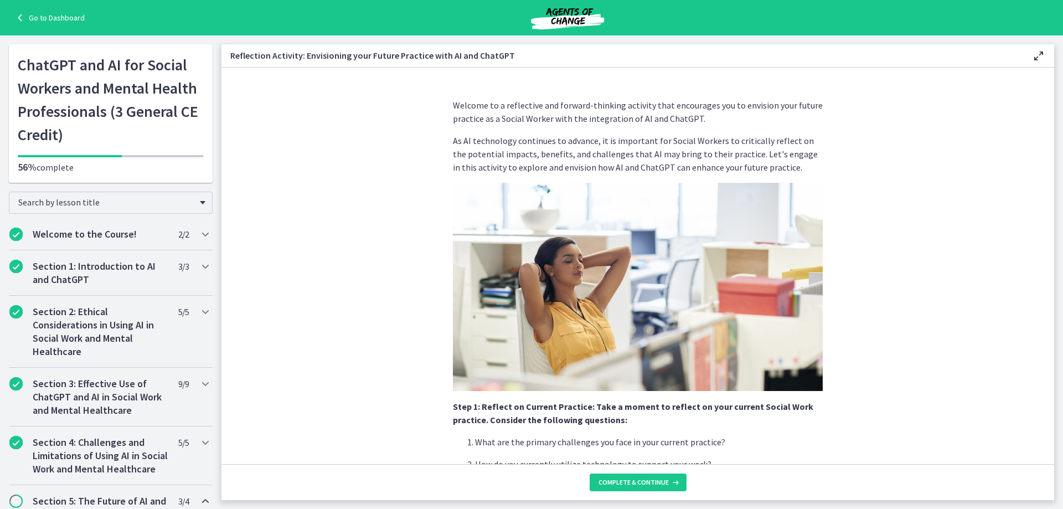
click at [903, 264] on section "Welcome to a reflective and forward-thinking activity that encourages you to en…" at bounding box center [637, 266] width 833 height 396
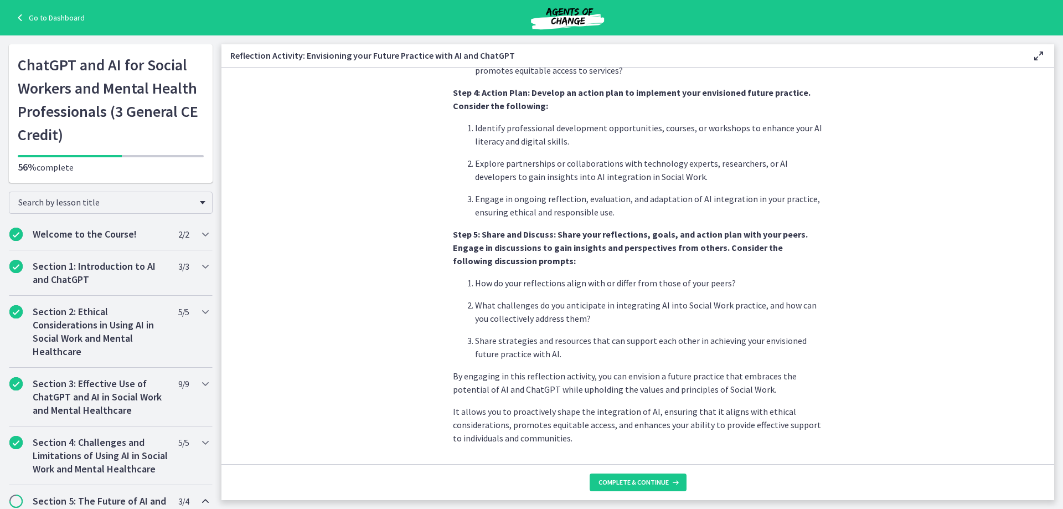
scroll to position [870, 0]
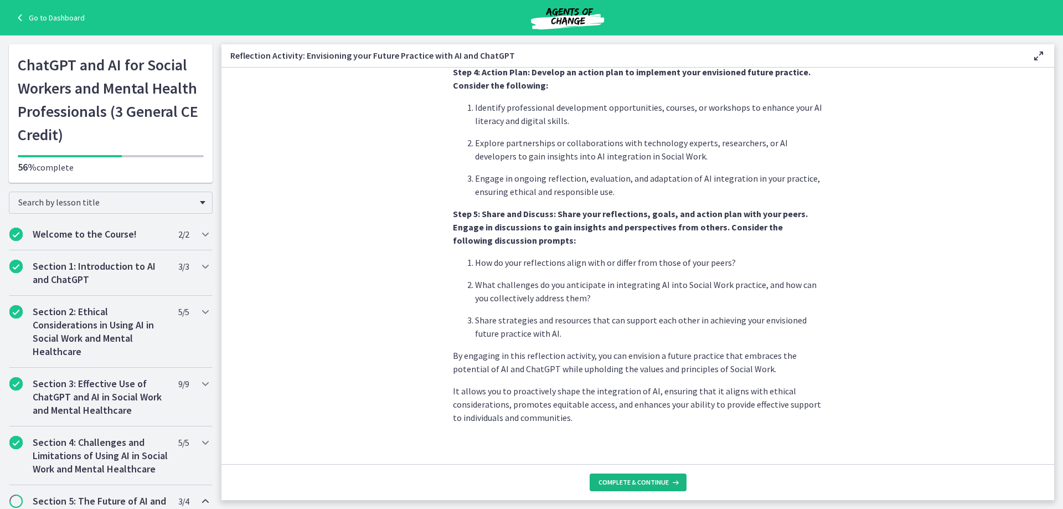
click at [632, 477] on button "Complete & continue" at bounding box center [638, 482] width 97 height 18
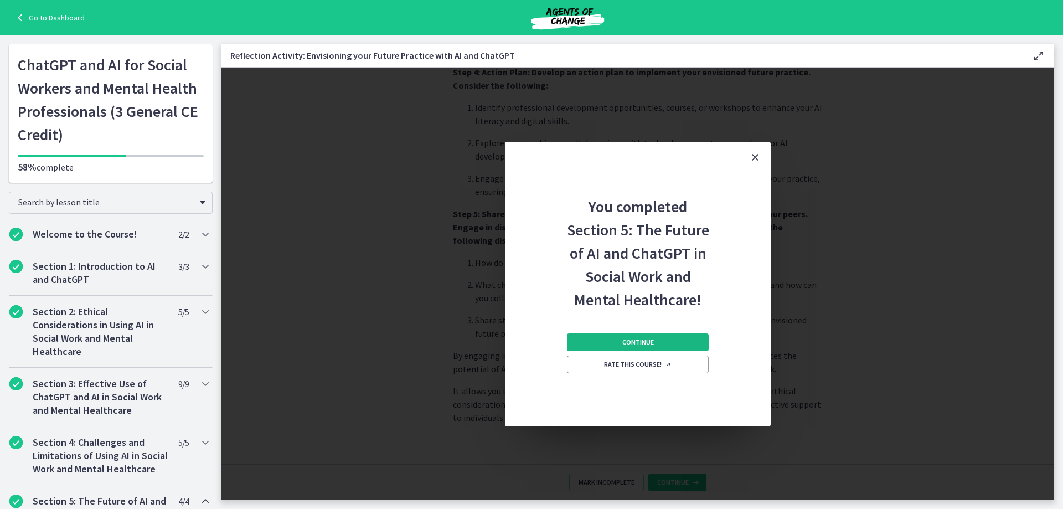
click at [658, 339] on button "Continue" at bounding box center [638, 342] width 142 height 18
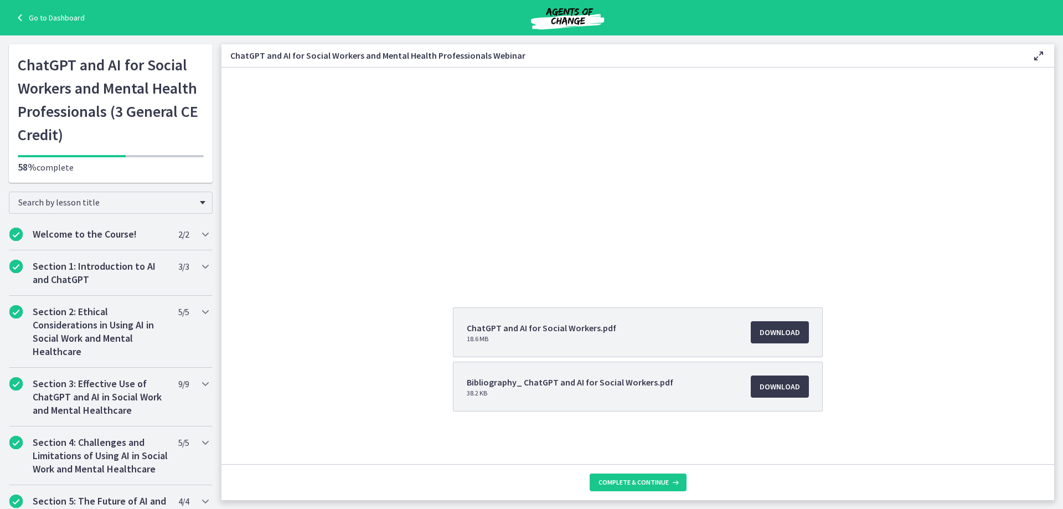
scroll to position [101, 0]
click at [767, 332] on span "Download Opens in a new window" at bounding box center [780, 331] width 40 height 13
click at [921, 379] on div "ChatGPT and AI for Social Workers.pdf 18.6 MB Download Opens in a new window Bi…" at bounding box center [637, 385] width 833 height 157
click at [663, 479] on span "Complete & continue" at bounding box center [633, 482] width 70 height 9
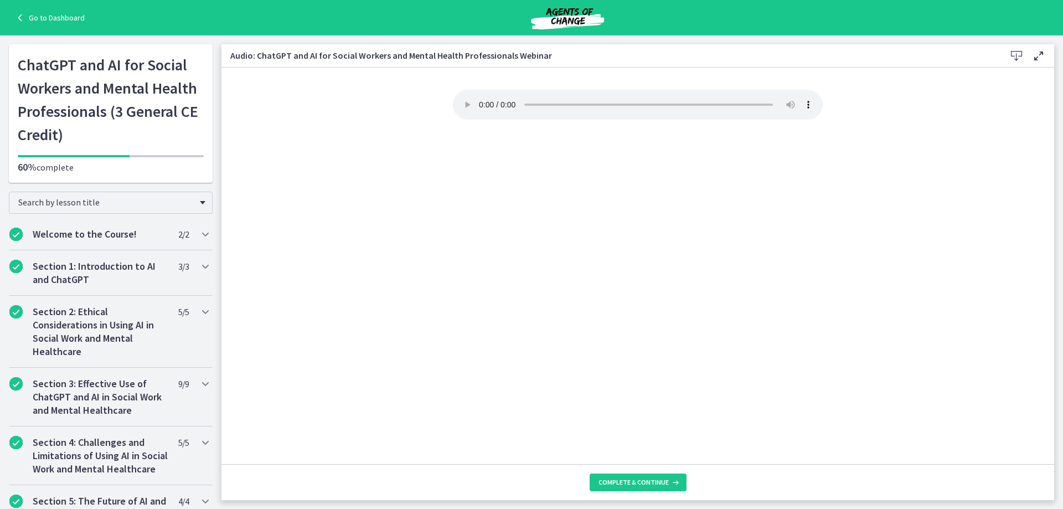
drag, startPoint x: 221, startPoint y: 182, endPoint x: 213, endPoint y: 257, distance: 75.7
click at [213, 257] on div "Go to Dashboard Go to Dashboard ChatGPT and AI for Social Workers and Mental He…" at bounding box center [531, 271] width 1063 height 473
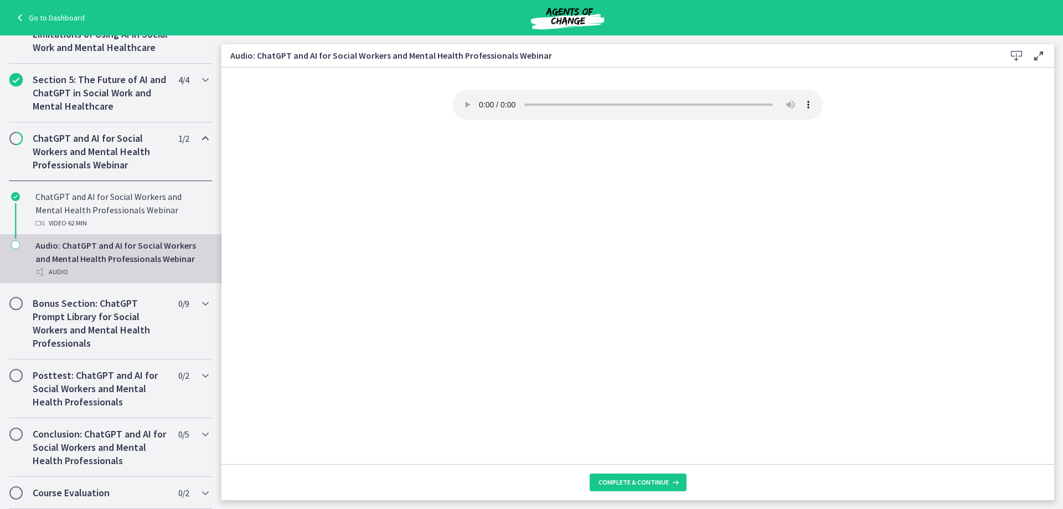
scroll to position [435, 0]
click at [373, 349] on section "Your browser doesn't support the audio element. Download it here" at bounding box center [637, 266] width 833 height 396
click at [632, 484] on span "Complete & continue" at bounding box center [633, 482] width 70 height 9
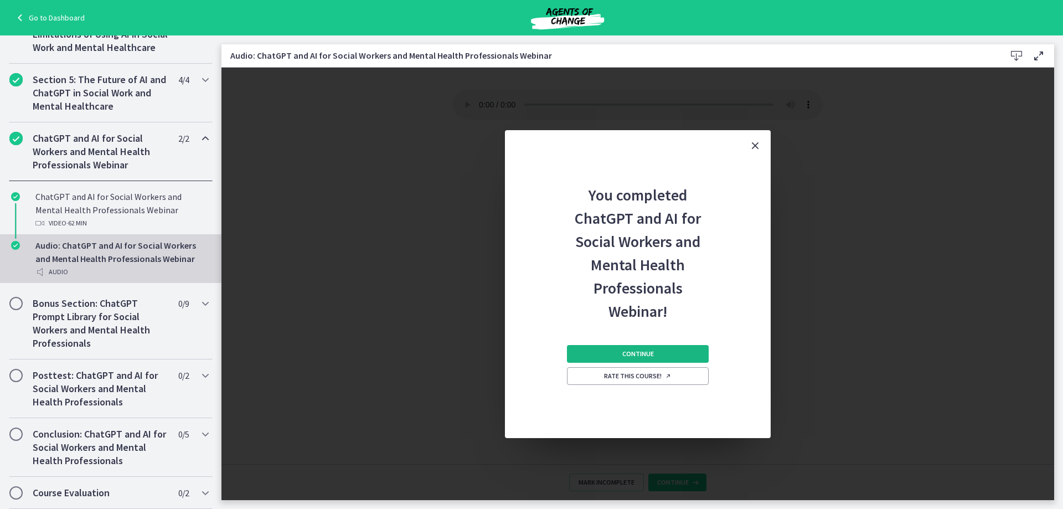
click at [672, 352] on button "Continue" at bounding box center [638, 354] width 142 height 18
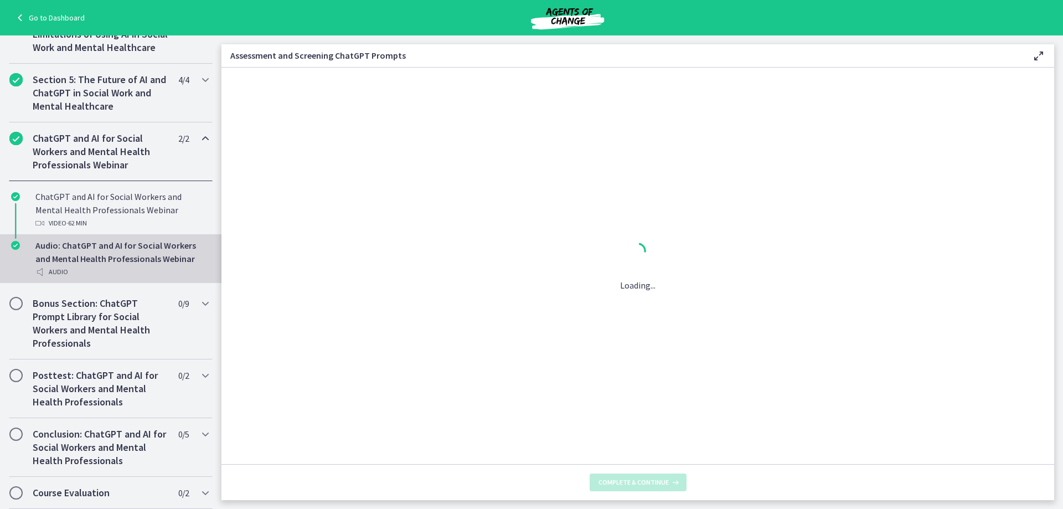
scroll to position [435, 0]
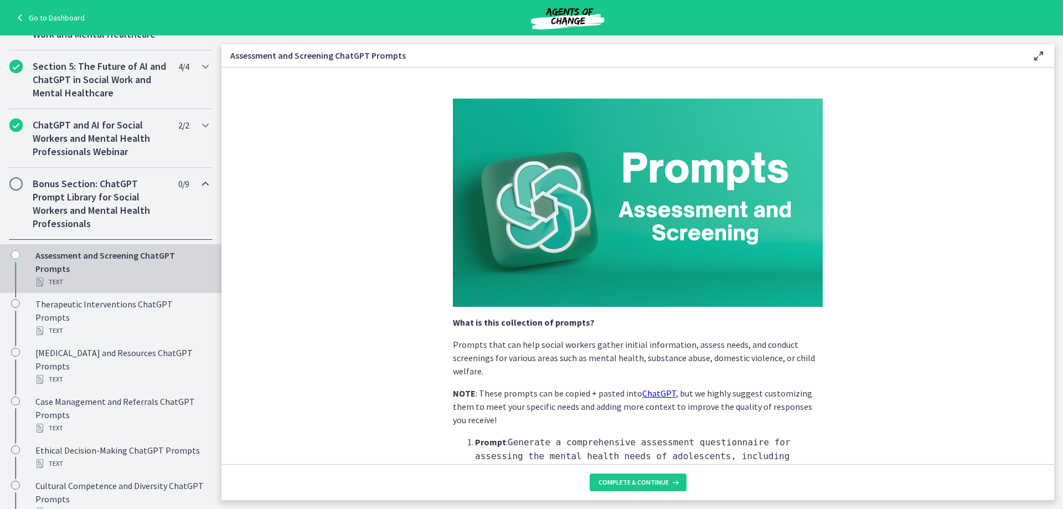
click at [888, 267] on section "What is this collection of prompts? Prompts that can help social workers gather…" at bounding box center [637, 266] width 833 height 396
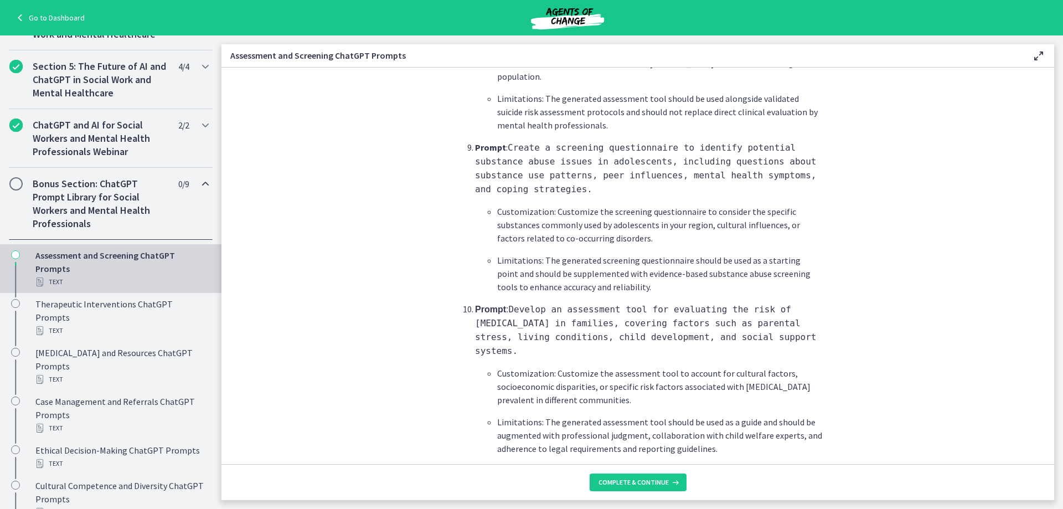
scroll to position [1607, 0]
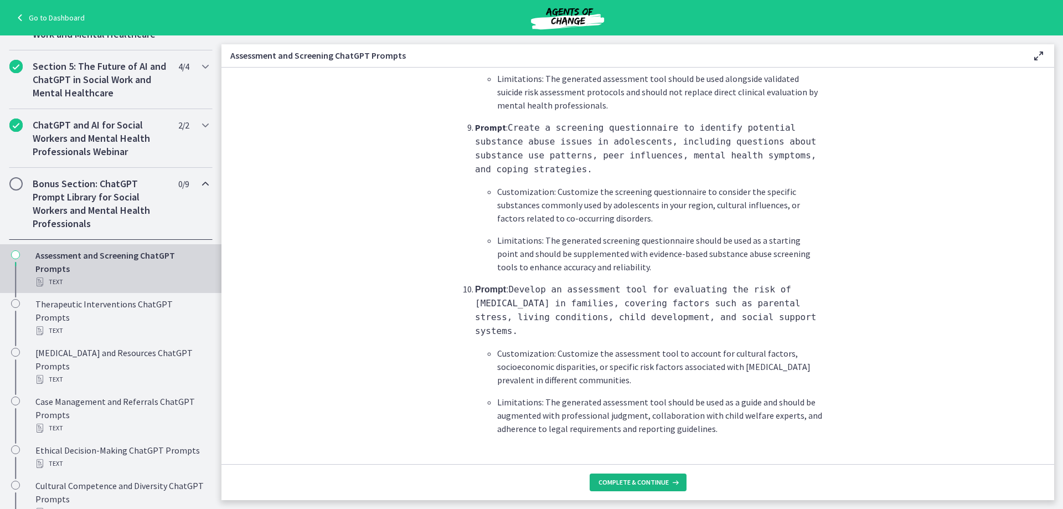
click at [653, 481] on span "Complete & continue" at bounding box center [633, 482] width 70 height 9
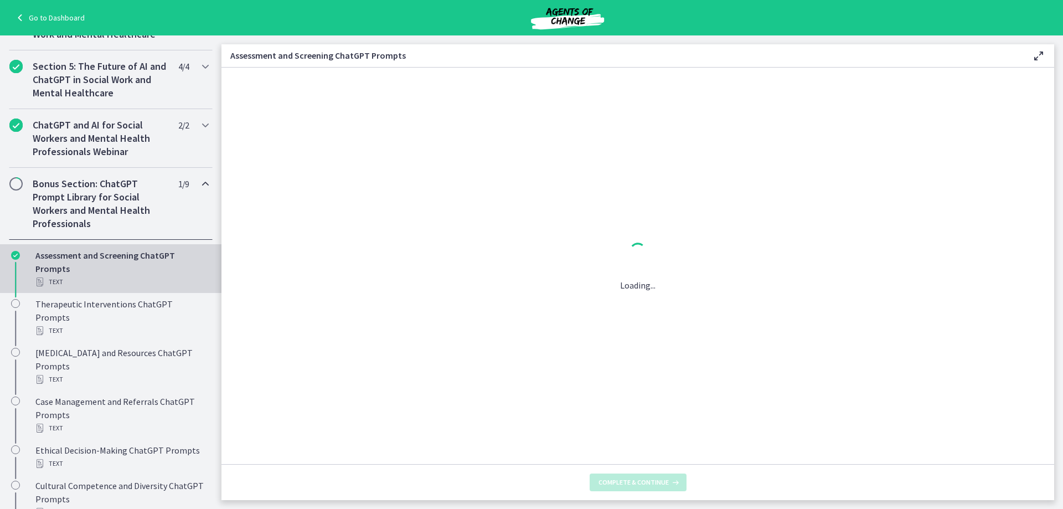
scroll to position [0, 0]
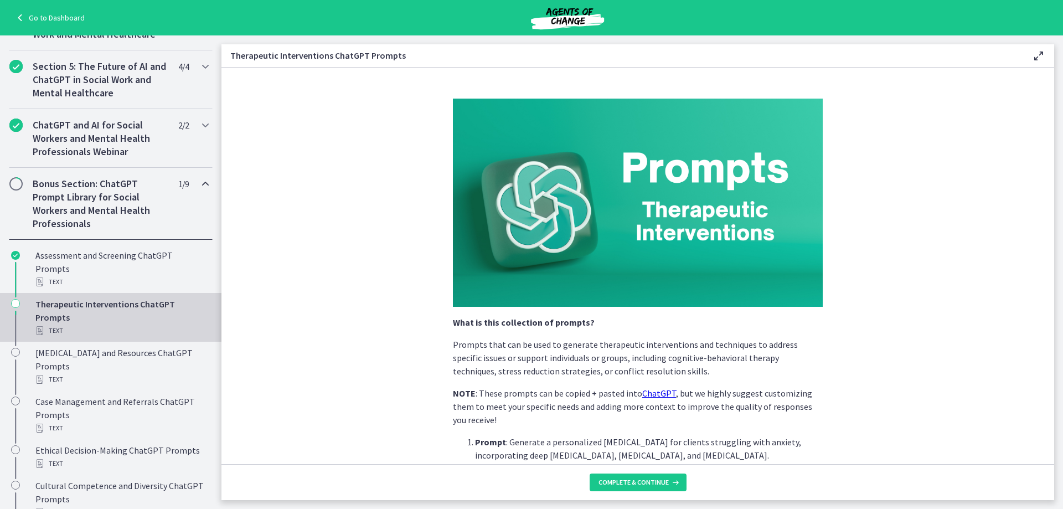
click at [911, 357] on section "What is this collection of prompts? Prompts that can be used to generate therap…" at bounding box center [637, 266] width 833 height 396
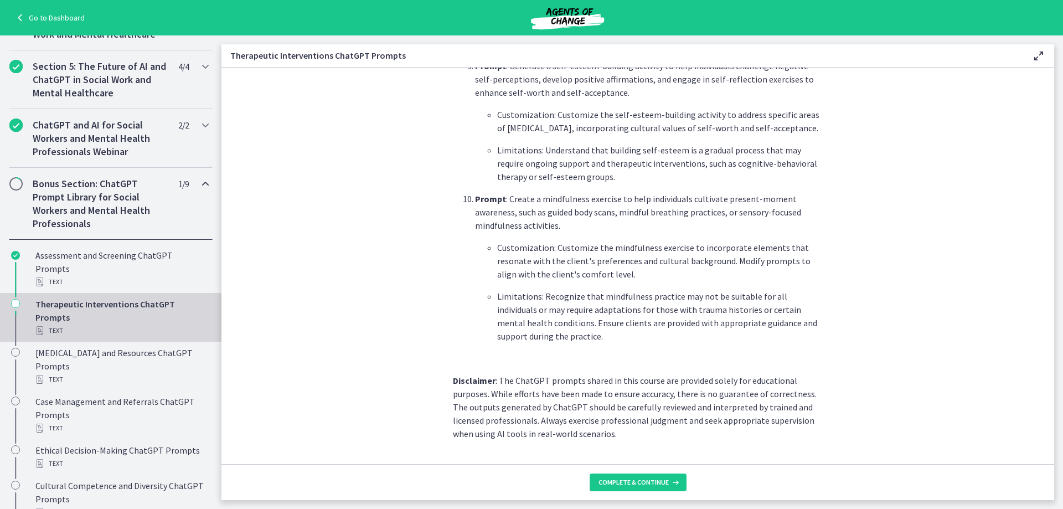
scroll to position [1508, 0]
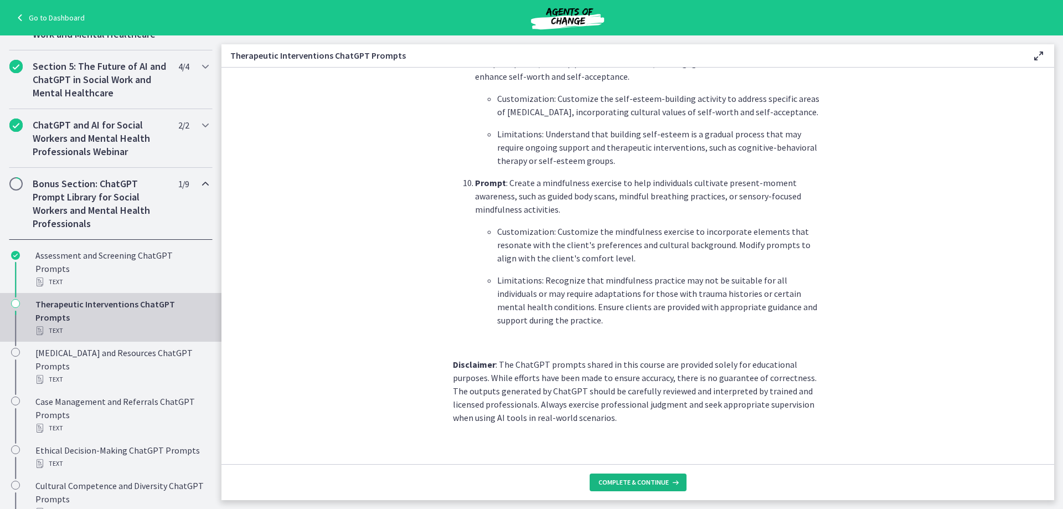
click at [645, 487] on button "Complete & continue" at bounding box center [638, 482] width 97 height 18
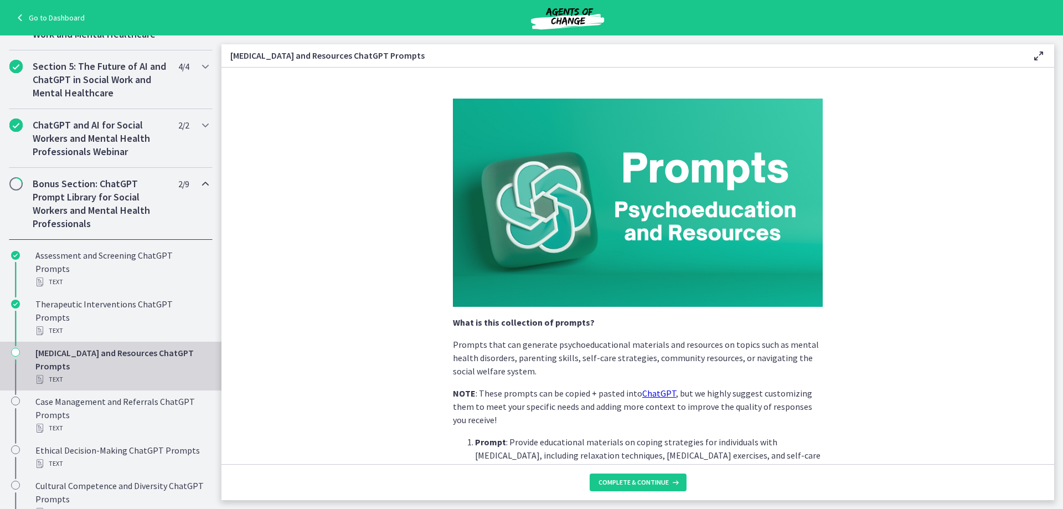
click at [925, 318] on section "What is this collection of prompts? Prompts that can generate psychoeducational…" at bounding box center [637, 266] width 833 height 396
click at [928, 319] on section "What is this collection of prompts? Prompts that can generate psychoeducational…" at bounding box center [637, 266] width 833 height 396
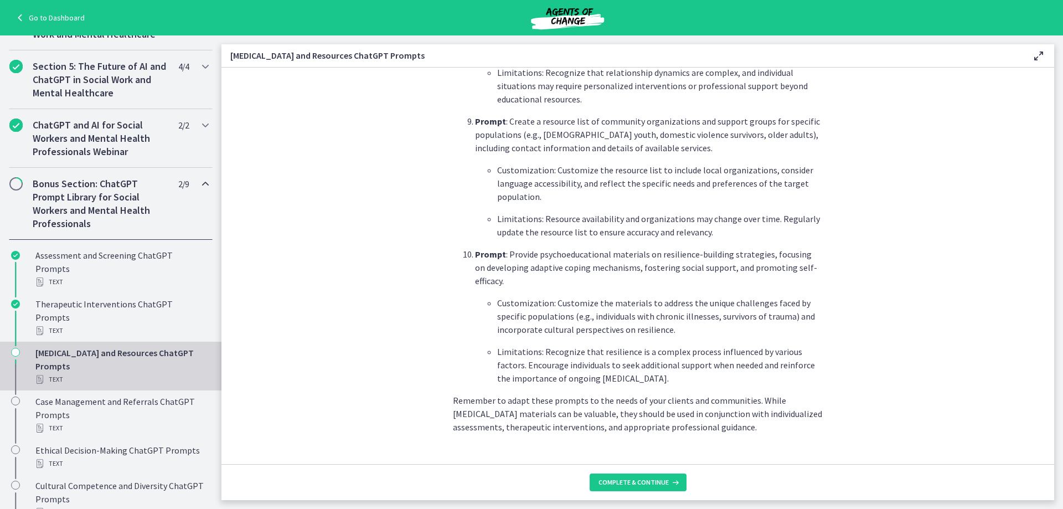
scroll to position [1464, 0]
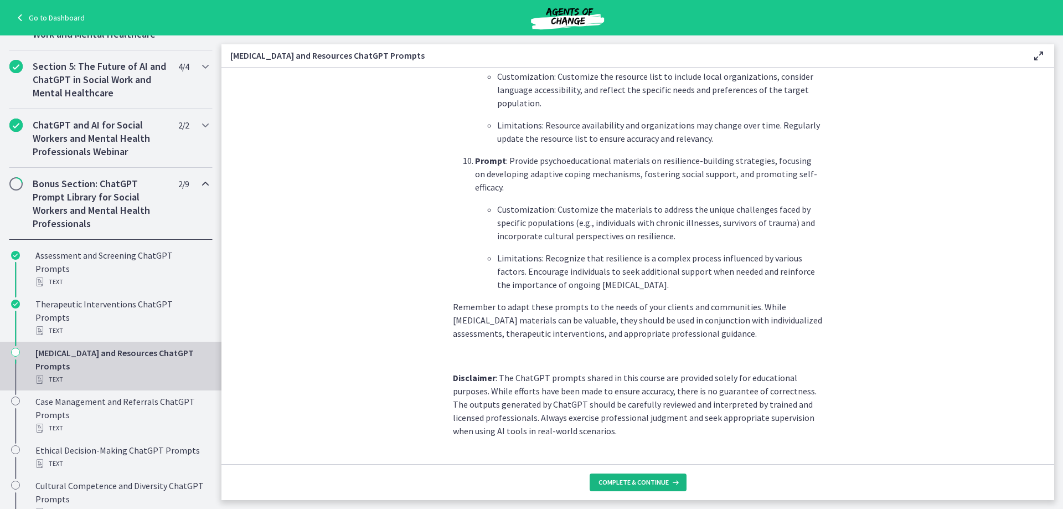
click at [608, 481] on span "Complete & continue" at bounding box center [633, 482] width 70 height 9
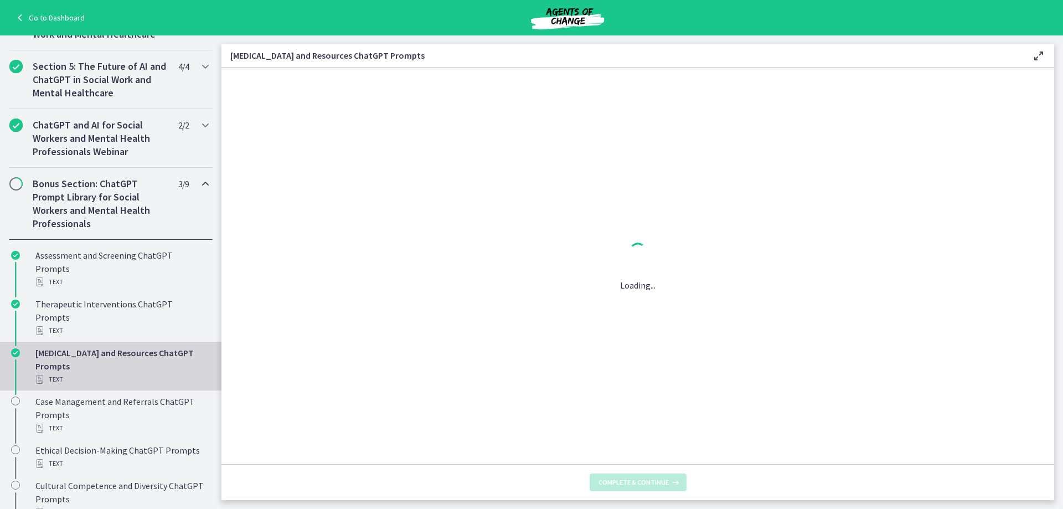
scroll to position [0, 0]
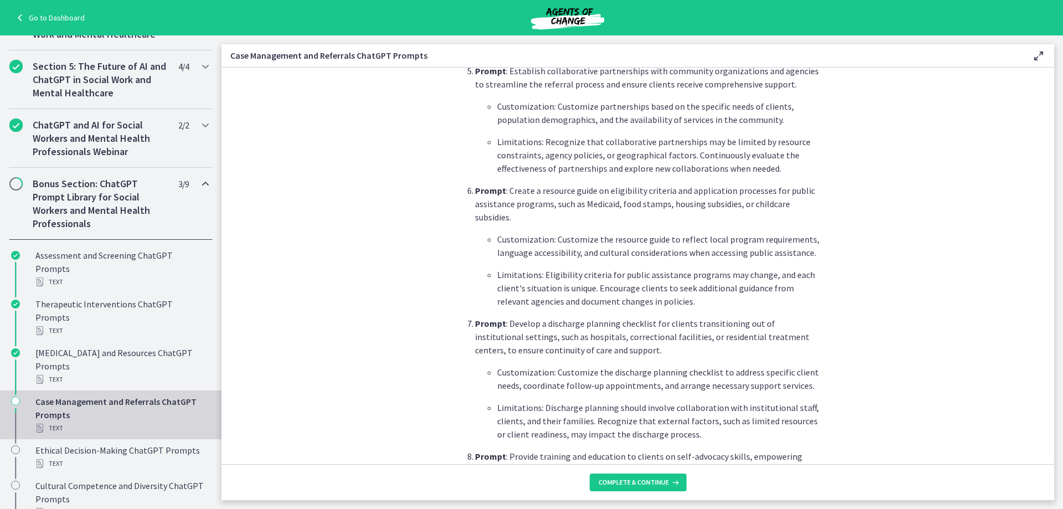
scroll to position [1428, 0]
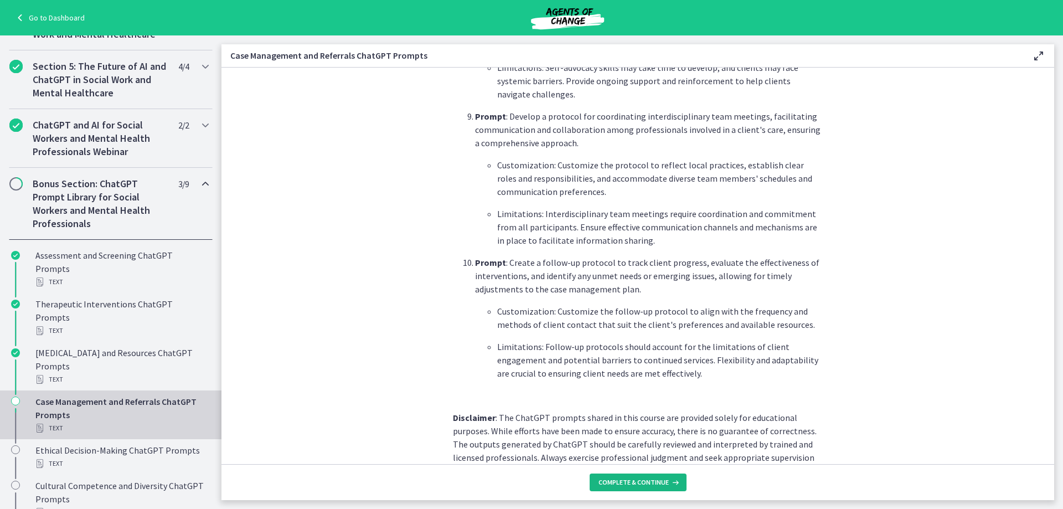
click at [624, 488] on button "Complete & continue" at bounding box center [638, 482] width 97 height 18
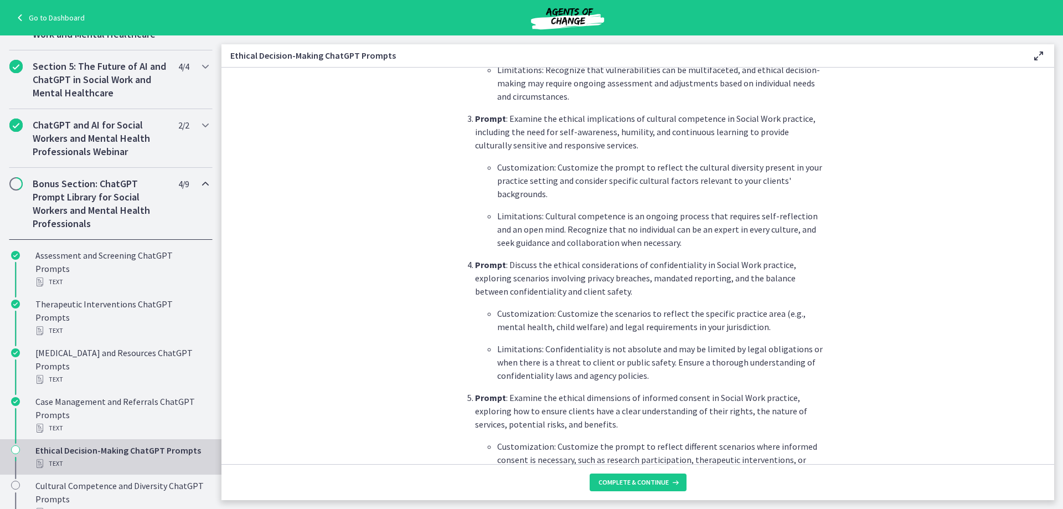
scroll to position [1468, 0]
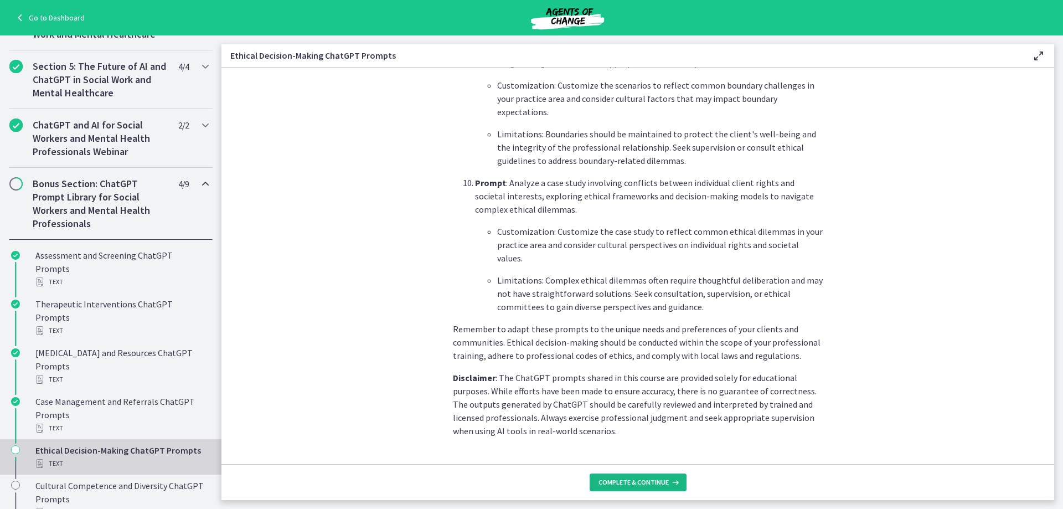
click at [654, 488] on button "Complete & continue" at bounding box center [638, 482] width 97 height 18
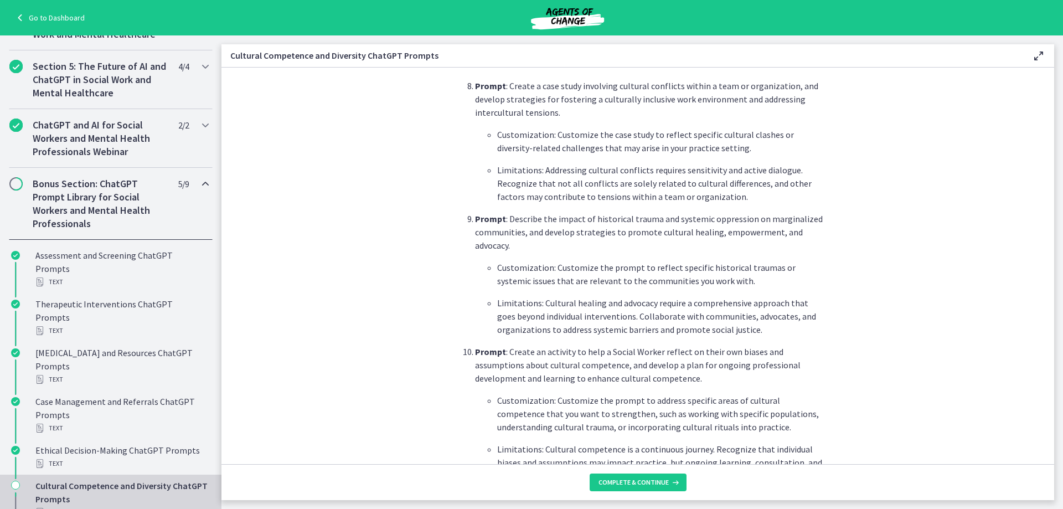
scroll to position [1535, 0]
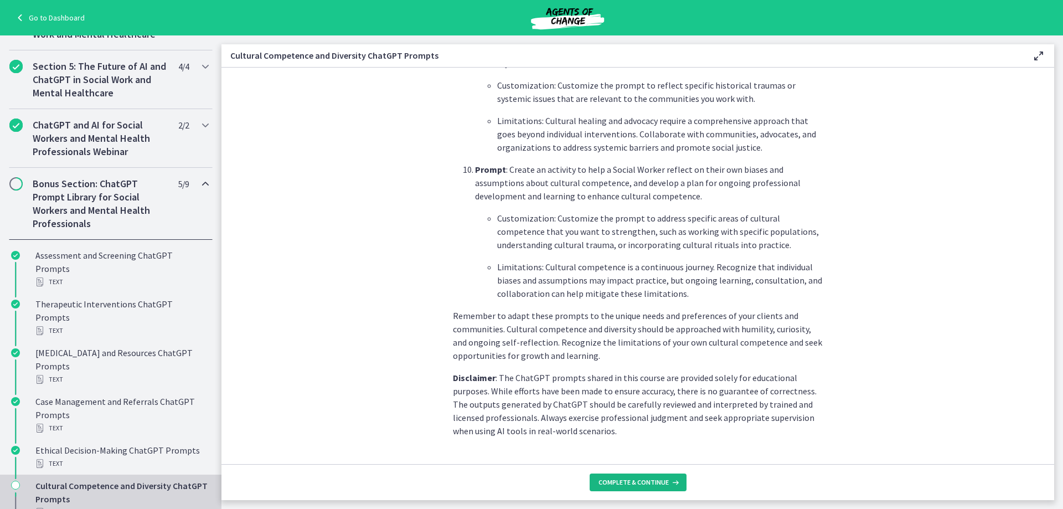
click at [652, 480] on span "Complete & continue" at bounding box center [633, 482] width 70 height 9
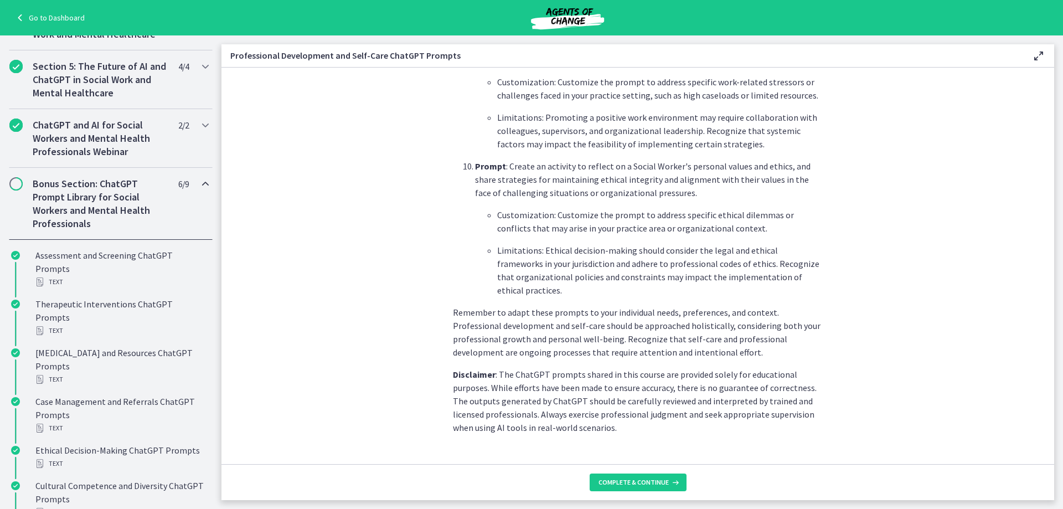
scroll to position [1561, 0]
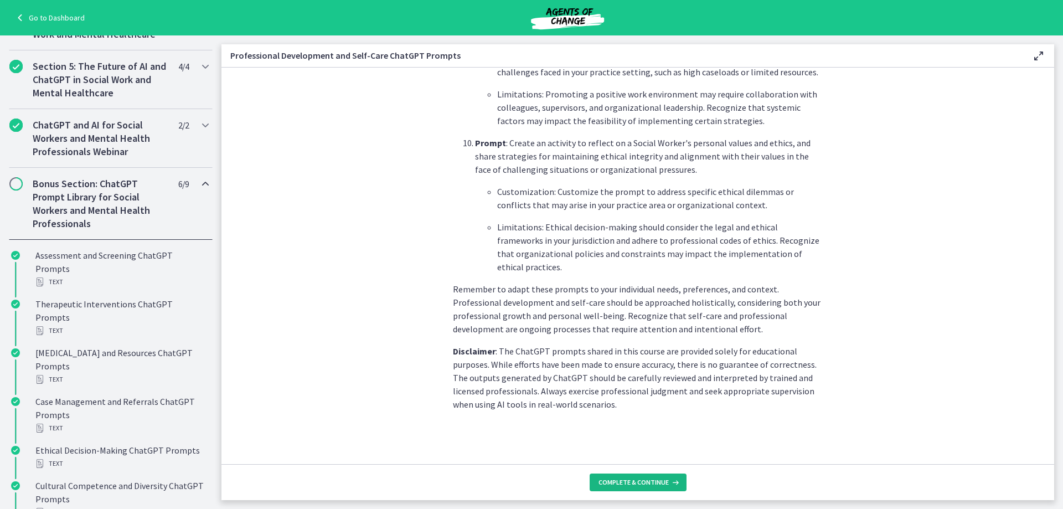
click at [651, 476] on button "Complete & continue" at bounding box center [638, 482] width 97 height 18
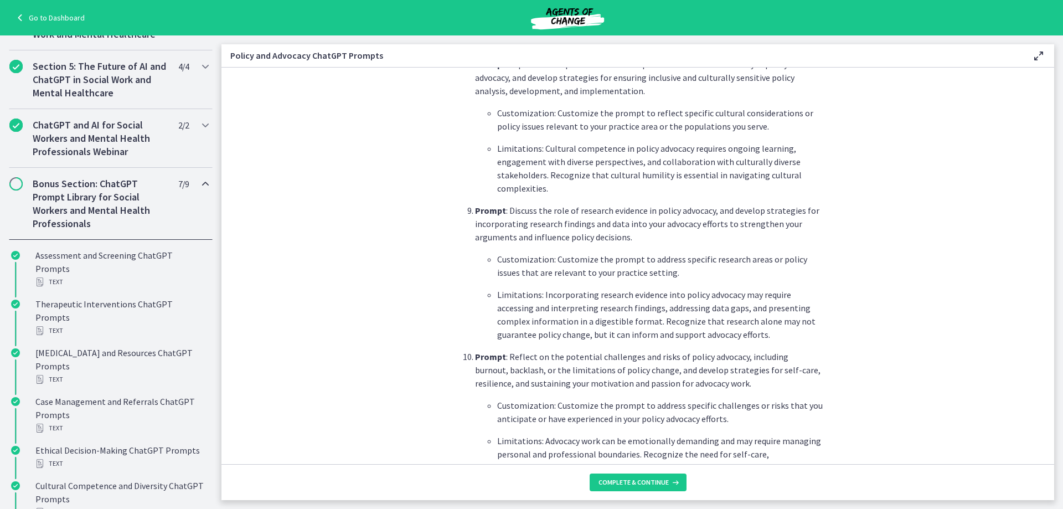
scroll to position [1561, 0]
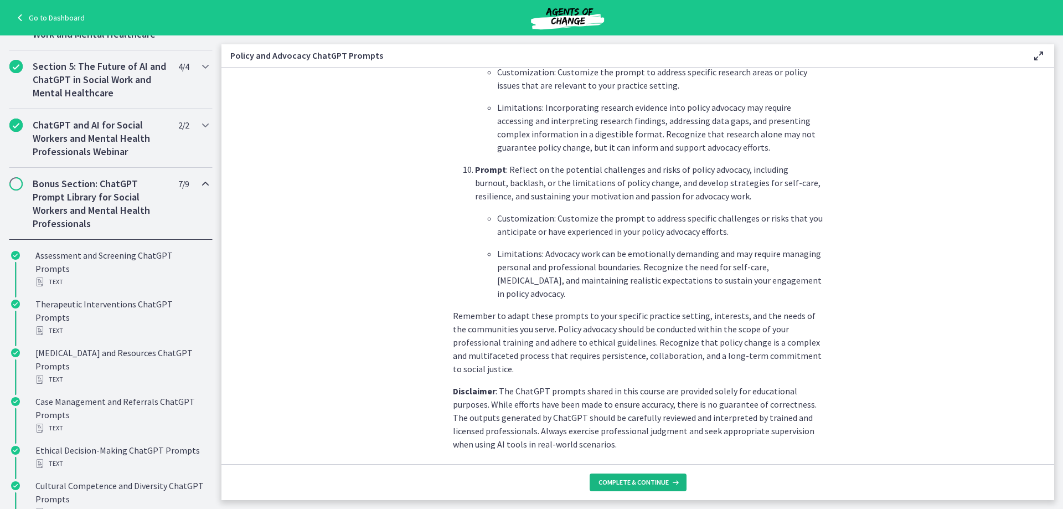
click at [653, 482] on span "Complete & continue" at bounding box center [633, 482] width 70 height 9
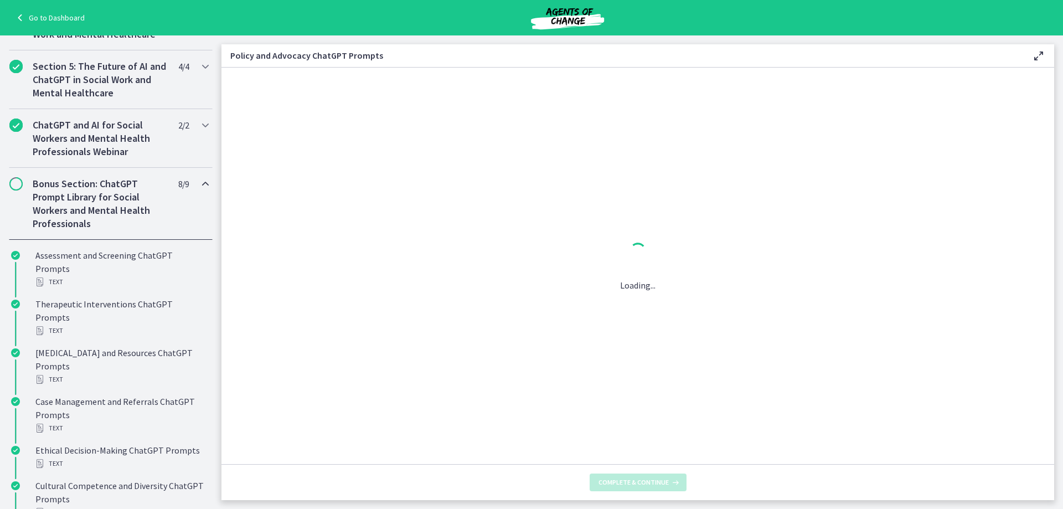
scroll to position [0, 0]
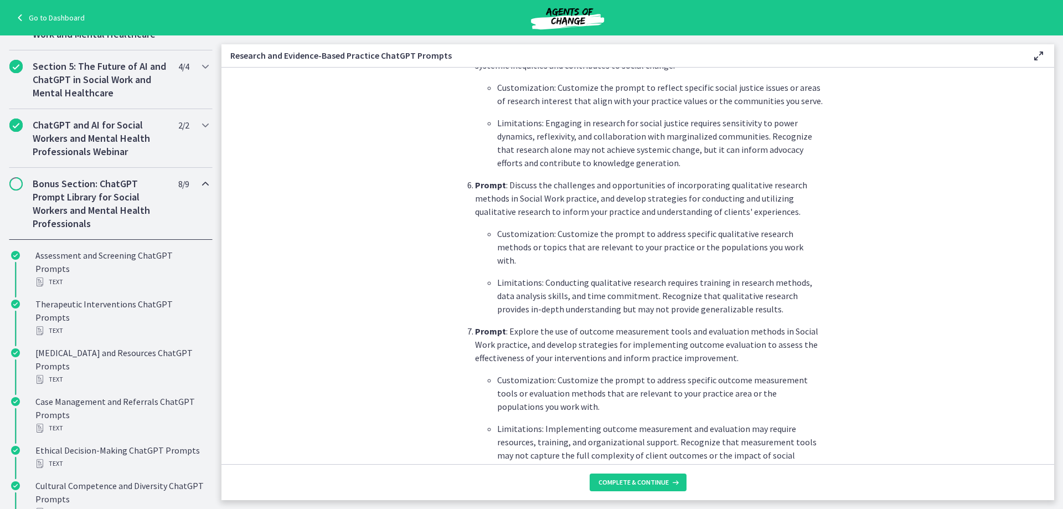
scroll to position [1428, 0]
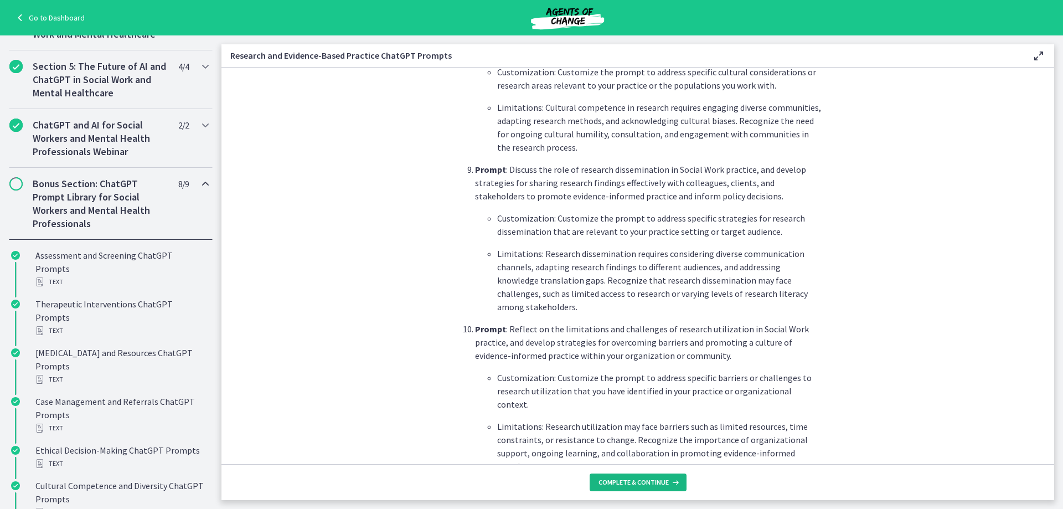
click at [669, 483] on icon at bounding box center [674, 482] width 11 height 9
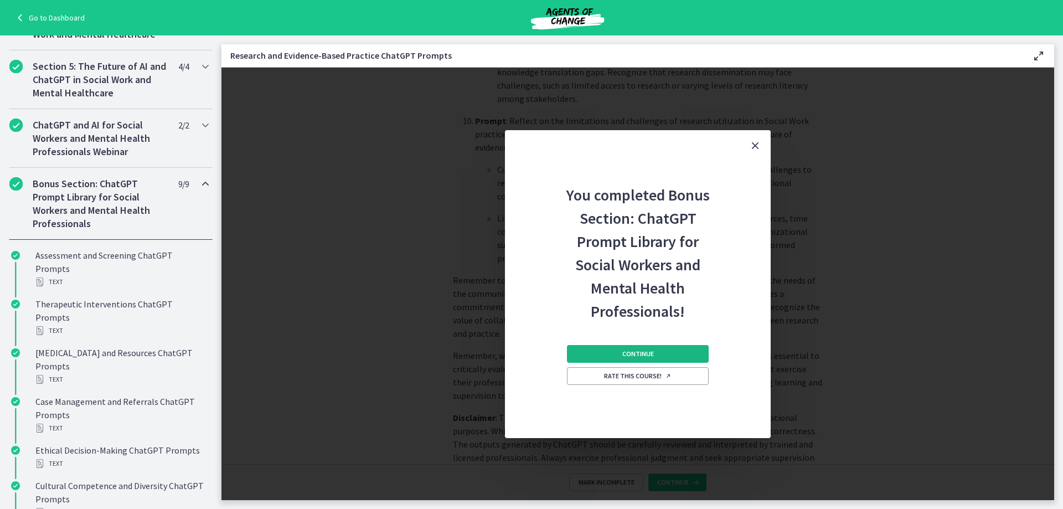
click at [671, 345] on button "Continue" at bounding box center [638, 354] width 142 height 18
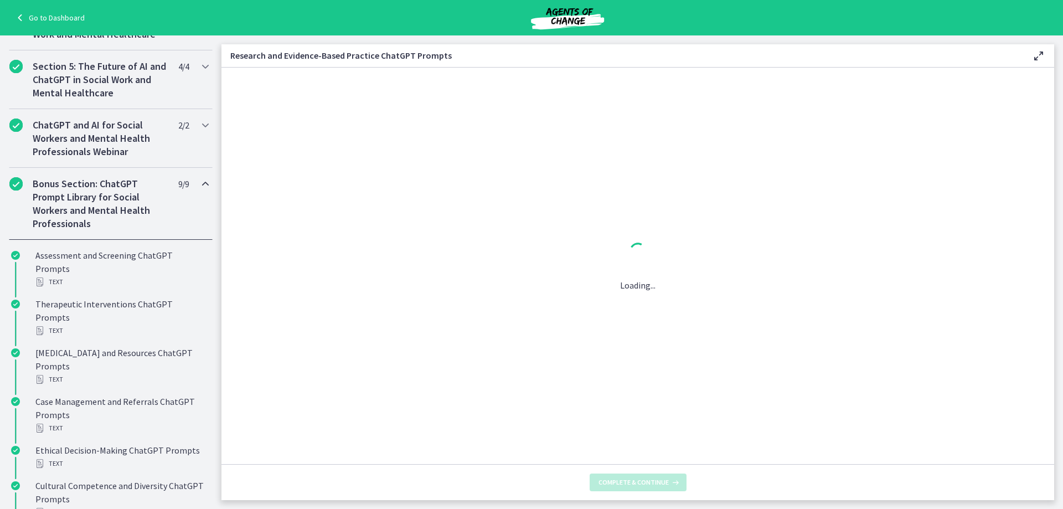
scroll to position [0, 0]
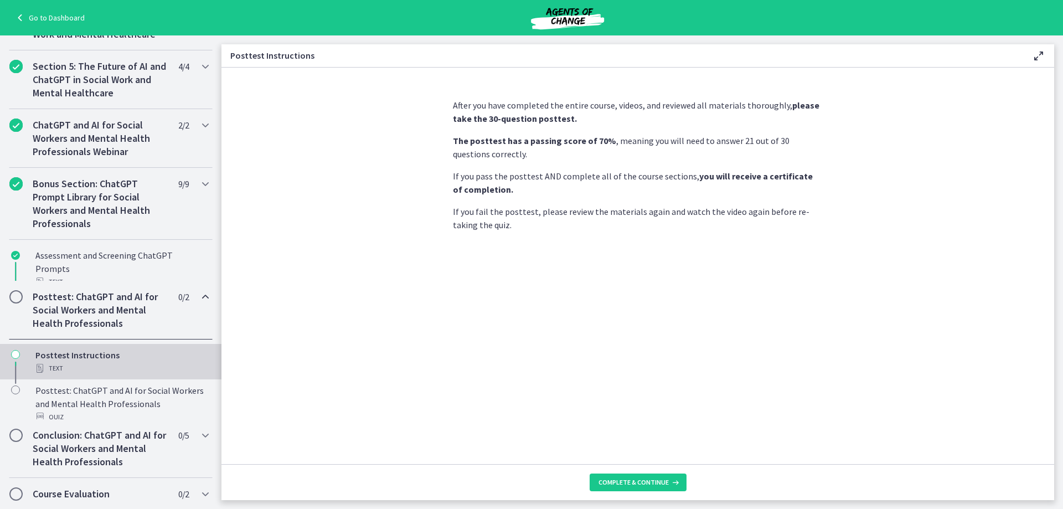
scroll to position [421, 0]
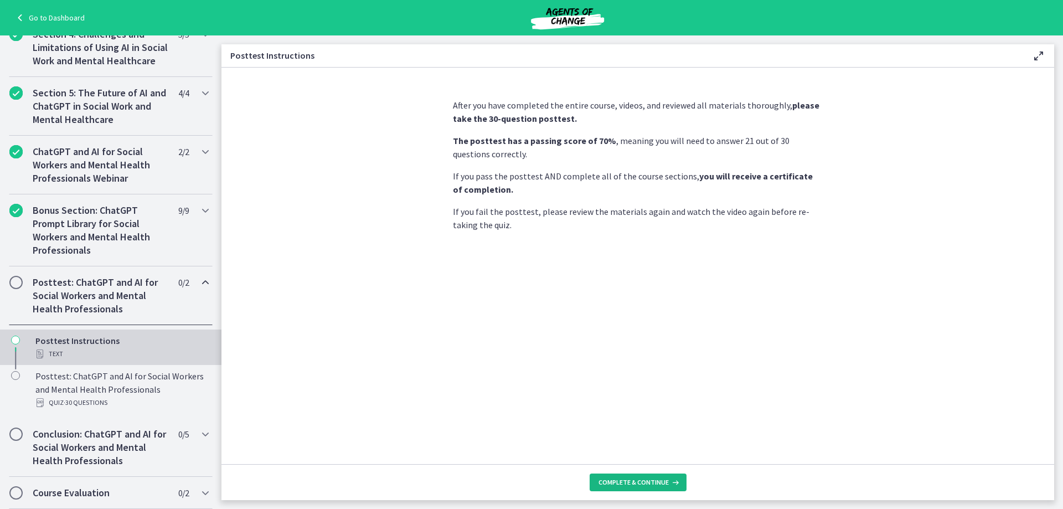
click at [636, 483] on span "Complete & continue" at bounding box center [633, 482] width 70 height 9
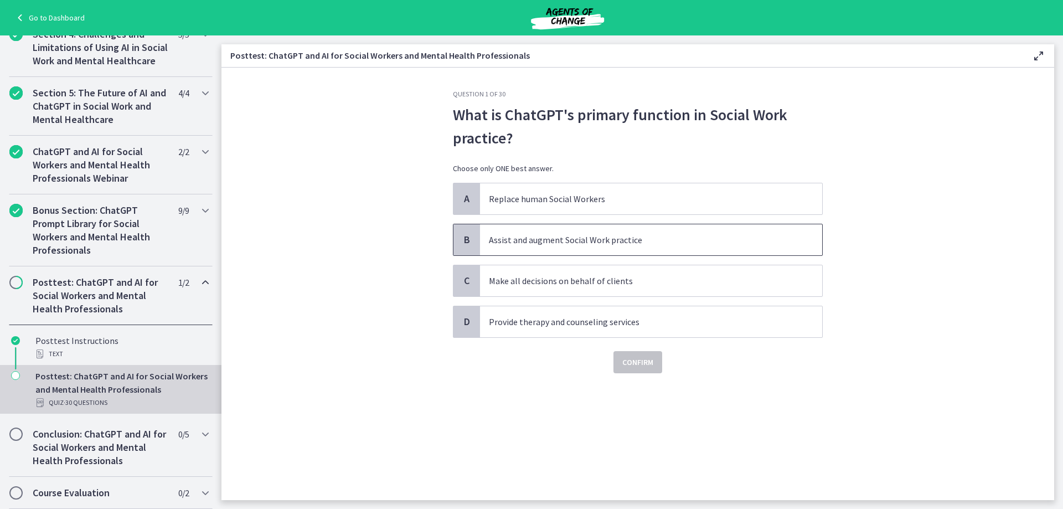
click at [580, 241] on p "Assist and augment Social Work practice" at bounding box center [640, 239] width 302 height 13
click at [638, 366] on span "Confirm" at bounding box center [637, 361] width 31 height 13
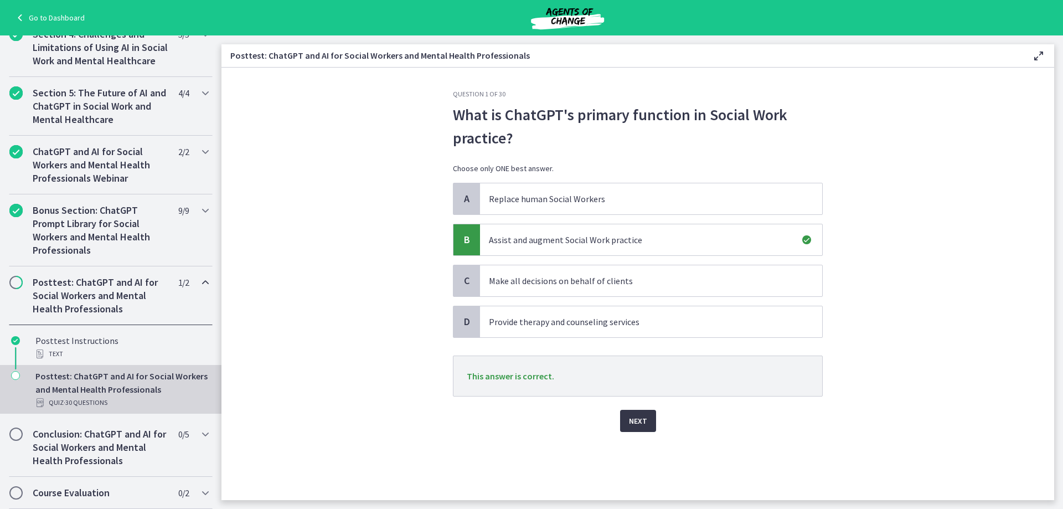
click at [652, 419] on button "Next" at bounding box center [638, 421] width 36 height 22
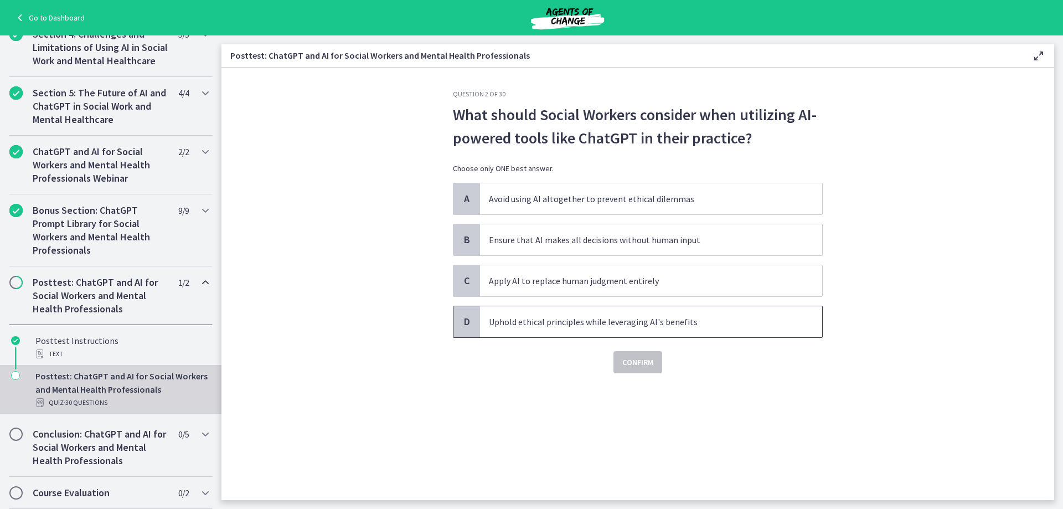
click at [586, 324] on p "Uphold ethical principles while leveraging AI's benefits" at bounding box center [640, 321] width 302 height 13
click at [633, 364] on span "Confirm" at bounding box center [637, 361] width 31 height 13
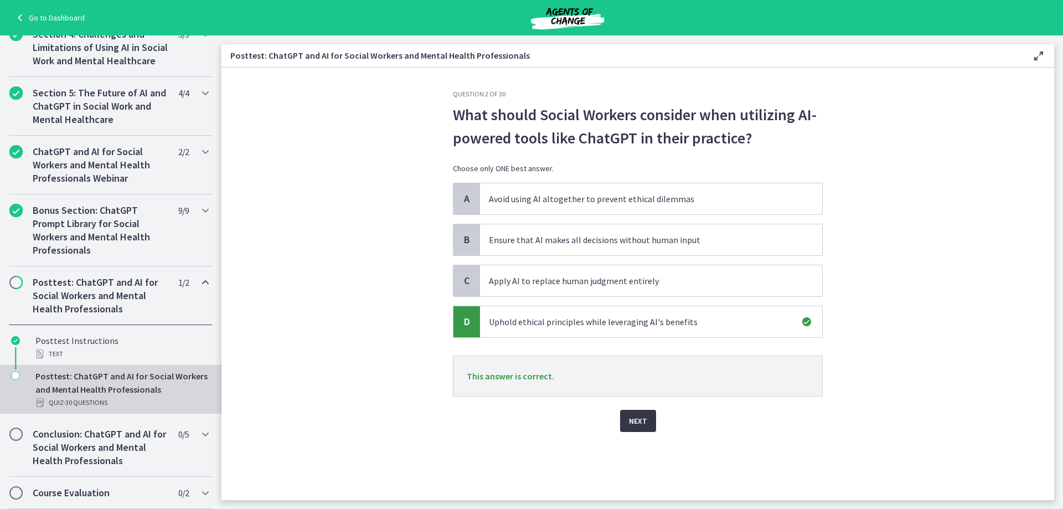
click at [641, 415] on span "Next" at bounding box center [638, 420] width 18 height 13
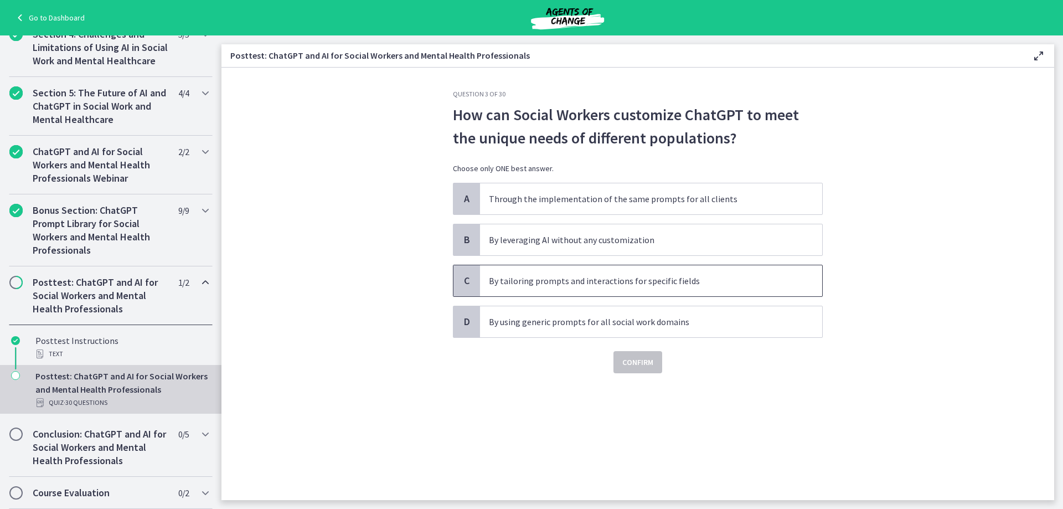
click at [726, 278] on p "By tailoring prompts and interactions for specific fields" at bounding box center [640, 280] width 302 height 13
click at [637, 358] on span "Confirm" at bounding box center [637, 361] width 31 height 13
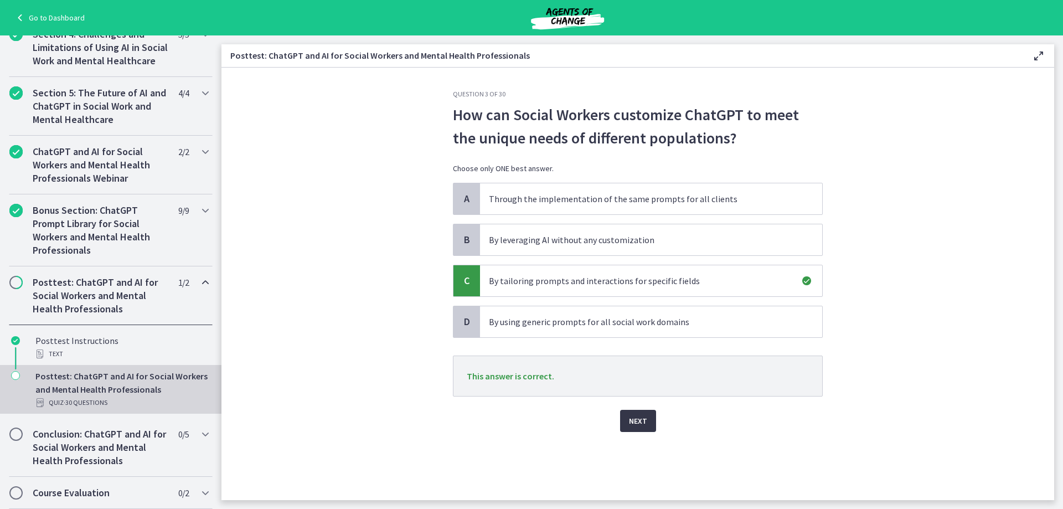
click at [634, 415] on span "Next" at bounding box center [638, 420] width 18 height 13
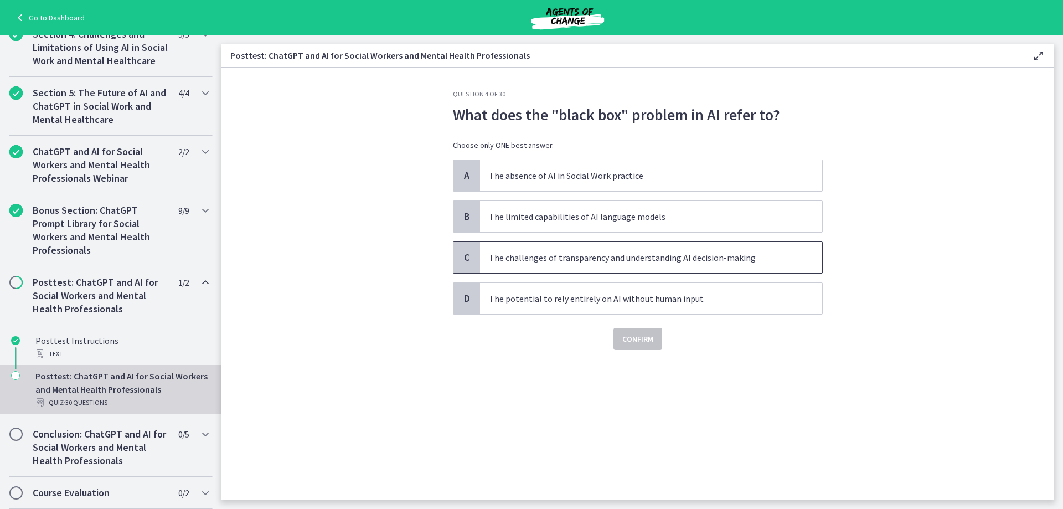
click at [664, 268] on span "The challenges of transparency and understanding AI decision-making" at bounding box center [651, 257] width 342 height 31
click at [652, 339] on span "Confirm" at bounding box center [637, 338] width 31 height 13
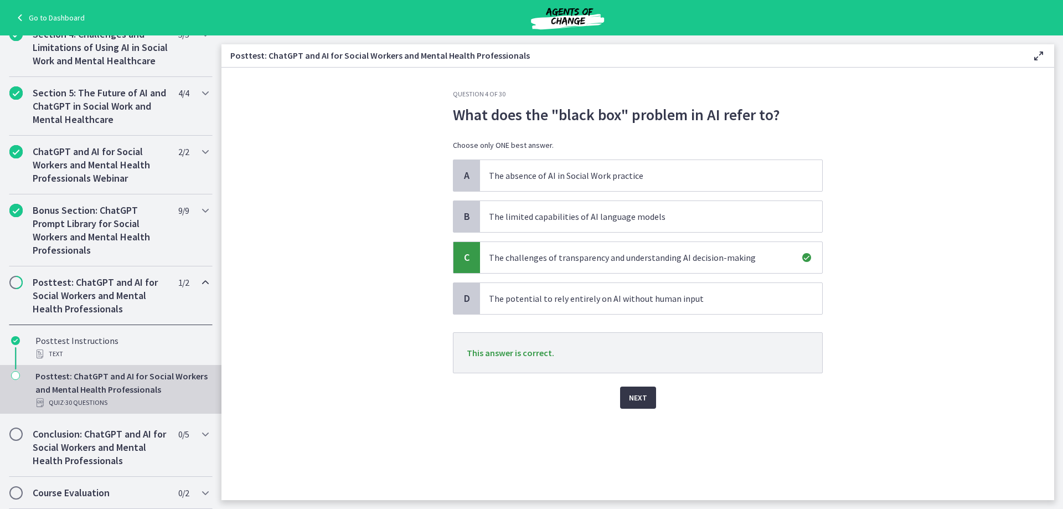
click at [630, 394] on span "Next" at bounding box center [638, 397] width 18 height 13
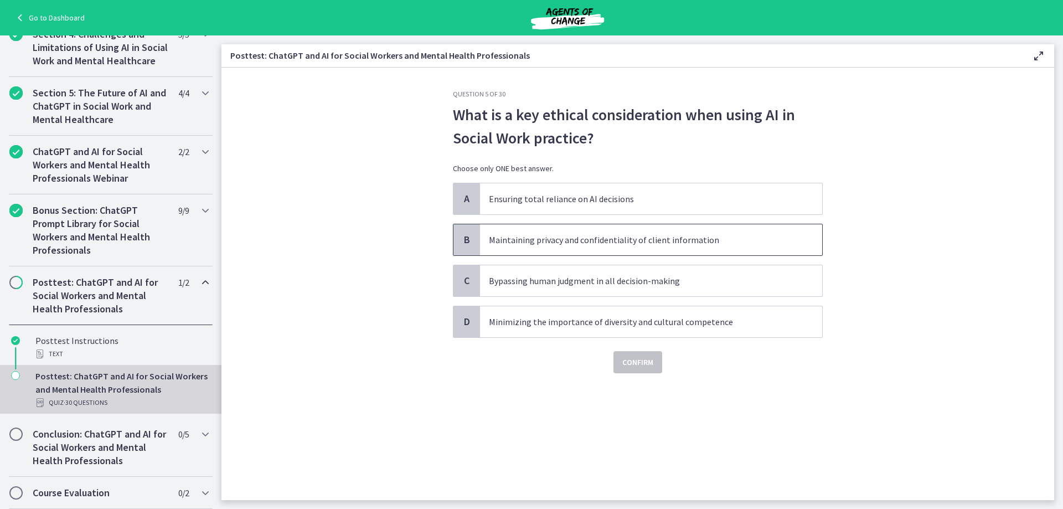
click at [677, 245] on p "Maintaining privacy and confidentiality of client information" at bounding box center [640, 239] width 302 height 13
click at [643, 360] on span "Confirm" at bounding box center [637, 361] width 31 height 13
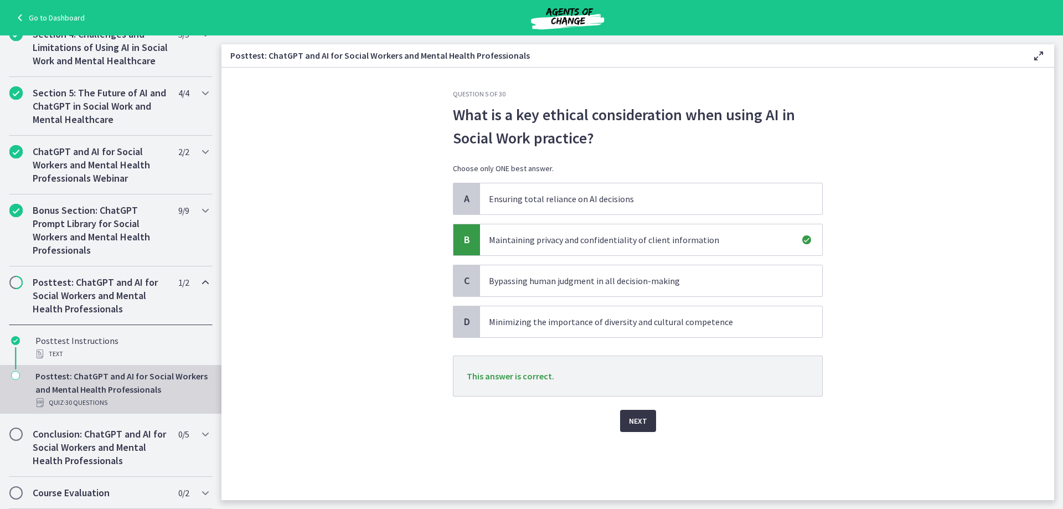
click at [633, 419] on span "Next" at bounding box center [638, 420] width 18 height 13
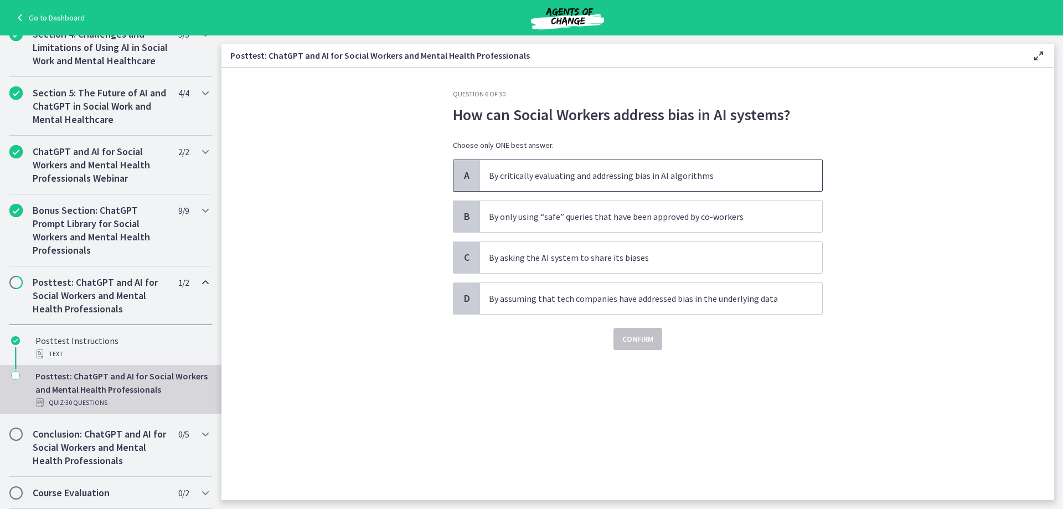
click at [675, 173] on p "By critically evaluating and addressing bias in AI algorithms" at bounding box center [640, 175] width 302 height 13
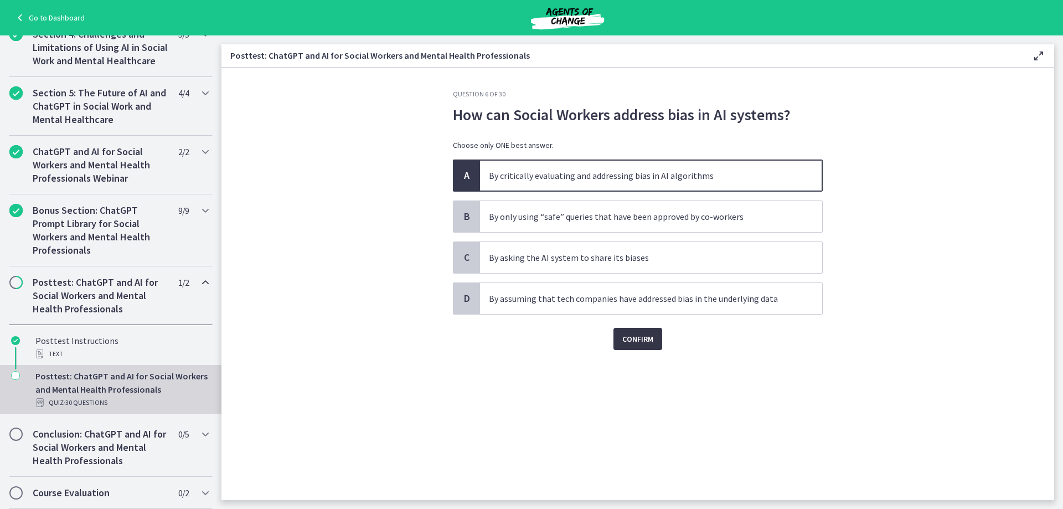
click at [636, 340] on span "Confirm" at bounding box center [637, 338] width 31 height 13
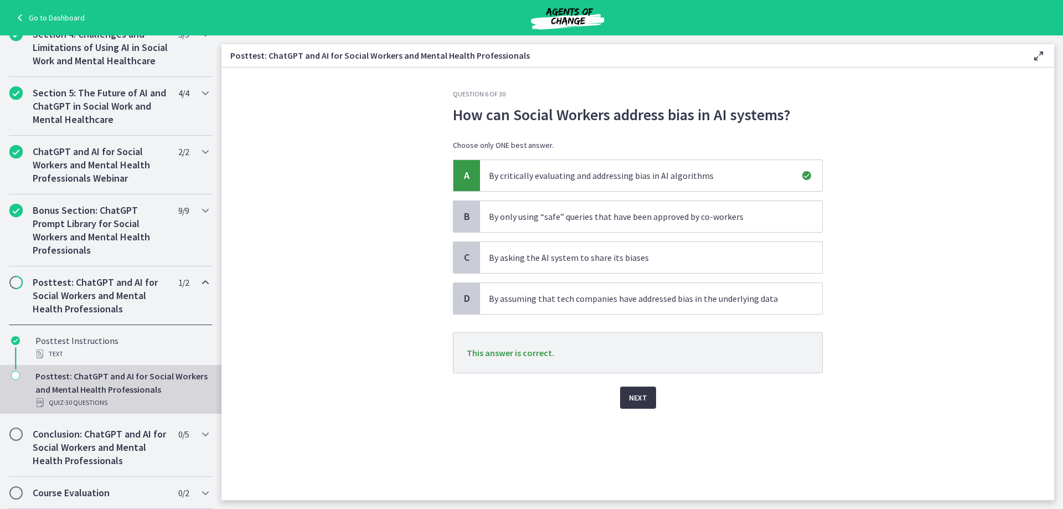
click at [635, 395] on span "Next" at bounding box center [638, 397] width 18 height 13
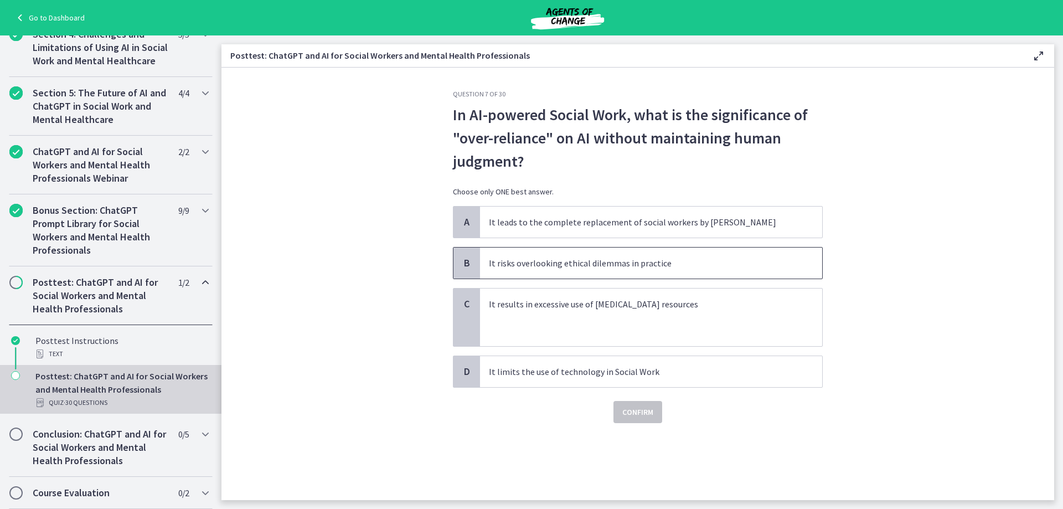
click at [605, 266] on p "It risks overlooking ethical dilemmas in practice" at bounding box center [640, 262] width 302 height 13
click at [631, 405] on span "Confirm" at bounding box center [637, 411] width 31 height 13
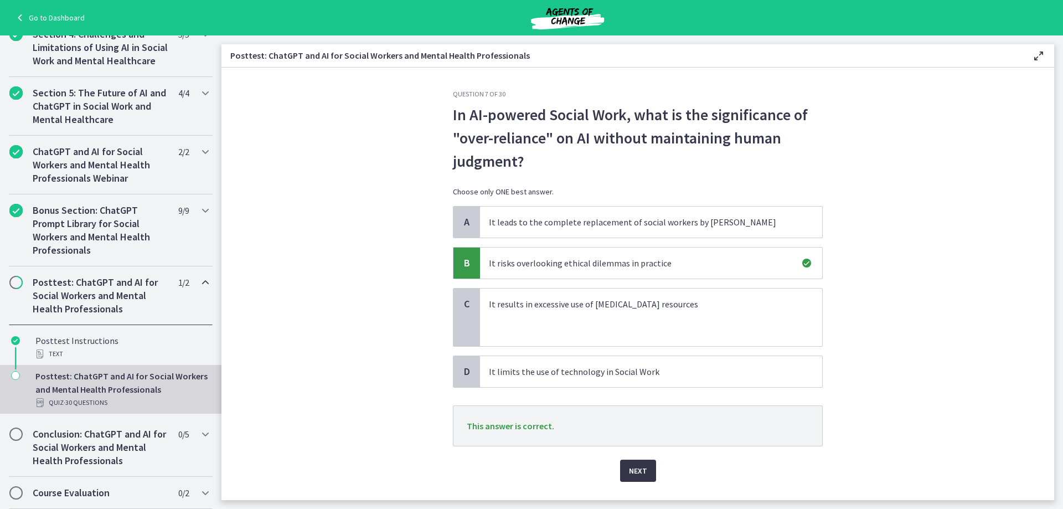
click at [631, 467] on span "Next" at bounding box center [638, 470] width 18 height 13
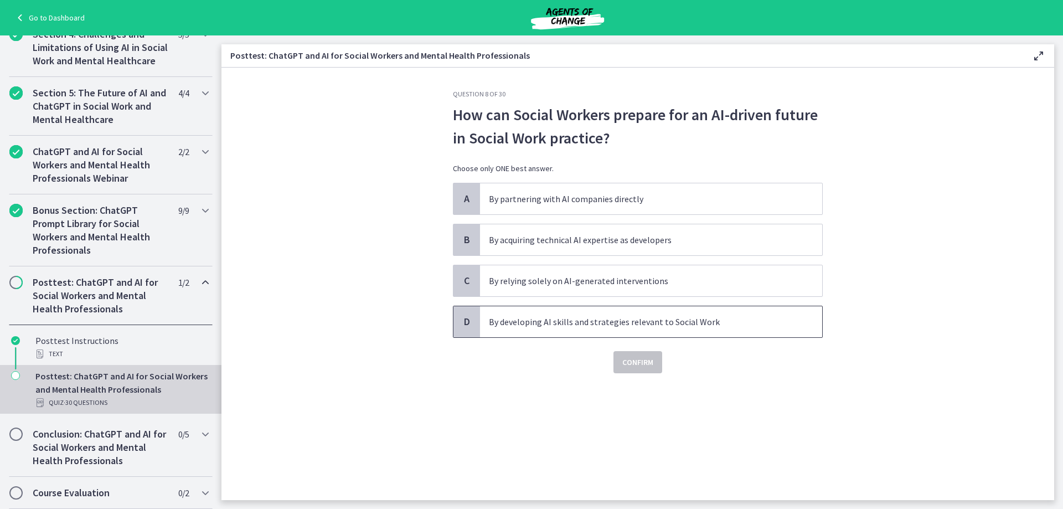
drag, startPoint x: 584, startPoint y: 327, endPoint x: 593, endPoint y: 329, distance: 9.1
click at [584, 325] on p "By developing AI skills and strategies relevant to Social Work" at bounding box center [640, 321] width 302 height 13
click at [640, 365] on span "Confirm" at bounding box center [637, 361] width 31 height 13
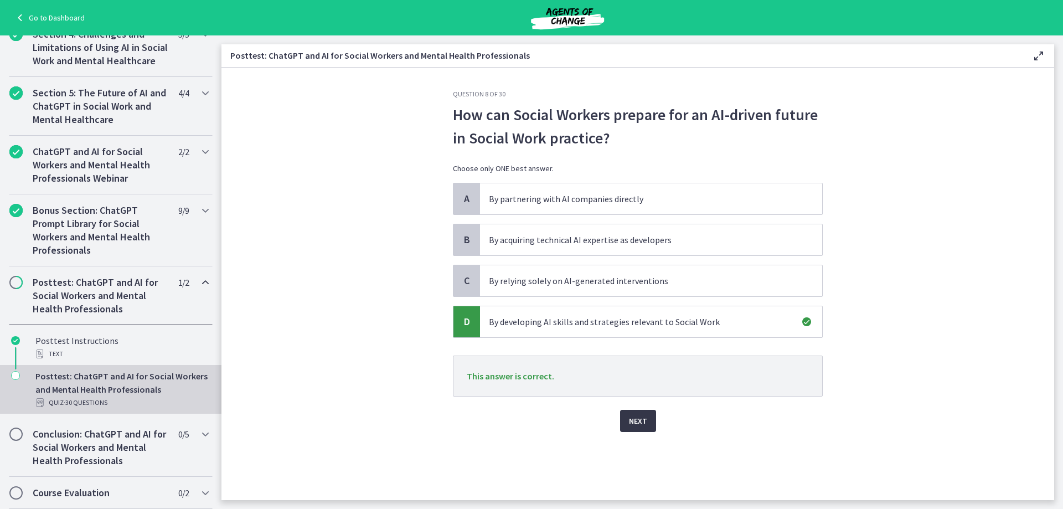
click at [641, 417] on span "Next" at bounding box center [638, 420] width 18 height 13
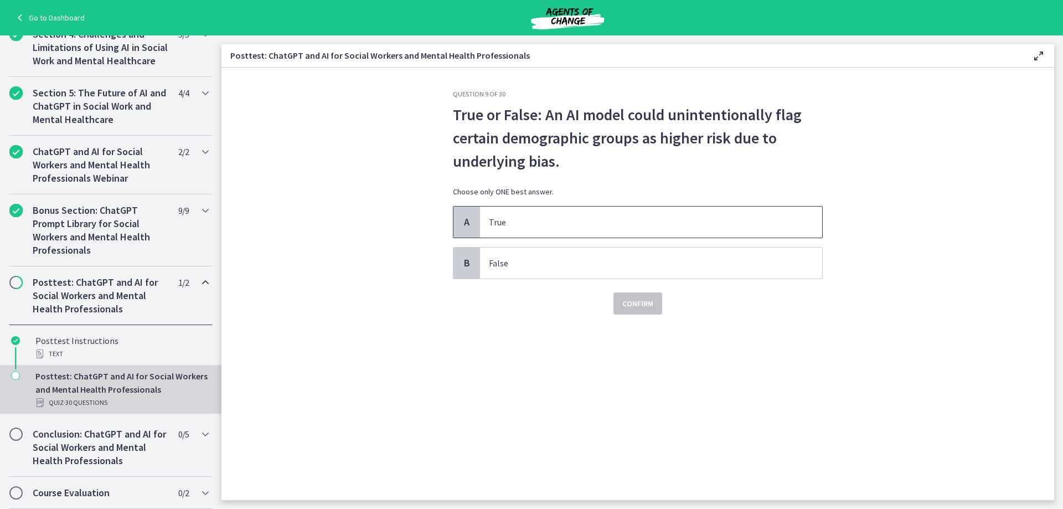
click at [599, 230] on span "True" at bounding box center [651, 221] width 342 height 31
click at [630, 304] on span "Confirm" at bounding box center [637, 303] width 31 height 13
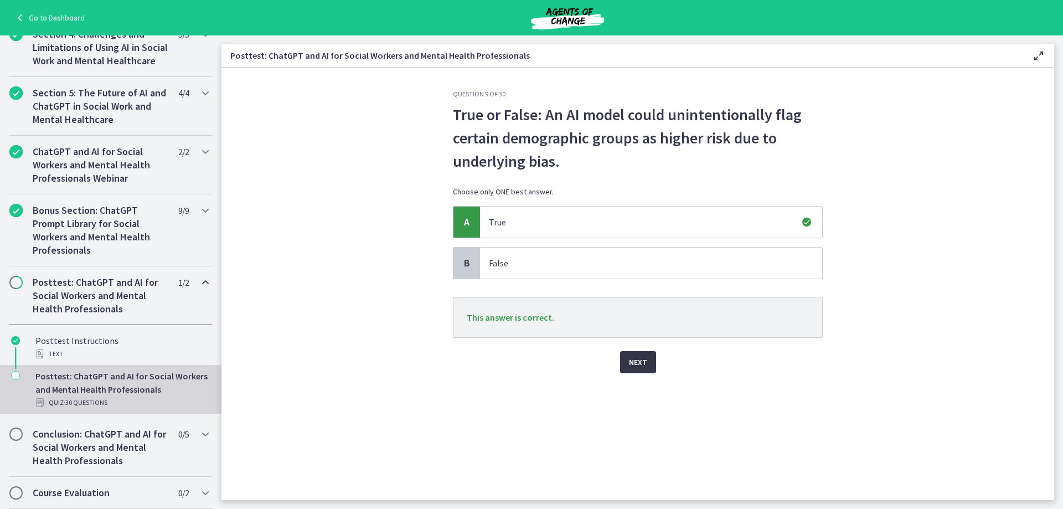
click at [638, 366] on span "Next" at bounding box center [638, 361] width 18 height 13
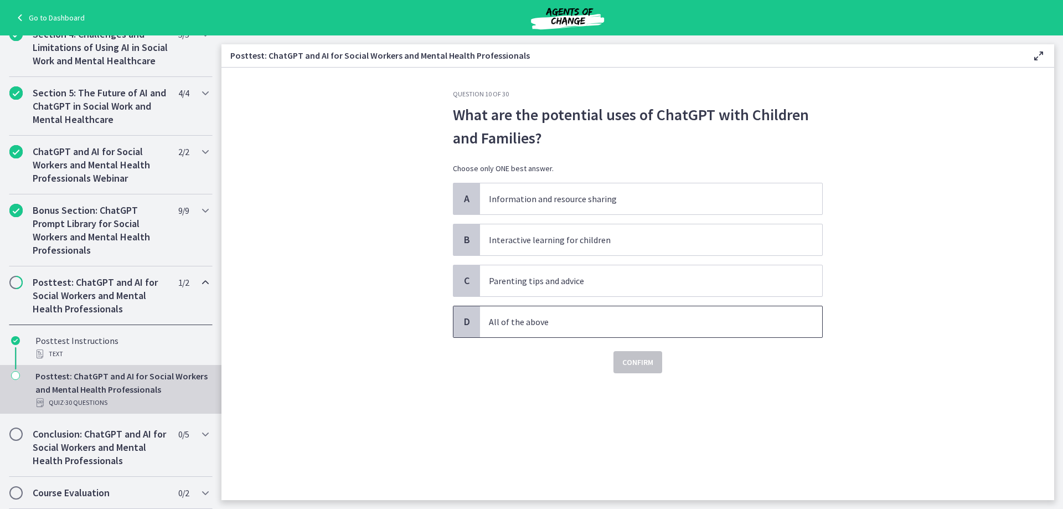
click at [576, 319] on p "All of the above" at bounding box center [640, 321] width 302 height 13
click at [629, 364] on span "Confirm" at bounding box center [637, 361] width 31 height 13
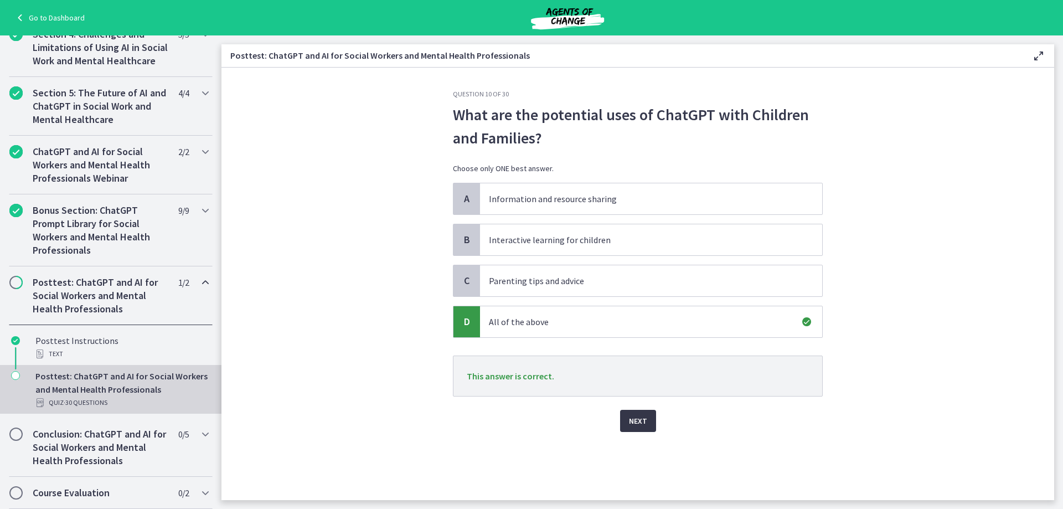
click at [628, 415] on button "Next" at bounding box center [638, 421] width 36 height 22
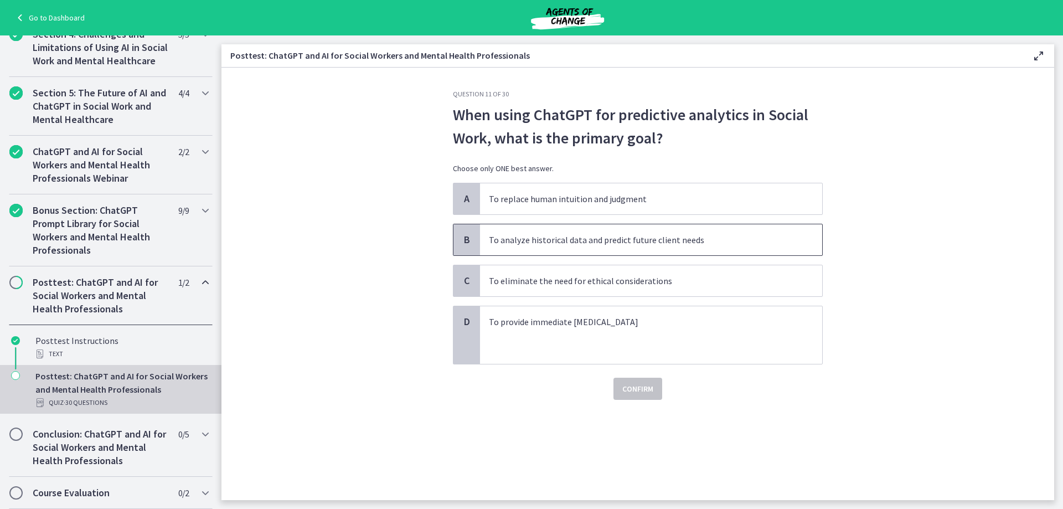
click at [601, 242] on p "To analyze historical data and predict future client needs" at bounding box center [640, 239] width 302 height 13
click at [631, 390] on span "Confirm" at bounding box center [637, 388] width 31 height 13
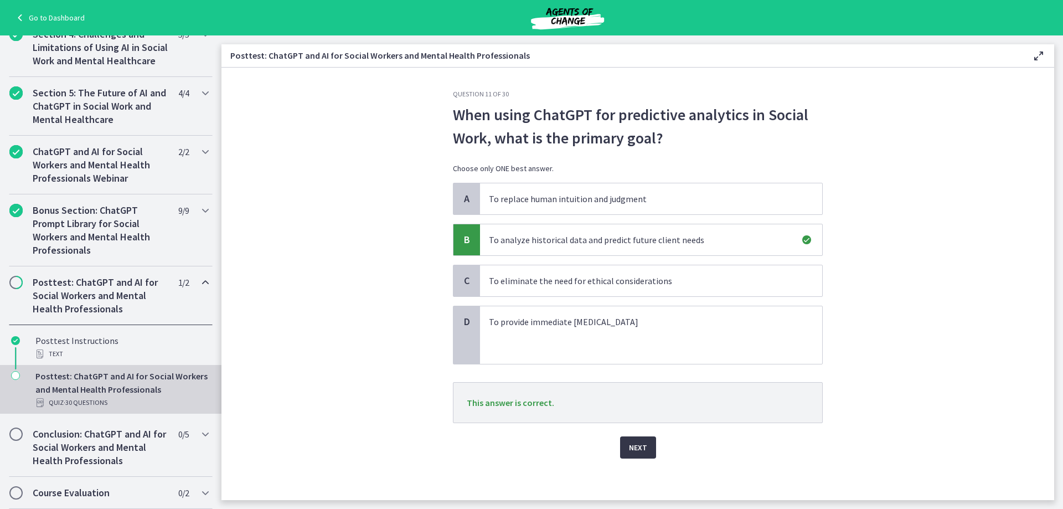
click at [629, 448] on span "Next" at bounding box center [638, 447] width 18 height 13
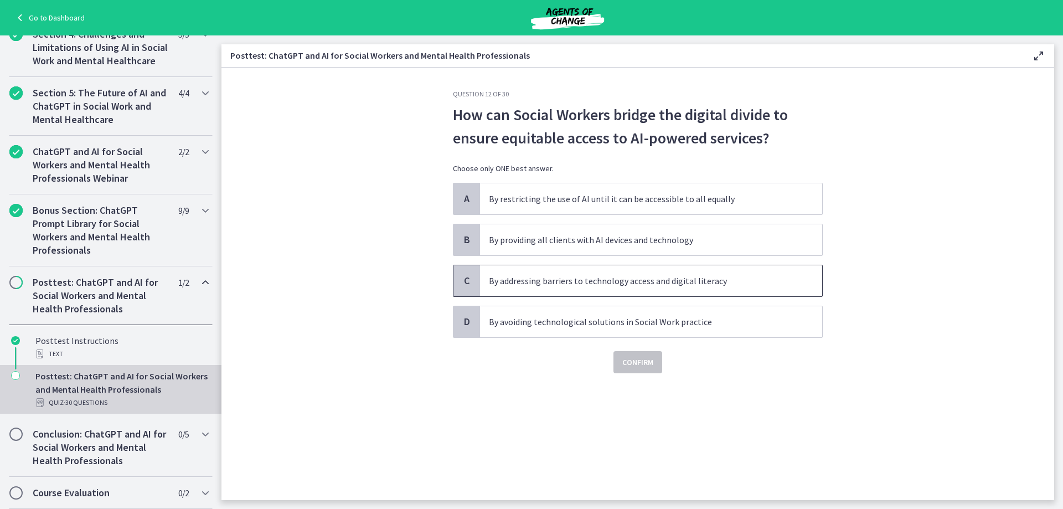
click at [555, 285] on p "By addressing barriers to technology access and digital literacy" at bounding box center [640, 280] width 302 height 13
click at [635, 362] on span "Confirm" at bounding box center [637, 361] width 31 height 13
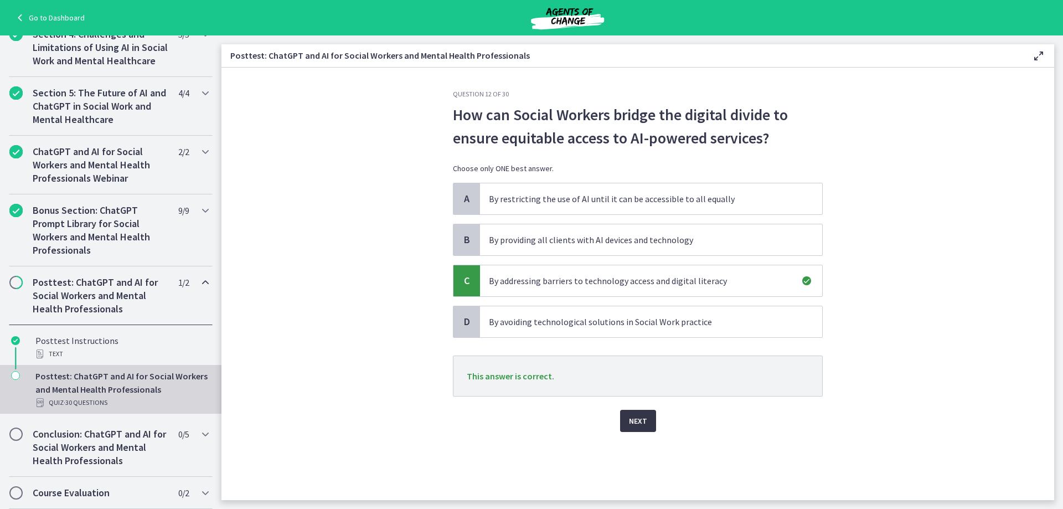
click at [641, 421] on span "Next" at bounding box center [638, 420] width 18 height 13
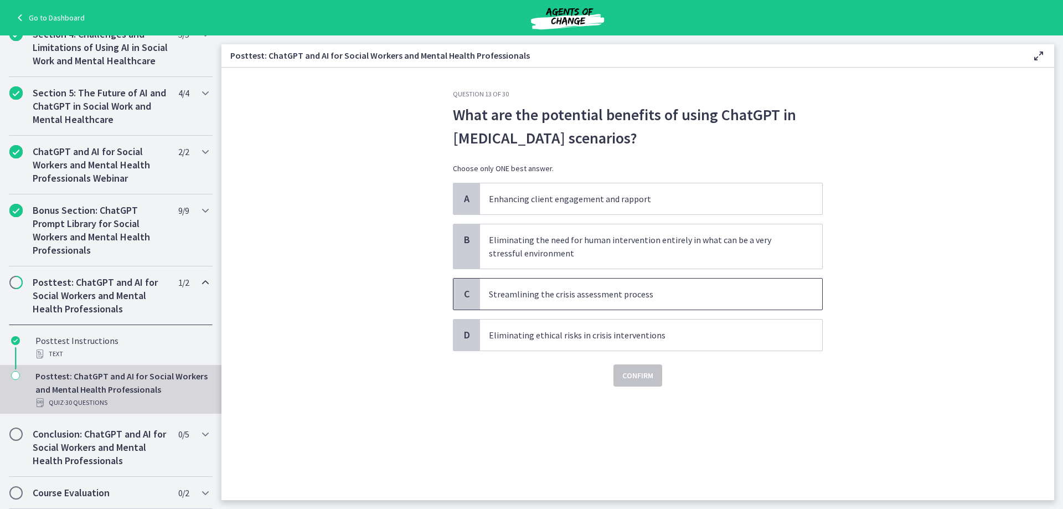
click at [579, 298] on p "Streamlining the crisis assessment process" at bounding box center [640, 293] width 302 height 13
click at [629, 373] on span "Confirm" at bounding box center [637, 375] width 31 height 13
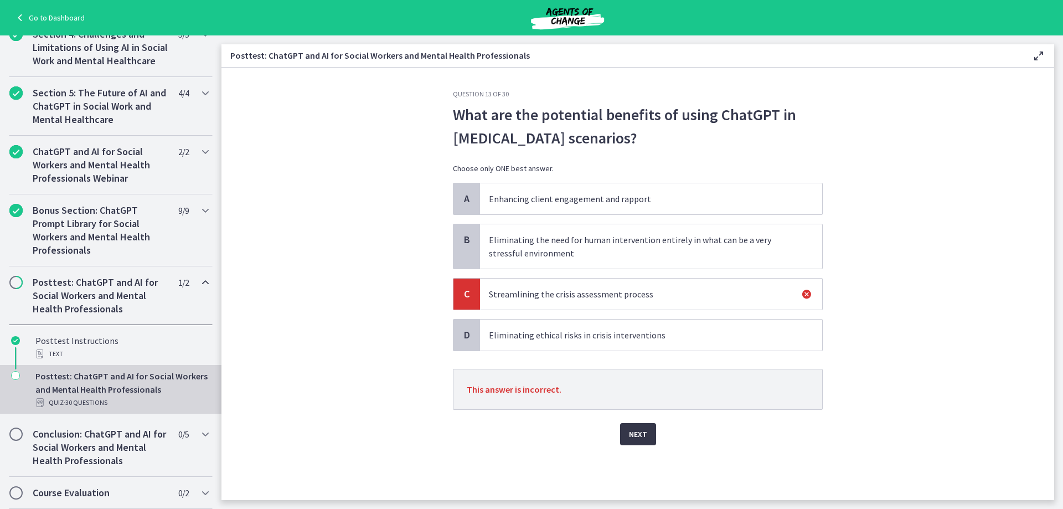
click at [640, 427] on span "Next" at bounding box center [638, 433] width 18 height 13
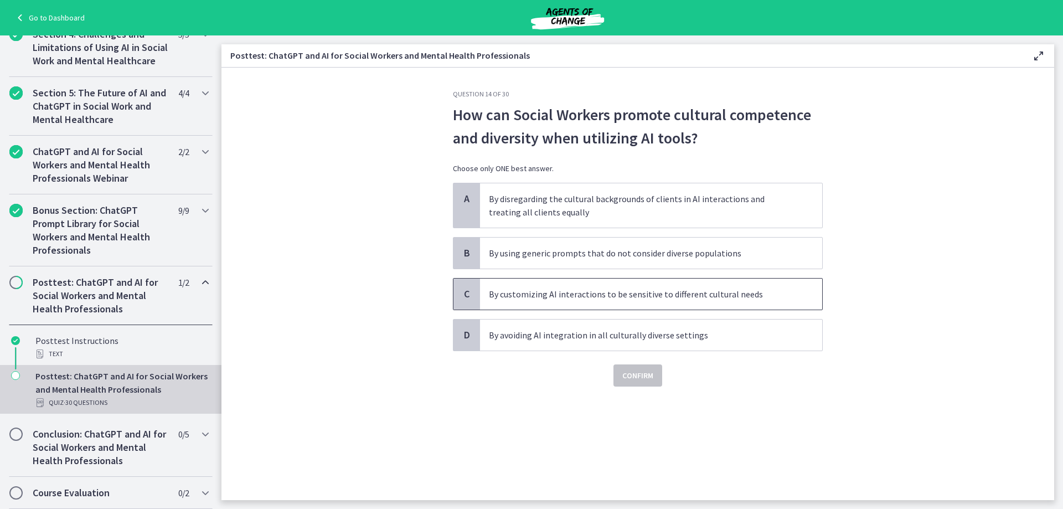
click at [623, 301] on span "By customizing AI interactions to be sensitive to different cultural needs" at bounding box center [651, 293] width 342 height 31
click at [633, 377] on span "Confirm" at bounding box center [637, 375] width 31 height 13
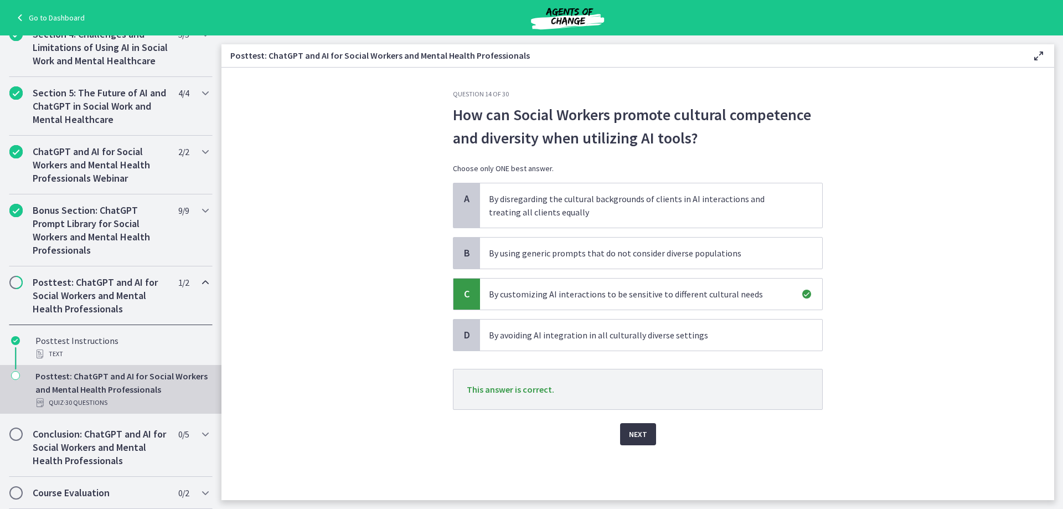
click at [642, 441] on button "Next" at bounding box center [638, 434] width 36 height 22
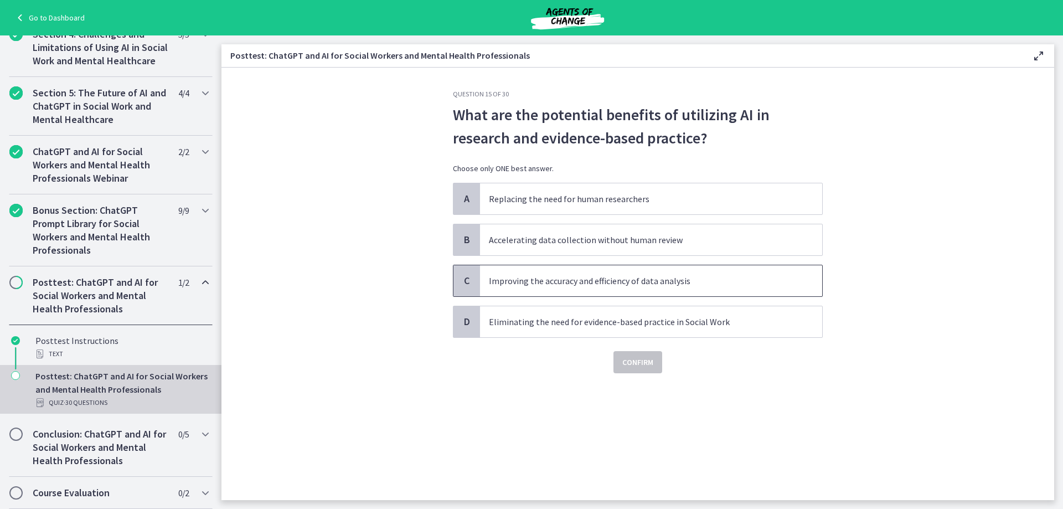
click at [711, 279] on p "Improving the accuracy and efficiency of data analysis" at bounding box center [640, 280] width 302 height 13
click at [646, 360] on span "Confirm" at bounding box center [637, 361] width 31 height 13
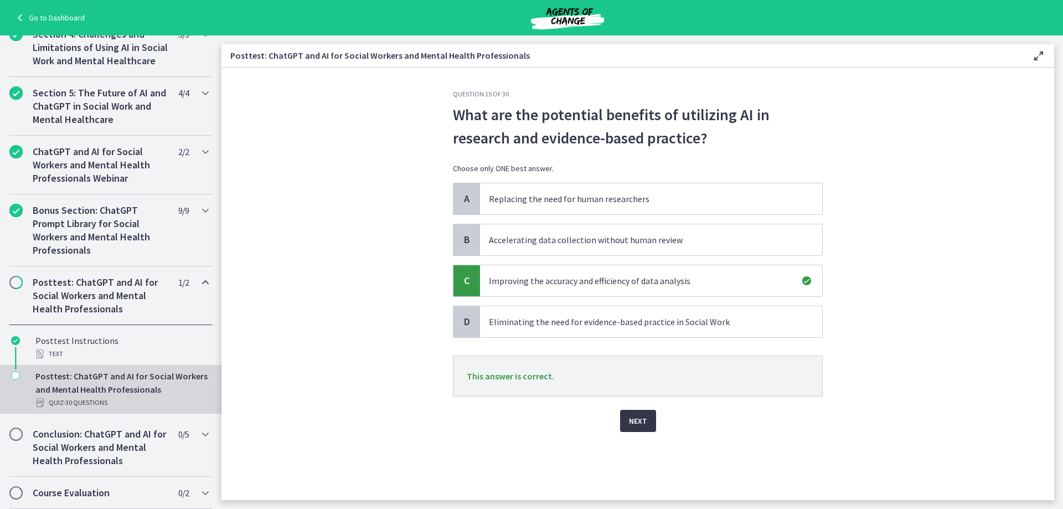
click at [633, 416] on span "Next" at bounding box center [638, 420] width 18 height 13
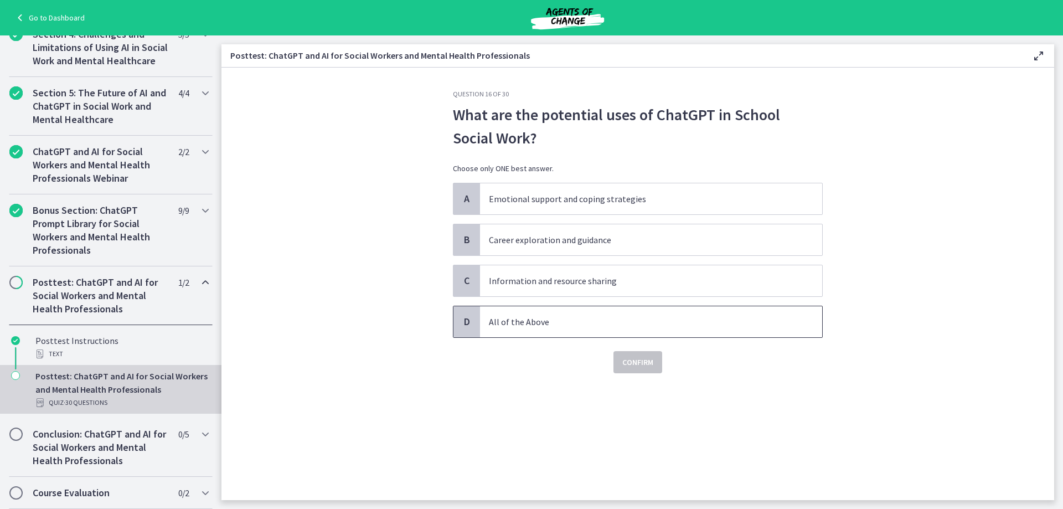
click at [540, 321] on p "All of the Above" at bounding box center [640, 321] width 302 height 13
click at [646, 362] on span "Confirm" at bounding box center [637, 361] width 31 height 13
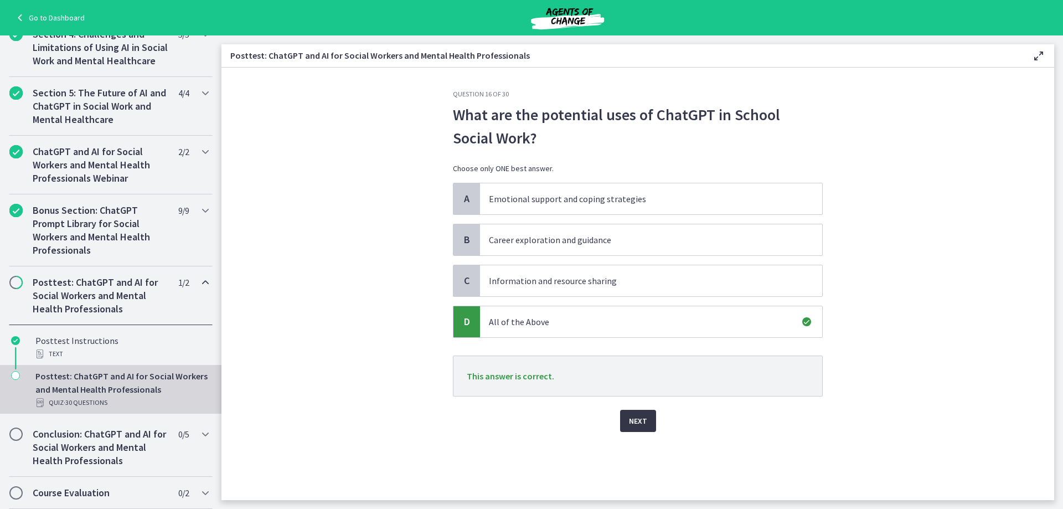
click at [636, 419] on span "Next" at bounding box center [638, 420] width 18 height 13
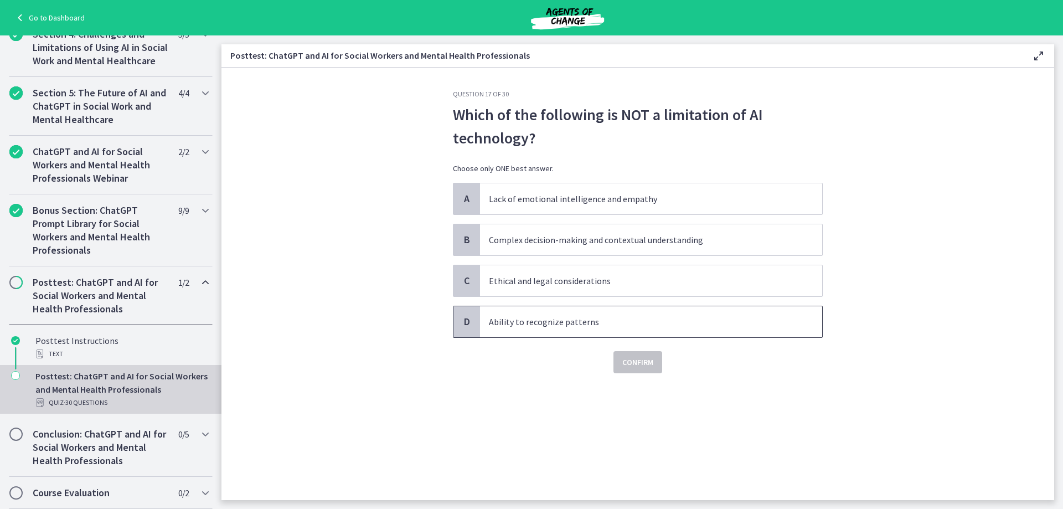
click at [560, 328] on span "Ability to recognize patterns" at bounding box center [651, 321] width 342 height 31
click at [639, 360] on span "Confirm" at bounding box center [637, 361] width 31 height 13
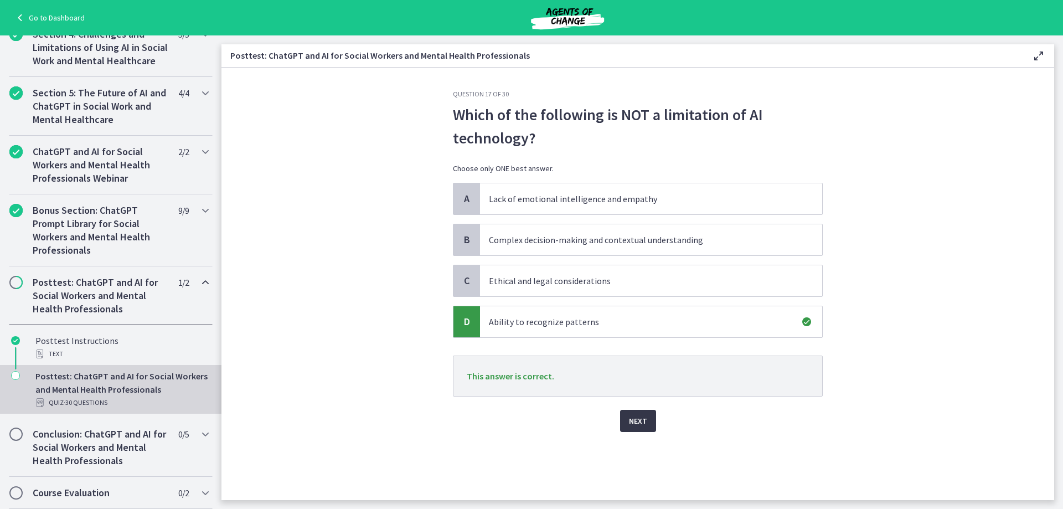
click at [641, 417] on span "Next" at bounding box center [638, 420] width 18 height 13
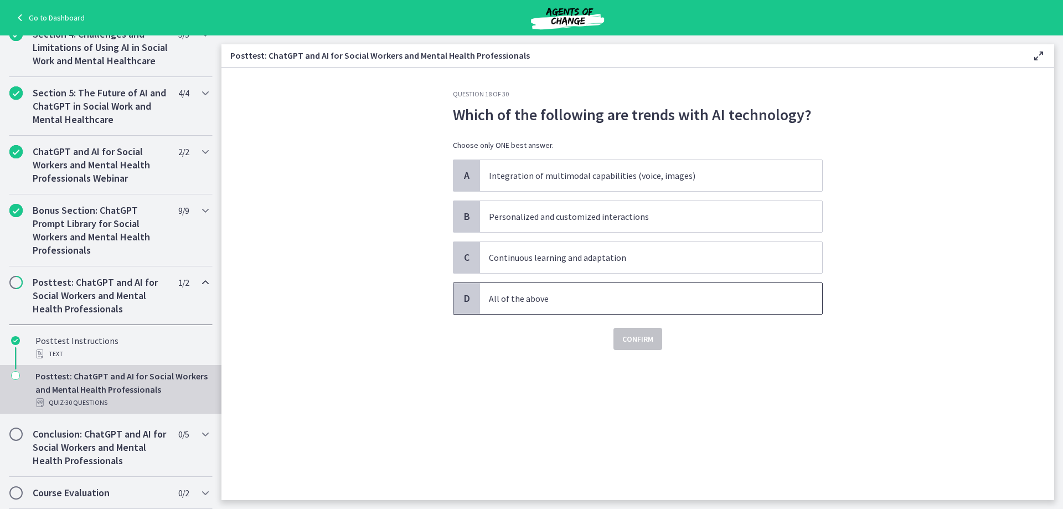
click at [563, 302] on p "All of the above" at bounding box center [640, 298] width 302 height 13
click at [643, 339] on span "Confirm" at bounding box center [637, 338] width 31 height 13
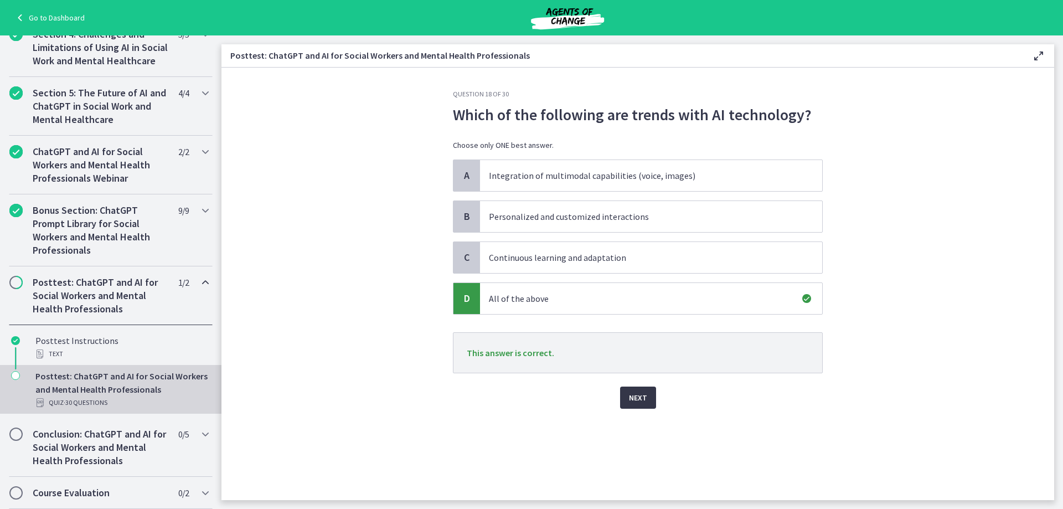
click at [630, 395] on span "Next" at bounding box center [638, 397] width 18 height 13
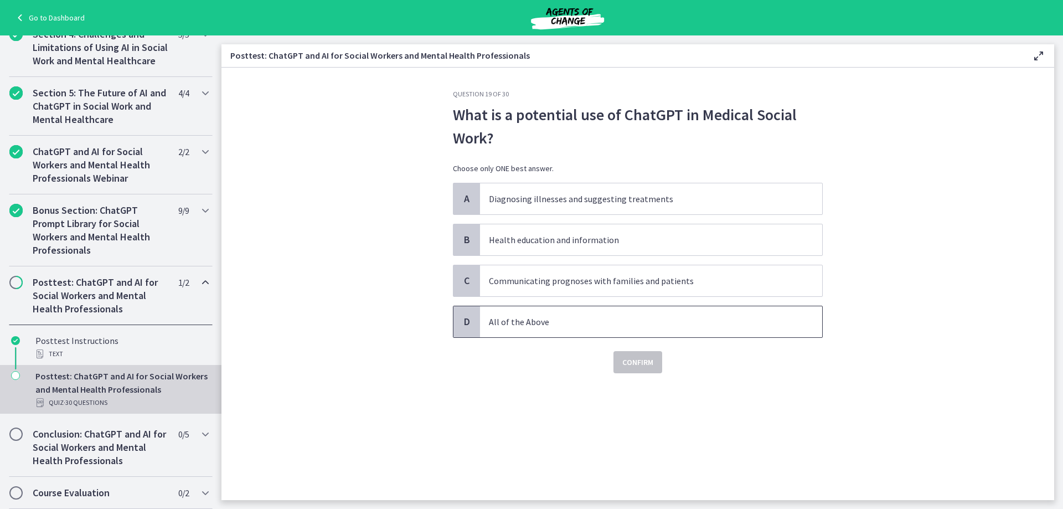
click at [571, 327] on p "All of the Above" at bounding box center [640, 321] width 302 height 13
click at [645, 363] on span "Confirm" at bounding box center [637, 361] width 31 height 13
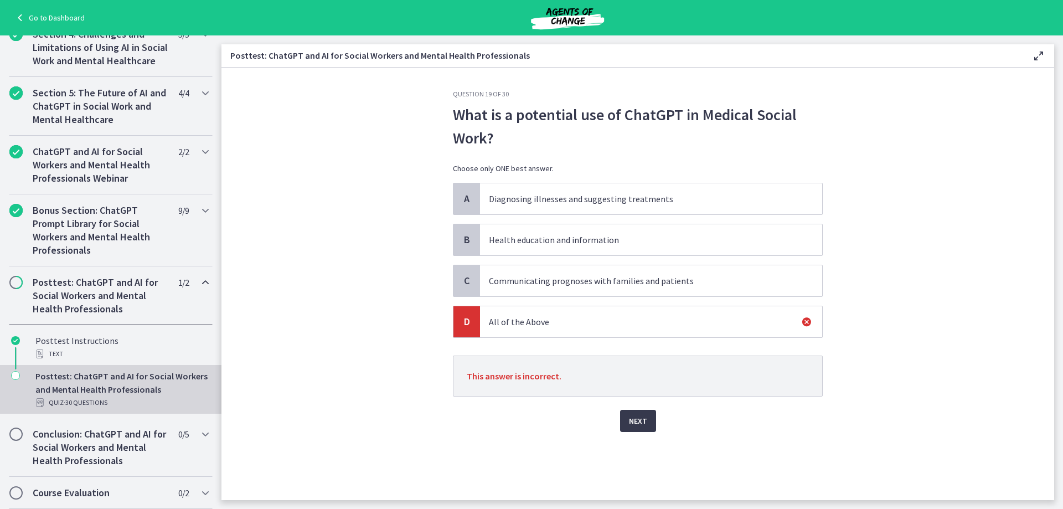
click at [602, 285] on p "Communicating prognoses with families and patients" at bounding box center [640, 280] width 302 height 13
click at [638, 424] on span "Next" at bounding box center [638, 420] width 18 height 13
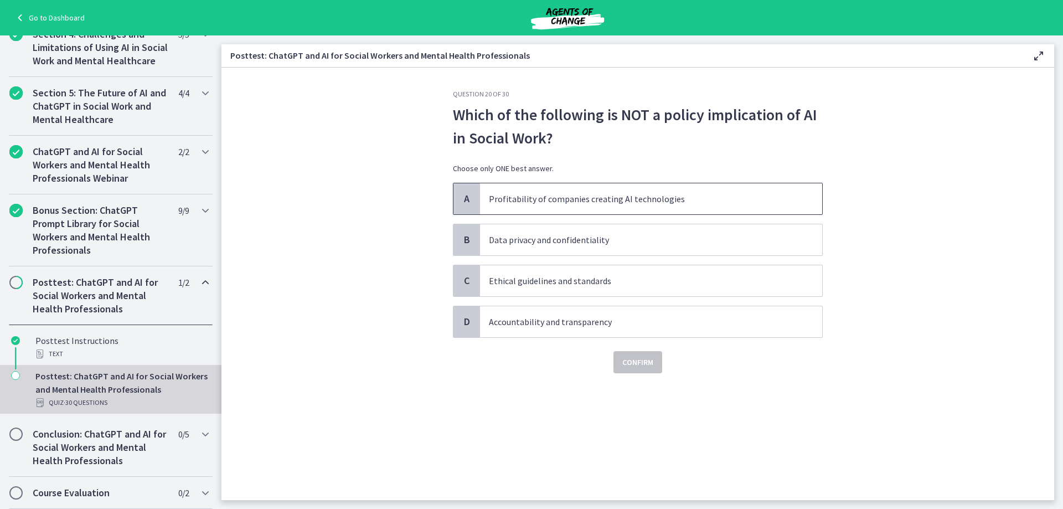
click at [655, 193] on p "Profitability of companies creating AI technologies" at bounding box center [640, 198] width 302 height 13
click at [641, 366] on span "Confirm" at bounding box center [637, 361] width 31 height 13
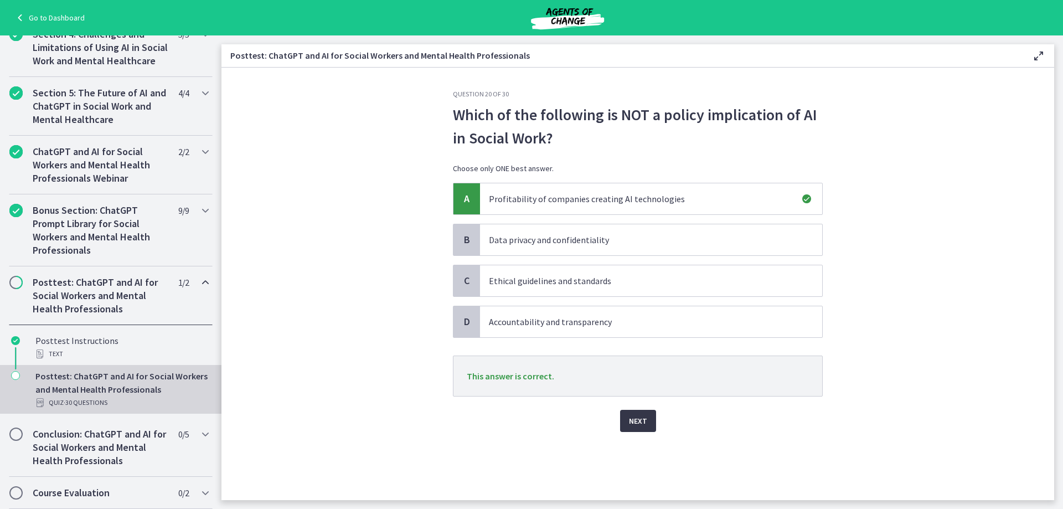
click at [634, 421] on span "Next" at bounding box center [638, 420] width 18 height 13
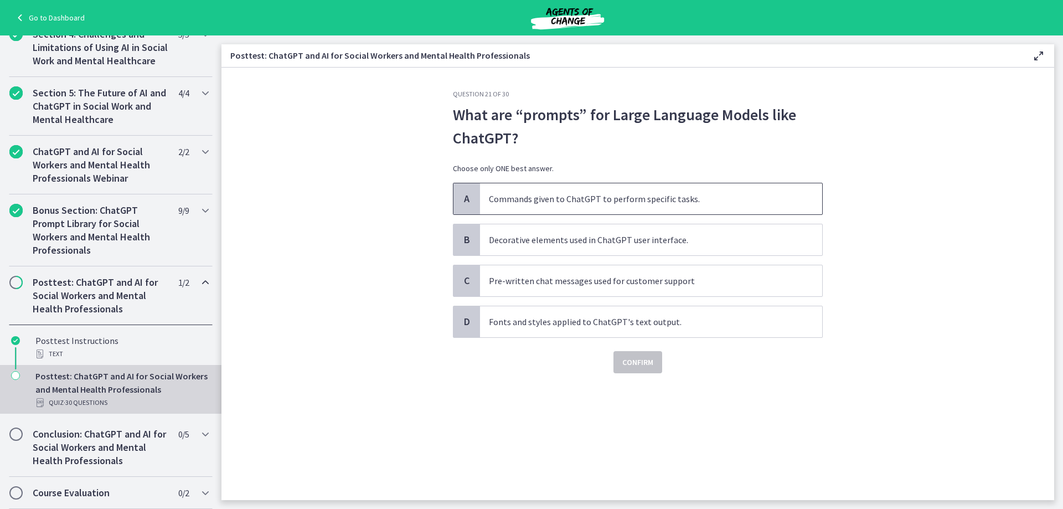
click at [658, 201] on p "Commands given to ChatGPT to perform specific tasks." at bounding box center [640, 198] width 302 height 13
click at [643, 361] on span "Confirm" at bounding box center [637, 361] width 31 height 13
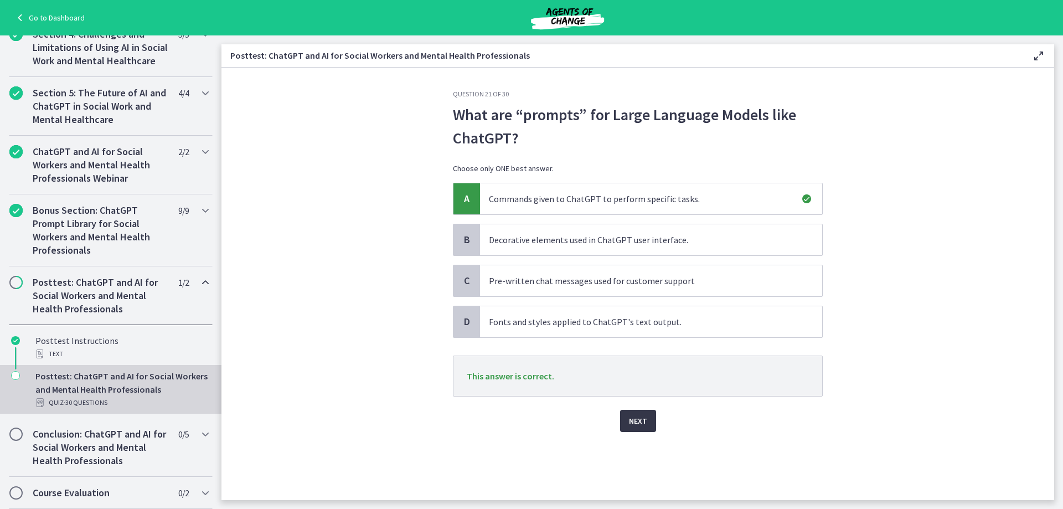
click at [636, 424] on span "Next" at bounding box center [638, 420] width 18 height 13
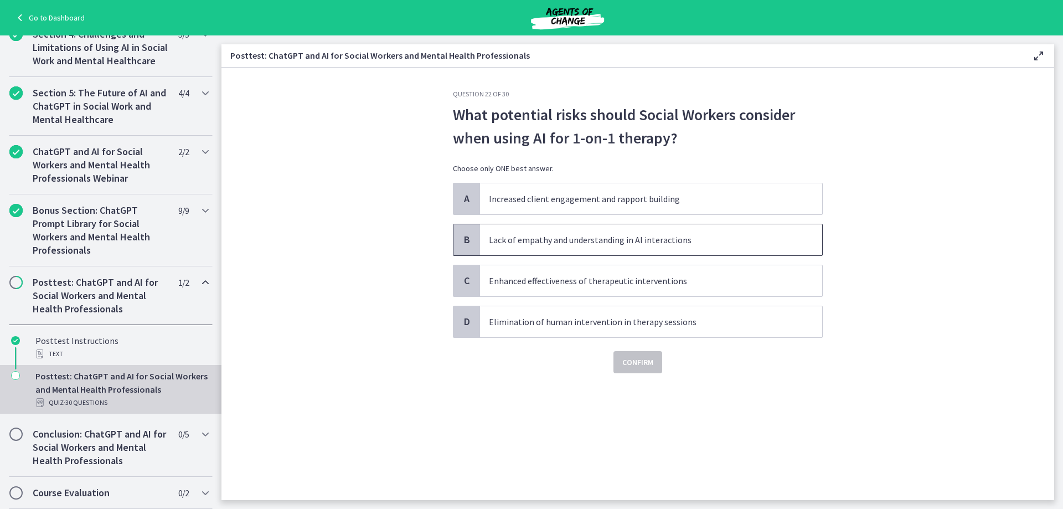
click at [668, 236] on p "Lack of empathy and understanding in AI interactions" at bounding box center [640, 239] width 302 height 13
click at [642, 358] on span "Confirm" at bounding box center [637, 361] width 31 height 13
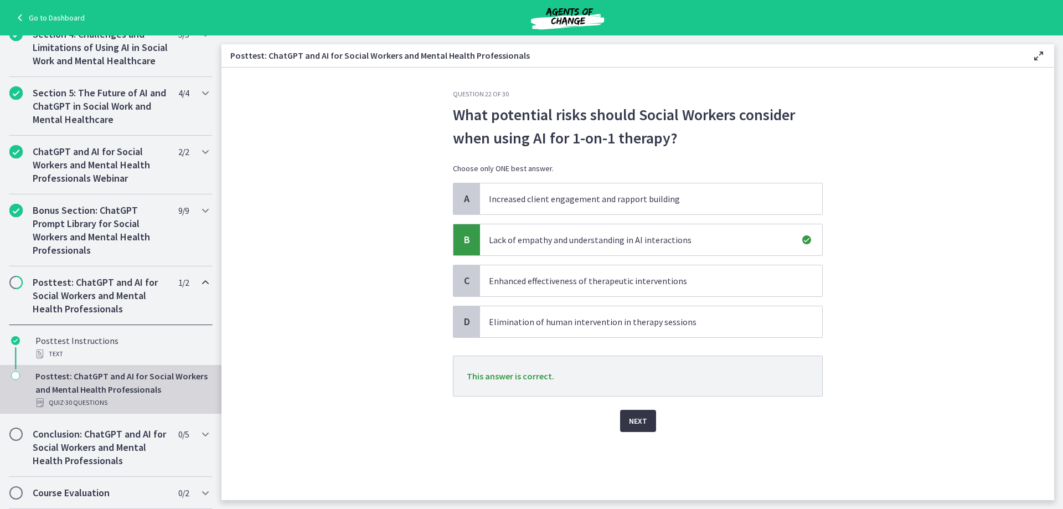
click at [639, 421] on span "Next" at bounding box center [638, 420] width 18 height 13
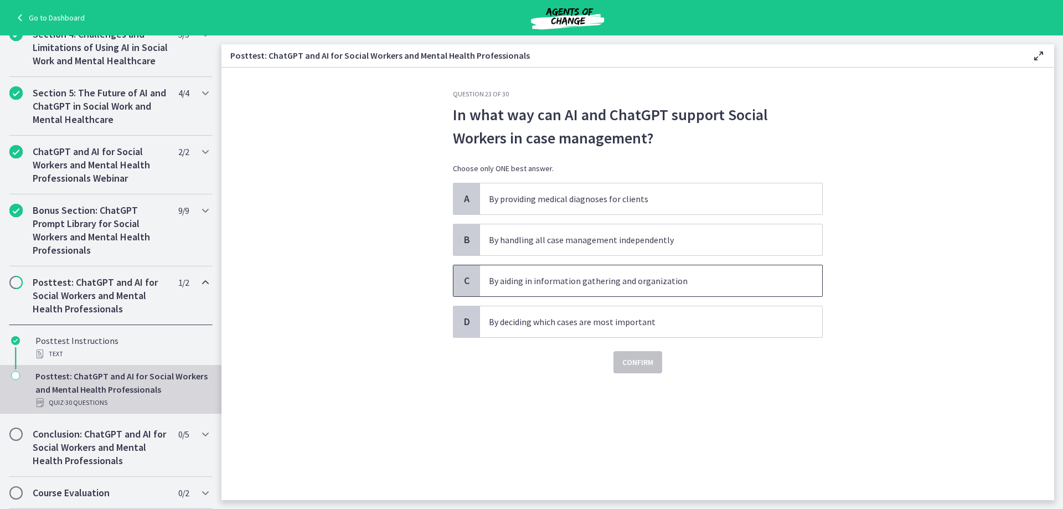
click at [622, 290] on span "By aiding in information gathering and organization" at bounding box center [651, 280] width 342 height 31
click at [634, 359] on span "Confirm" at bounding box center [637, 361] width 31 height 13
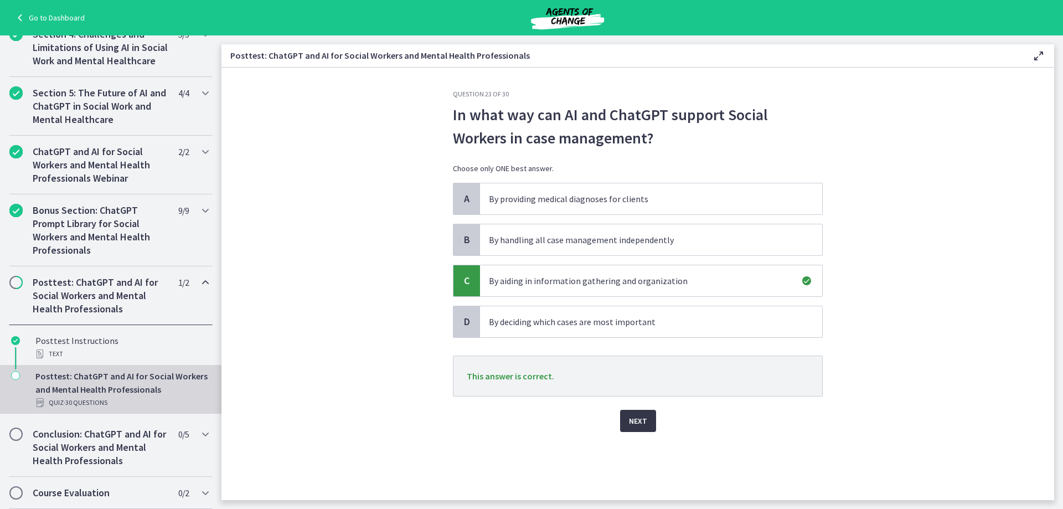
click at [641, 417] on span "Next" at bounding box center [638, 420] width 18 height 13
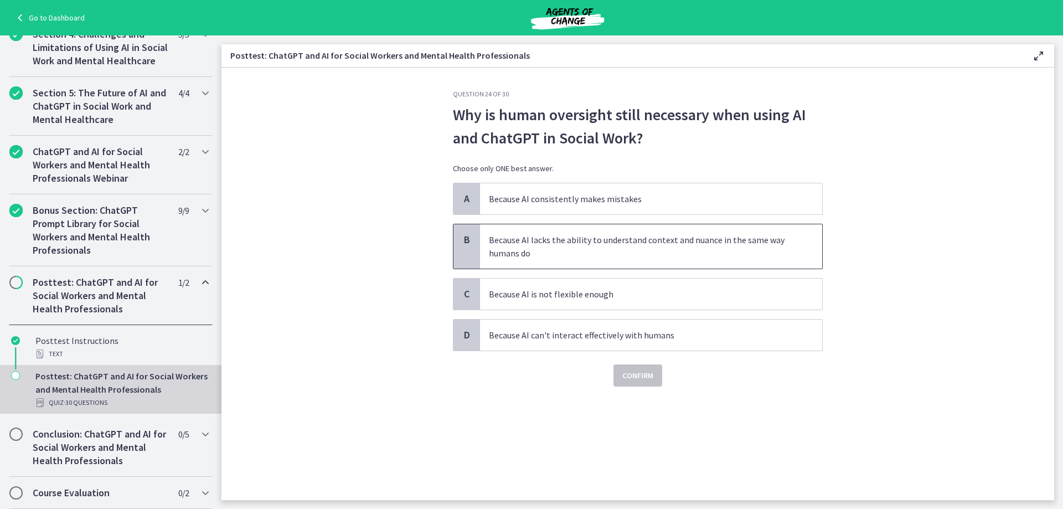
click at [681, 245] on p "Because AI lacks the ability to understand context and nuance in the same way h…" at bounding box center [640, 246] width 302 height 27
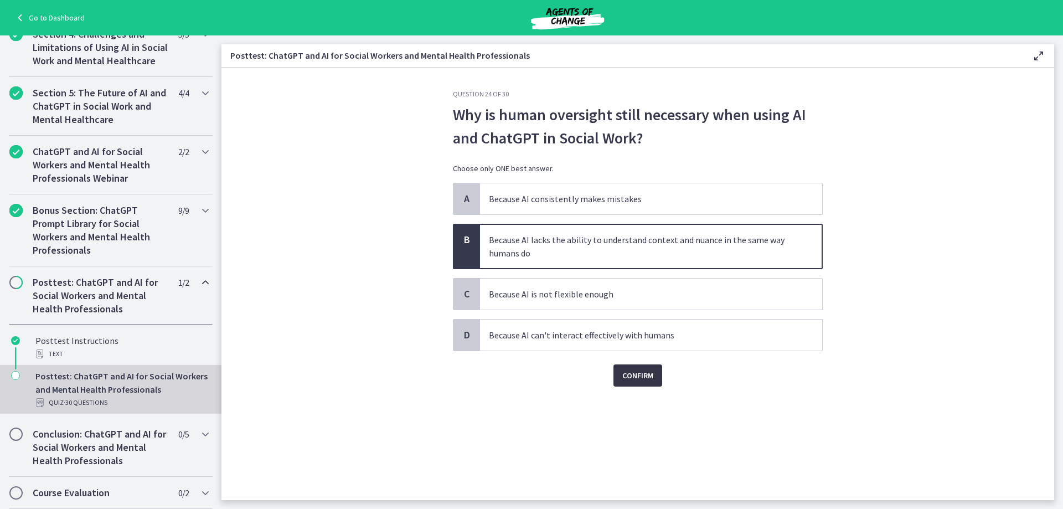
click at [634, 374] on span "Confirm" at bounding box center [637, 375] width 31 height 13
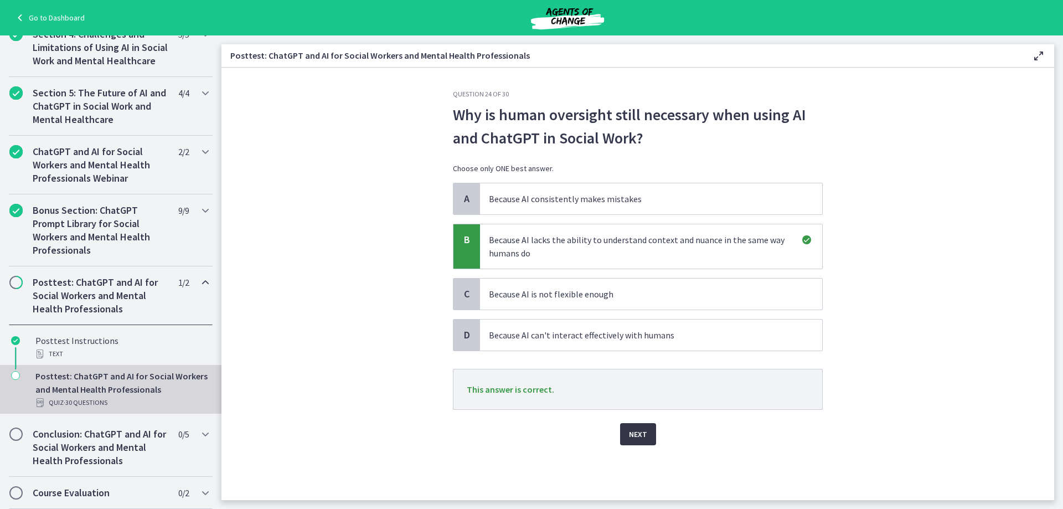
click at [634, 435] on span "Next" at bounding box center [638, 433] width 18 height 13
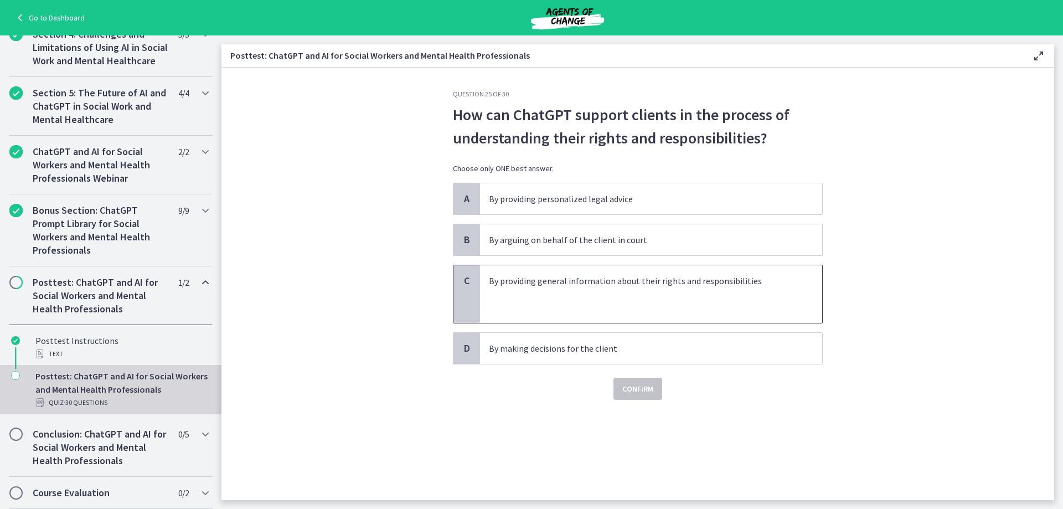
click at [670, 316] on span "By providing general information about their rights and responsibilities" at bounding box center [651, 294] width 342 height 58
click at [634, 388] on span "Confirm" at bounding box center [637, 388] width 31 height 13
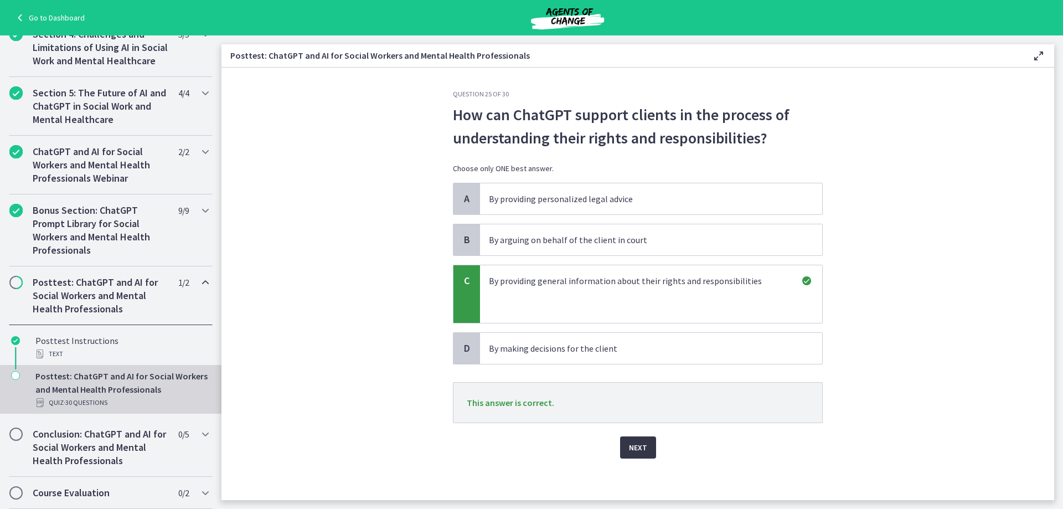
click at [633, 443] on span "Next" at bounding box center [638, 447] width 18 height 13
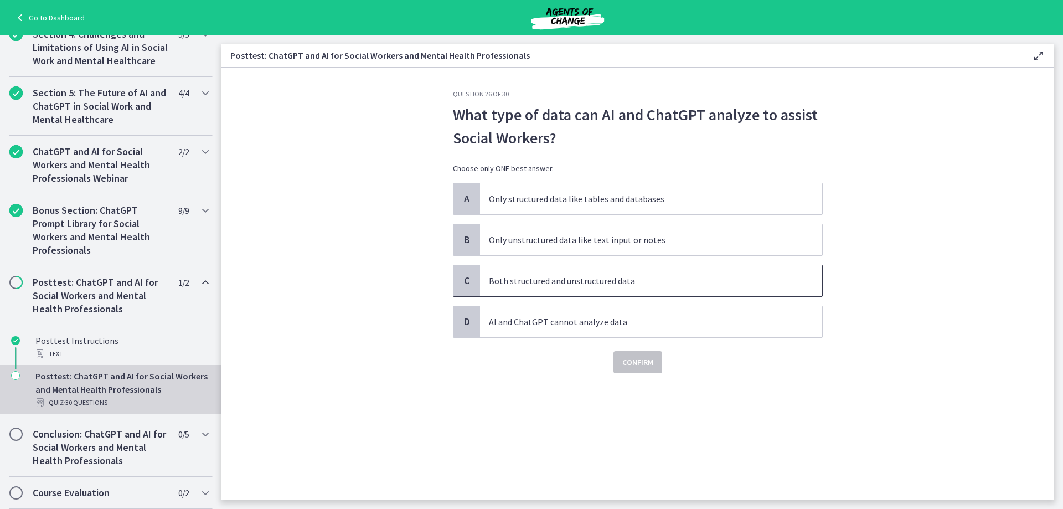
click at [617, 289] on span "Both structured and unstructured data" at bounding box center [651, 280] width 342 height 31
click at [634, 360] on span "Confirm" at bounding box center [637, 361] width 31 height 13
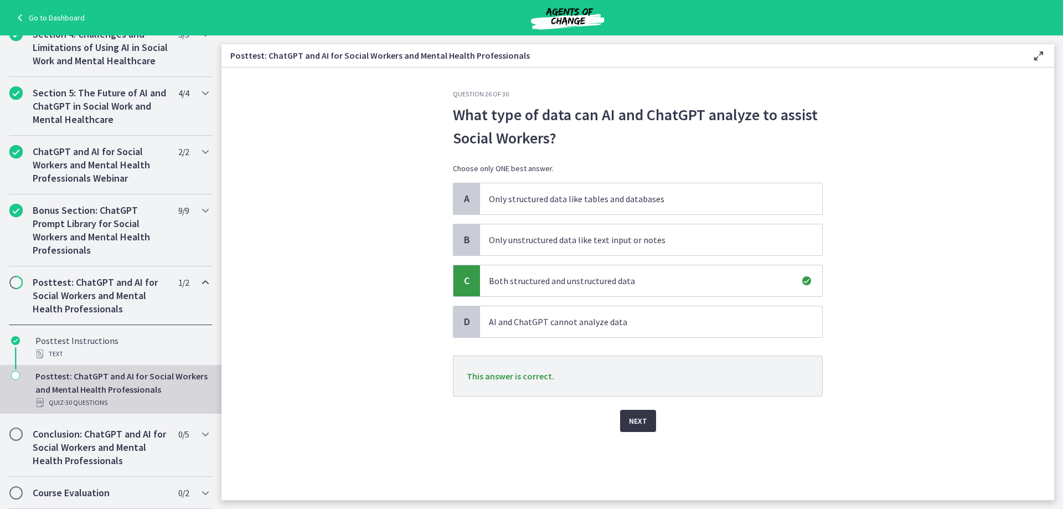
click at [636, 420] on span "Next" at bounding box center [638, 420] width 18 height 13
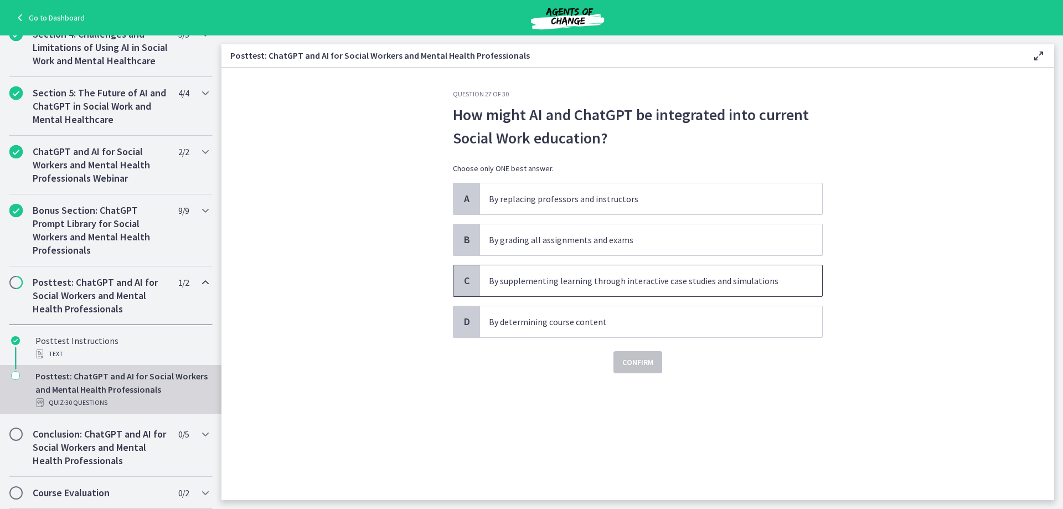
click at [630, 278] on p "By supplementing learning through interactive case studies and simulations" at bounding box center [640, 280] width 302 height 13
click at [636, 362] on span "Confirm" at bounding box center [637, 361] width 31 height 13
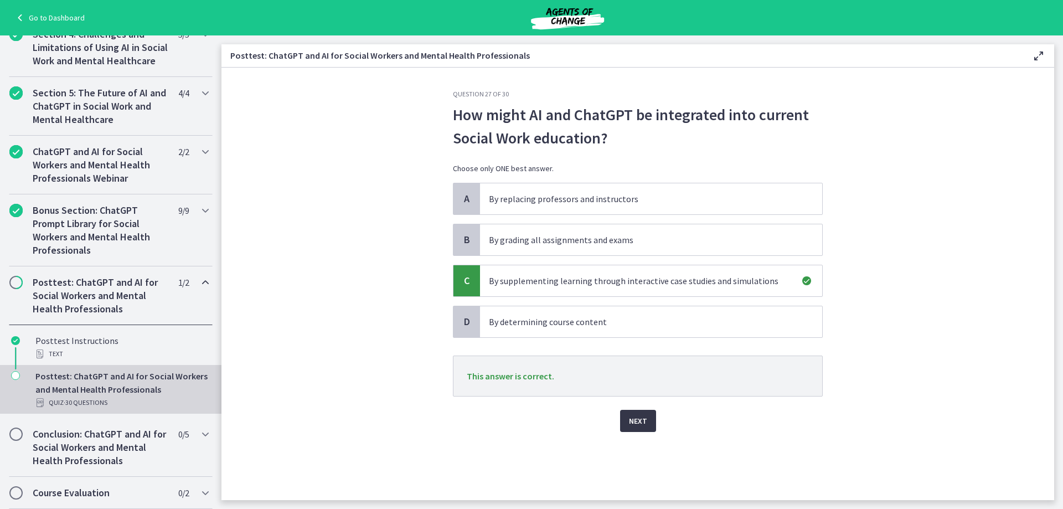
click at [634, 417] on span "Next" at bounding box center [638, 420] width 18 height 13
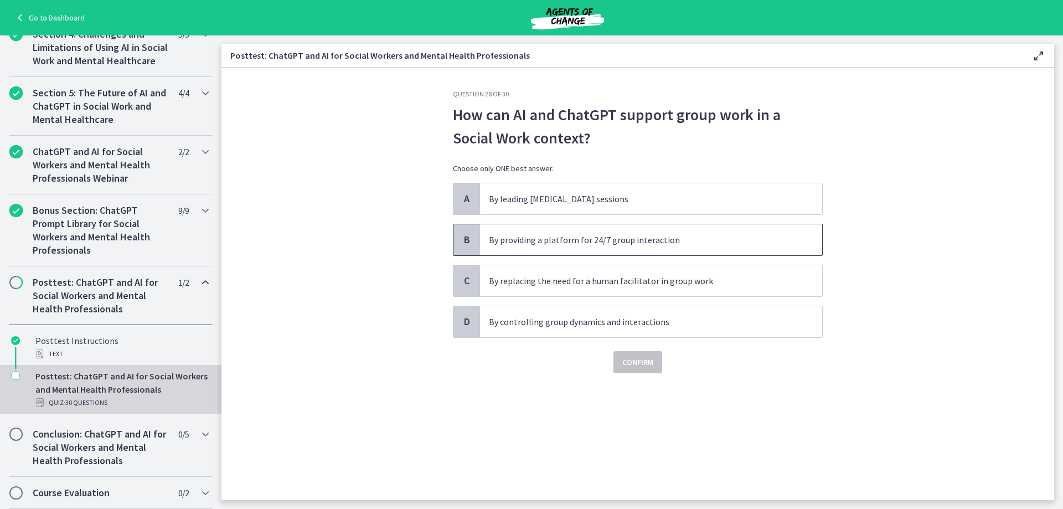
click at [598, 237] on p "By providing a platform for 24/7 group interaction" at bounding box center [640, 239] width 302 height 13
click at [639, 359] on span "Confirm" at bounding box center [637, 361] width 31 height 13
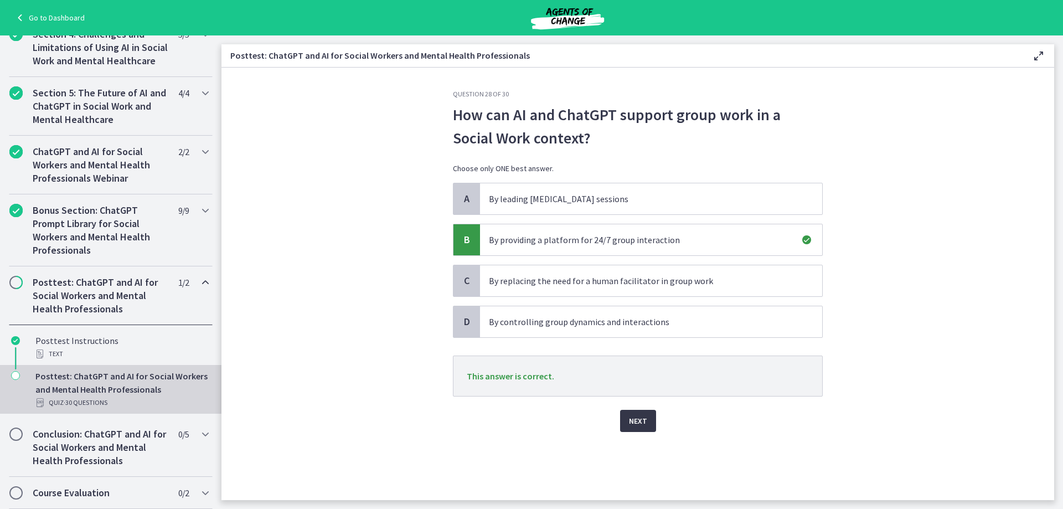
click at [639, 420] on span "Next" at bounding box center [638, 420] width 18 height 13
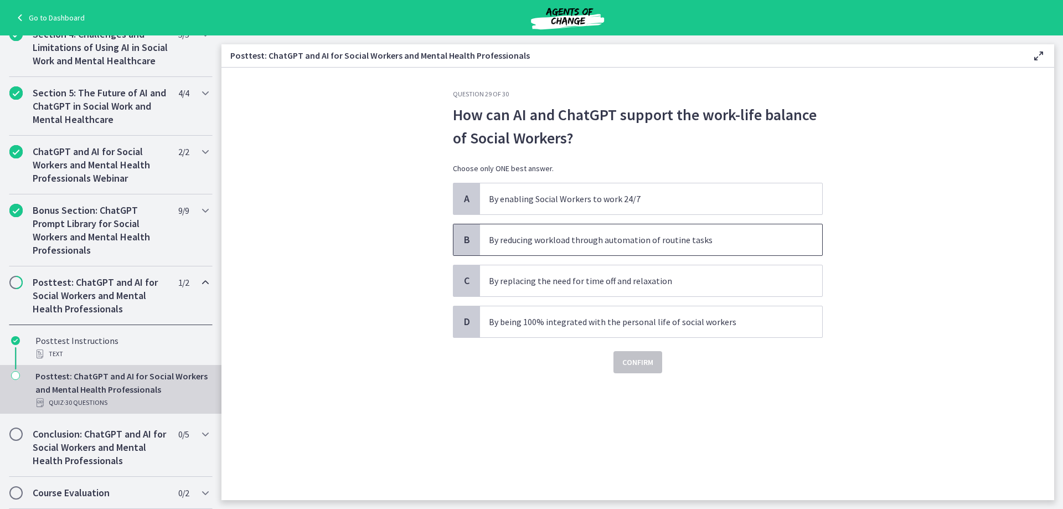
click at [660, 244] on p "By reducing workload through automation of routine tasks" at bounding box center [640, 239] width 302 height 13
click at [644, 365] on span "Confirm" at bounding box center [637, 361] width 31 height 13
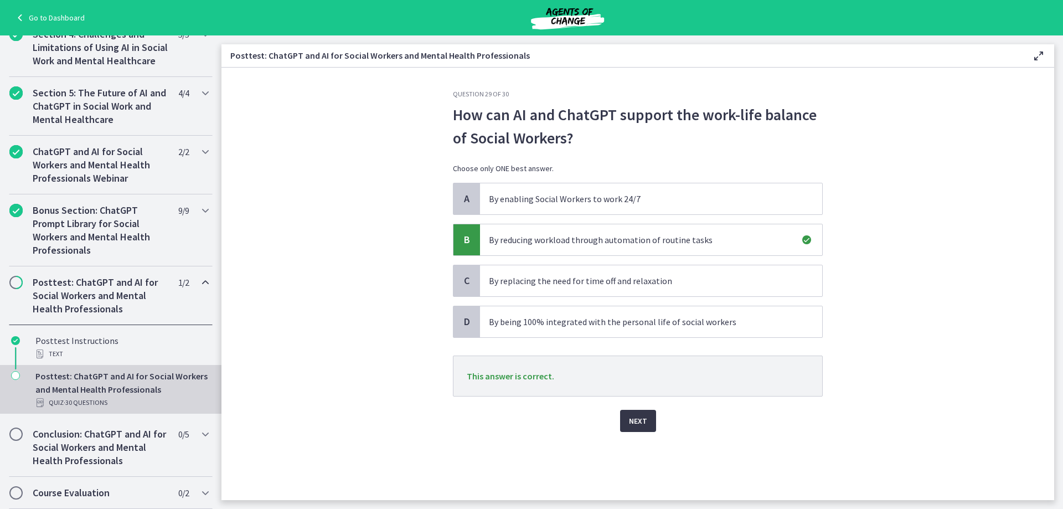
click at [632, 417] on span "Next" at bounding box center [638, 420] width 18 height 13
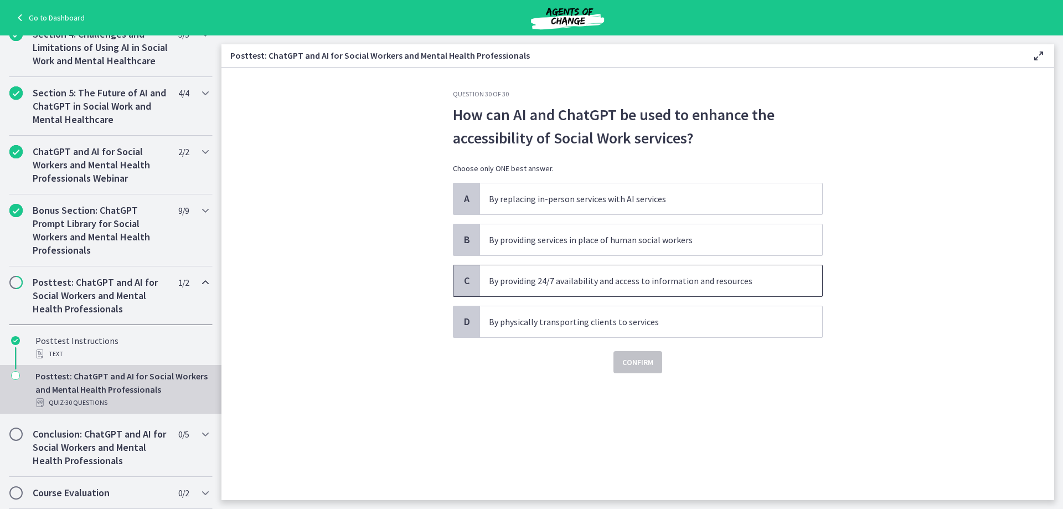
click at [620, 270] on span "By providing 24/7 availability and access to information and resources" at bounding box center [651, 280] width 342 height 31
click at [646, 362] on span "Confirm" at bounding box center [637, 361] width 31 height 13
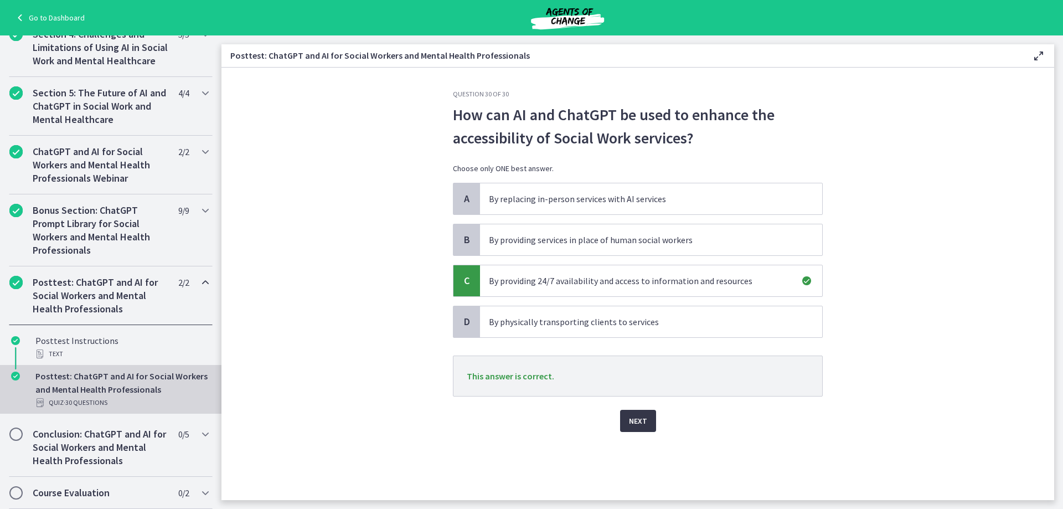
click at [634, 419] on span "Next" at bounding box center [638, 420] width 18 height 13
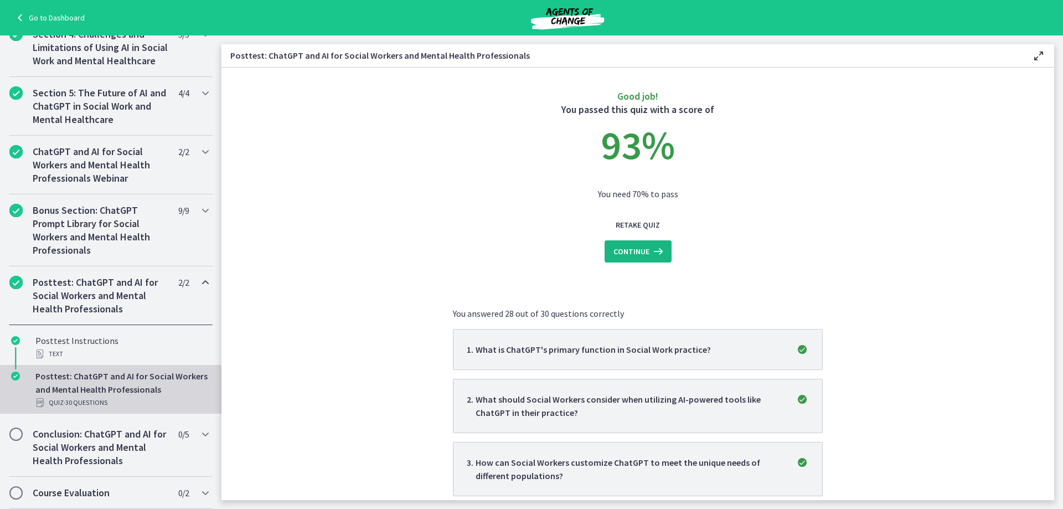
click at [631, 251] on span "Continue" at bounding box center [631, 251] width 36 height 13
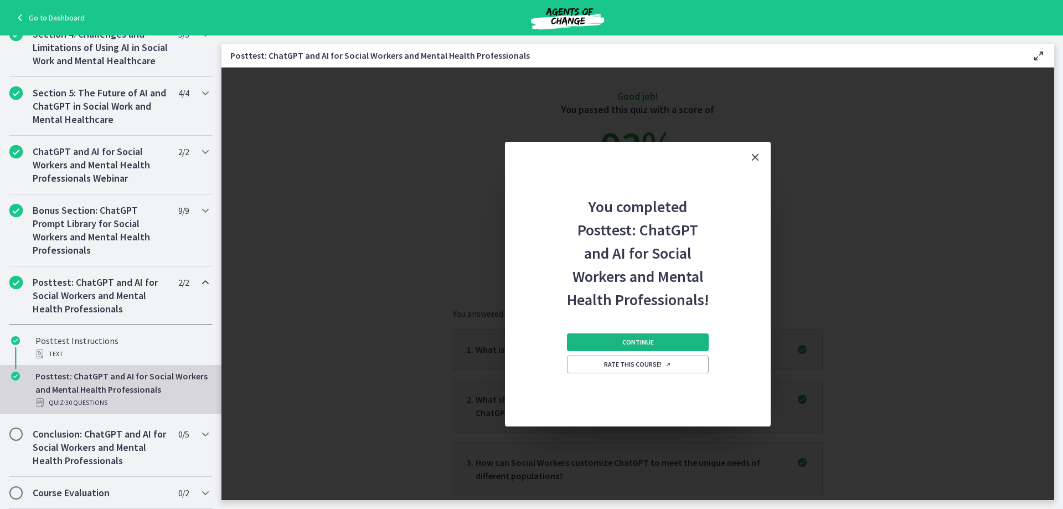
click at [660, 340] on button "Continue" at bounding box center [638, 342] width 142 height 18
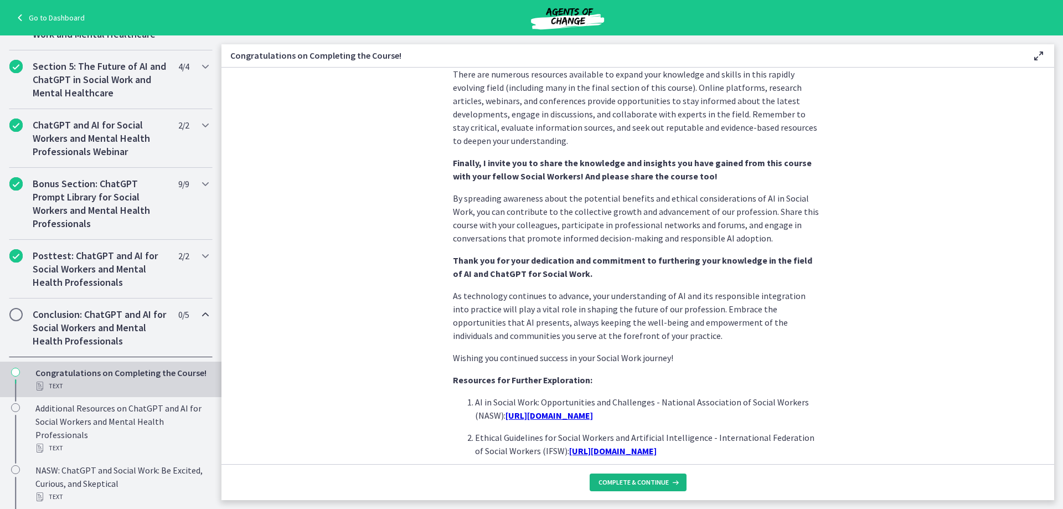
scroll to position [895, 0]
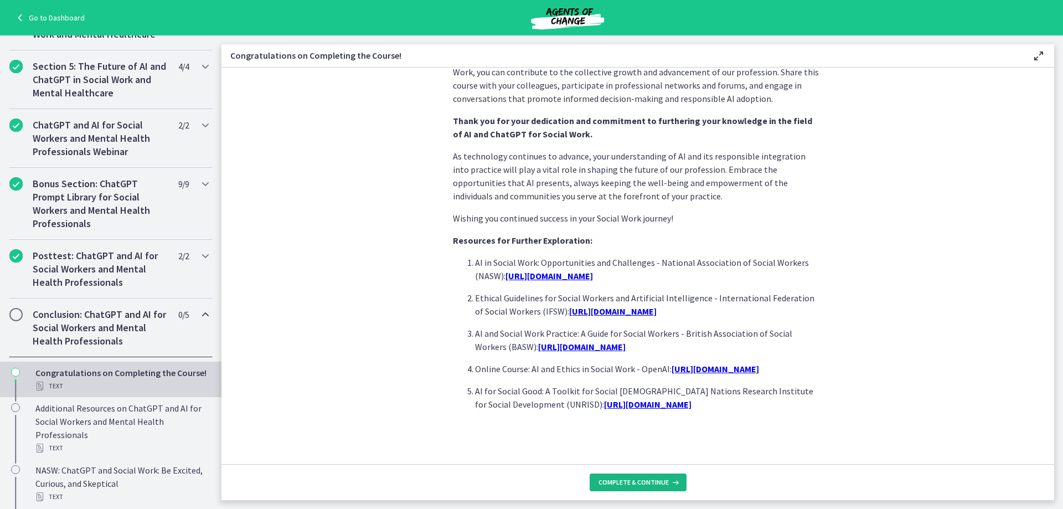
click at [646, 480] on span "Complete & continue" at bounding box center [633, 482] width 70 height 9
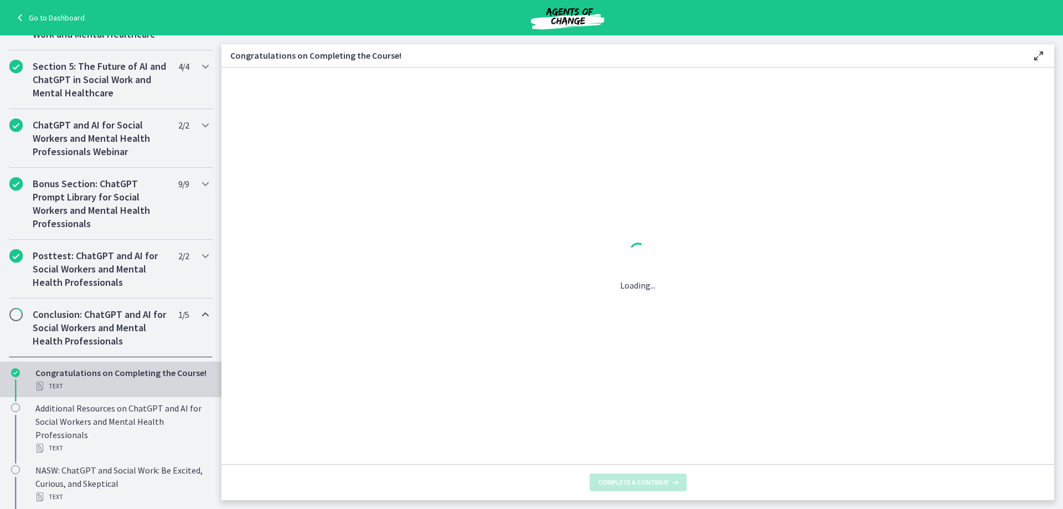
scroll to position [0, 0]
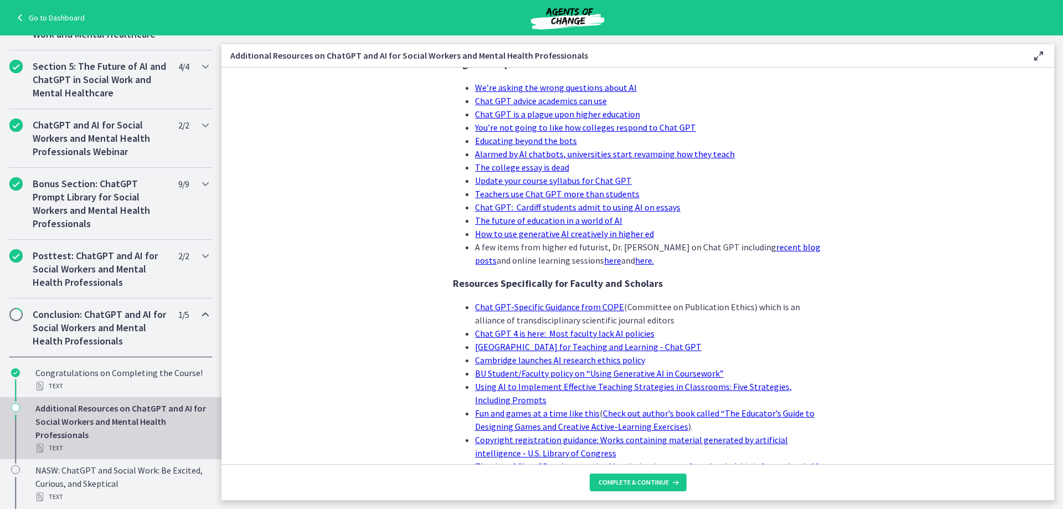
scroll to position [1019, 0]
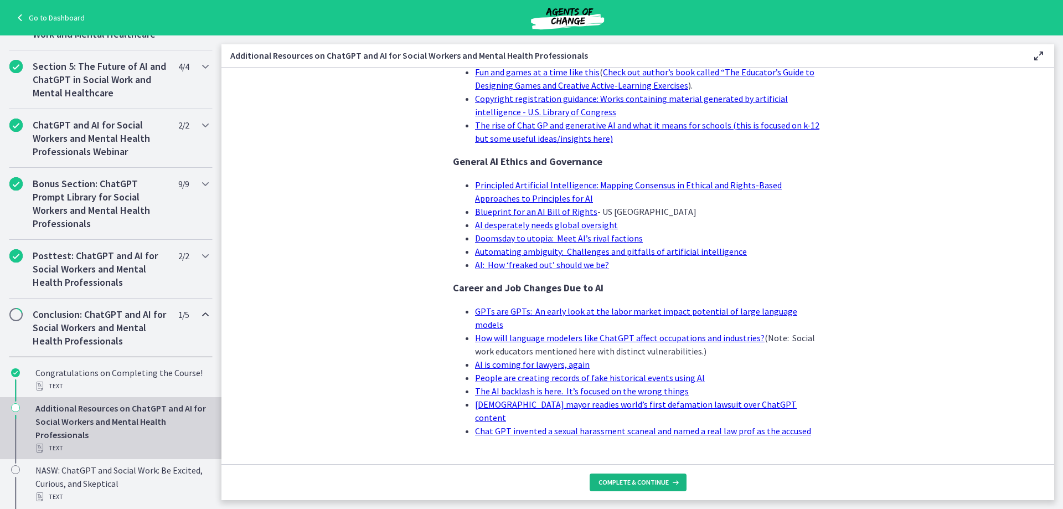
click at [656, 478] on span "Complete & continue" at bounding box center [633, 482] width 70 height 9
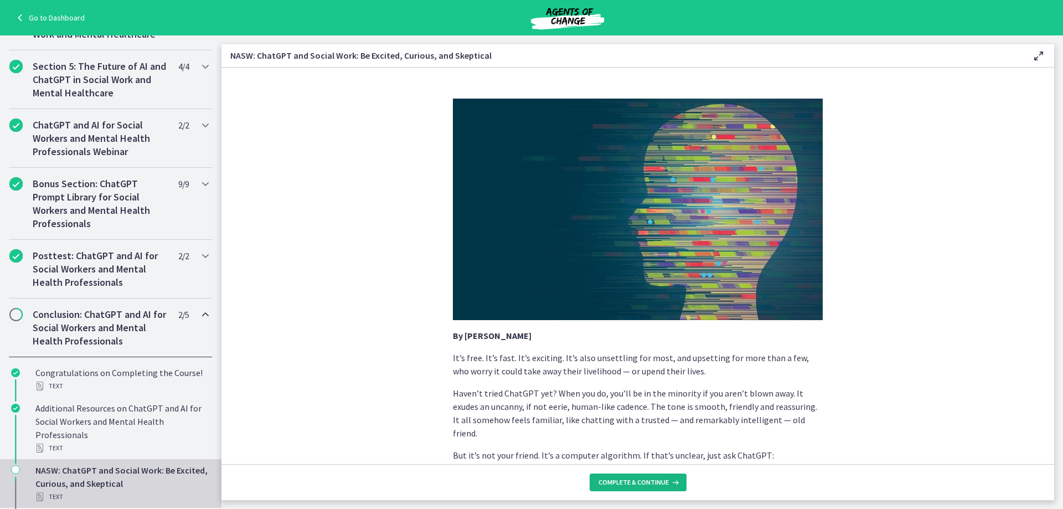
click at [669, 483] on icon at bounding box center [674, 482] width 11 height 9
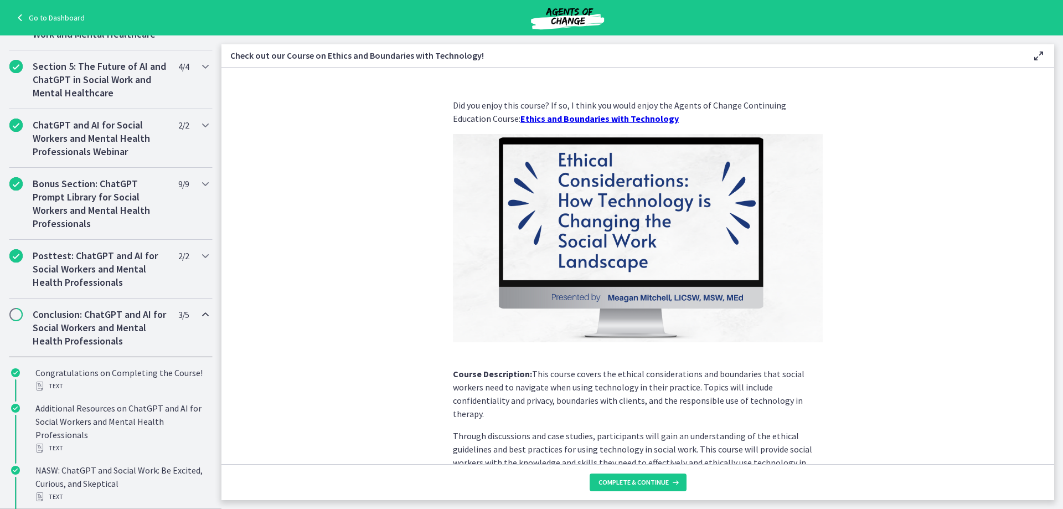
drag, startPoint x: 917, startPoint y: 249, endPoint x: 926, endPoint y: 247, distance: 9.0
click at [918, 249] on section "Did you enjoy this course? If so, I think you would enjoy the Agents of Change …" at bounding box center [637, 266] width 833 height 396
click at [621, 121] on strong "Ethics and Boundaries with Technology" at bounding box center [599, 118] width 158 height 11
click at [902, 246] on section "Did you enjoy this course? If so, I think you would enjoy the Agents of Change …" at bounding box center [637, 266] width 833 height 396
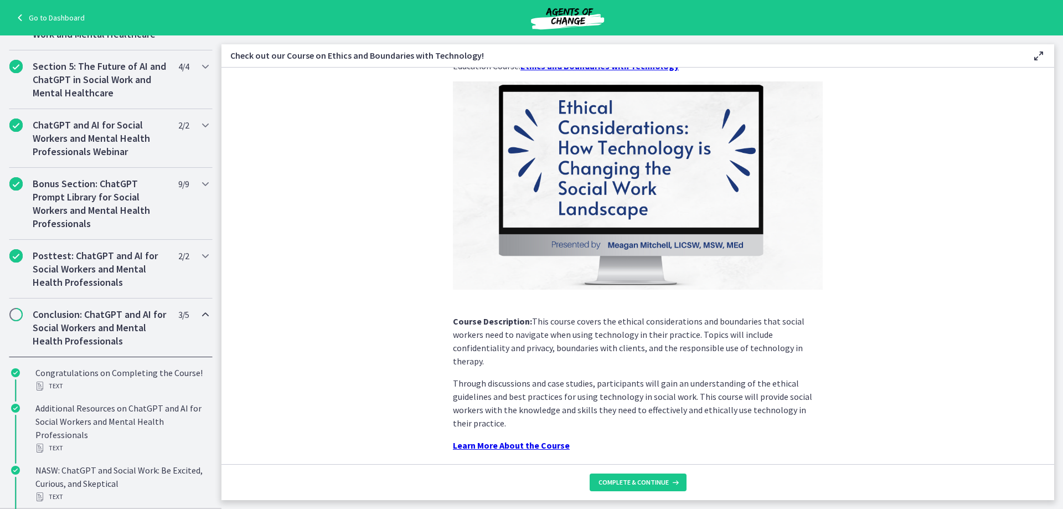
scroll to position [80, 0]
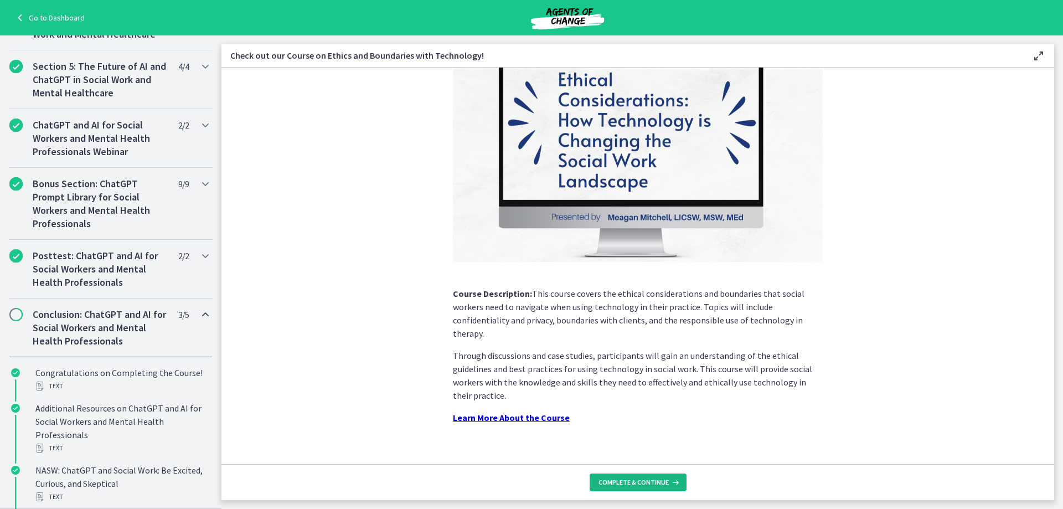
click at [634, 483] on span "Complete & continue" at bounding box center [633, 482] width 70 height 9
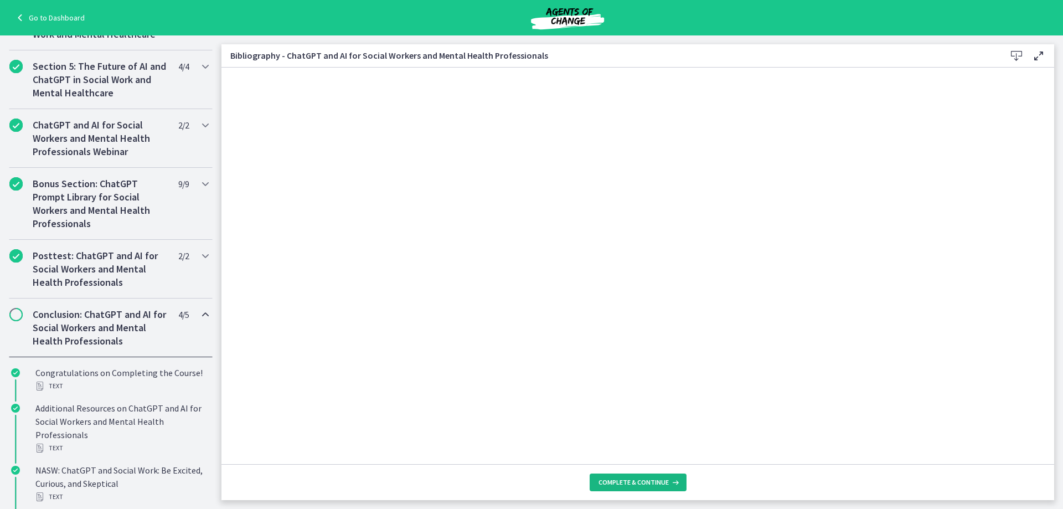
click at [633, 481] on span "Complete & continue" at bounding box center [633, 482] width 70 height 9
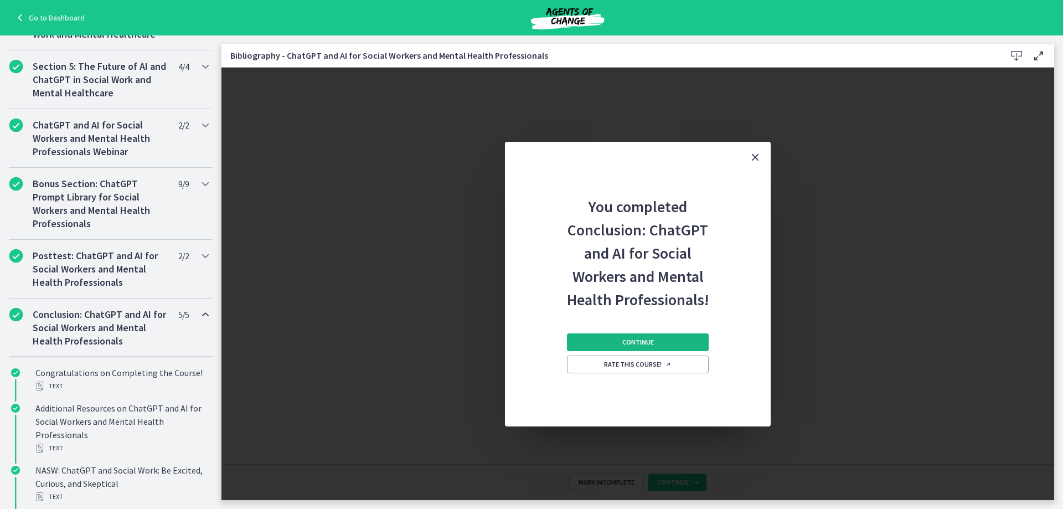
click at [649, 334] on button "Continue" at bounding box center [638, 342] width 142 height 18
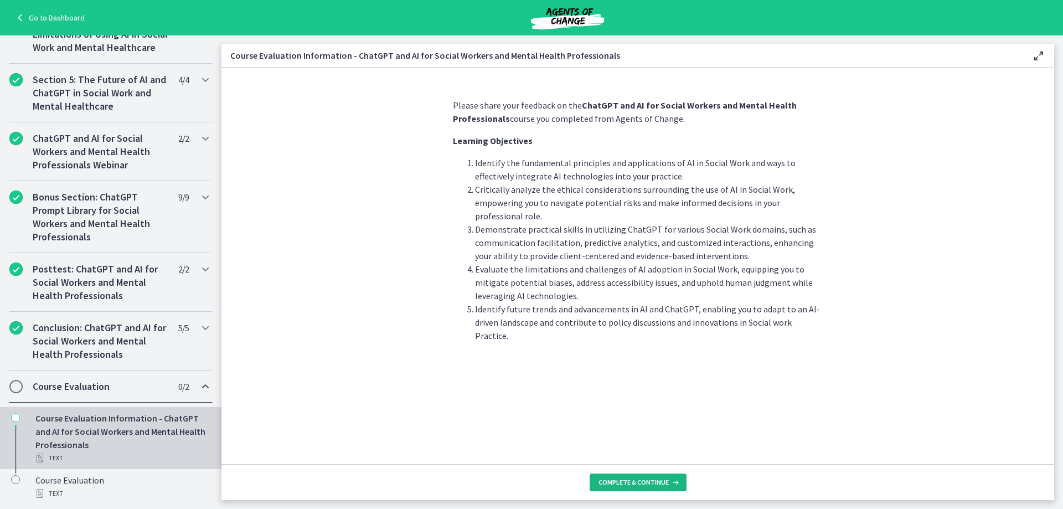
click at [631, 479] on span "Complete & continue" at bounding box center [633, 482] width 70 height 9
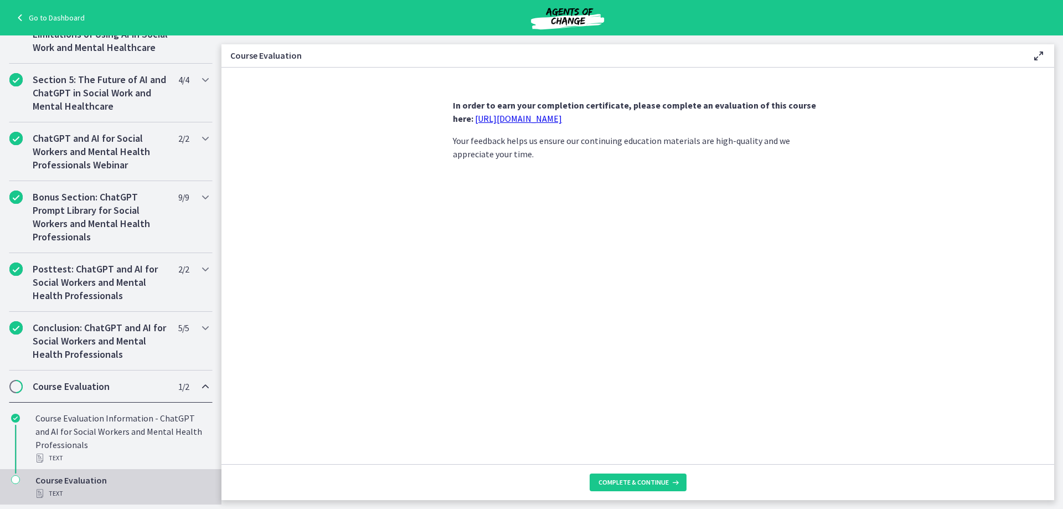
click at [562, 119] on link "[URL][DOMAIN_NAME]" at bounding box center [518, 118] width 87 height 11
